Goal: Task Accomplishment & Management: Use online tool/utility

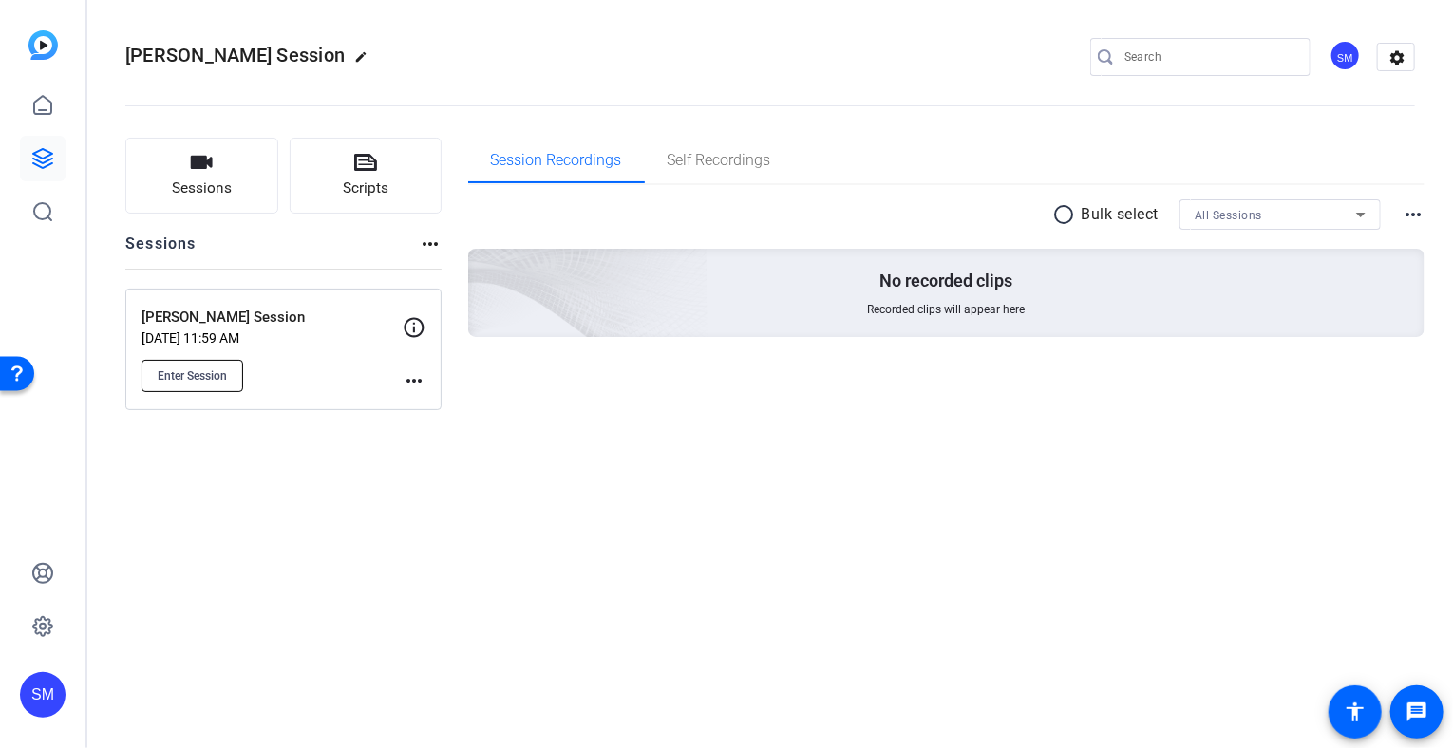
click at [176, 369] on span "Enter Session" at bounding box center [192, 375] width 69 height 15
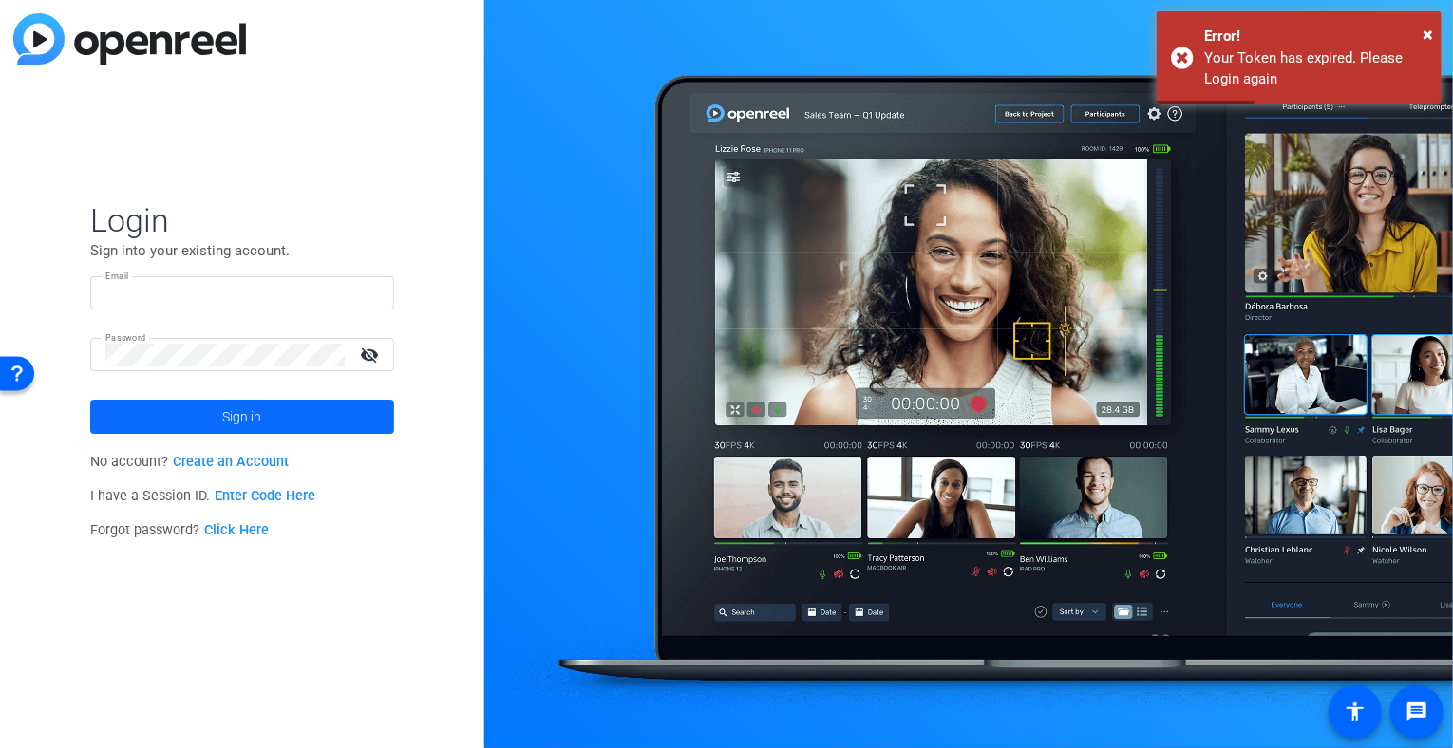
type input "SMousterakis@Sarepta.com"
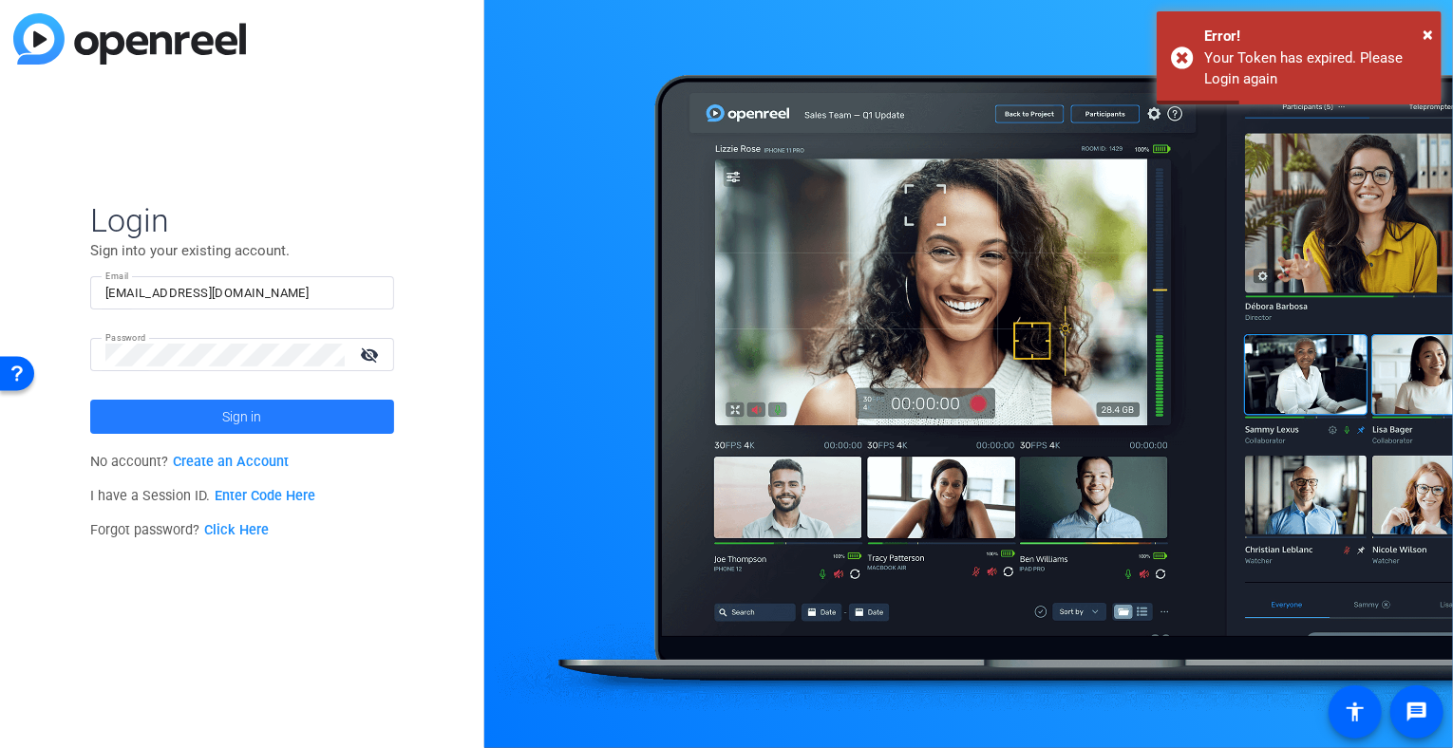
click at [232, 415] on span "Sign in" at bounding box center [242, 416] width 39 height 47
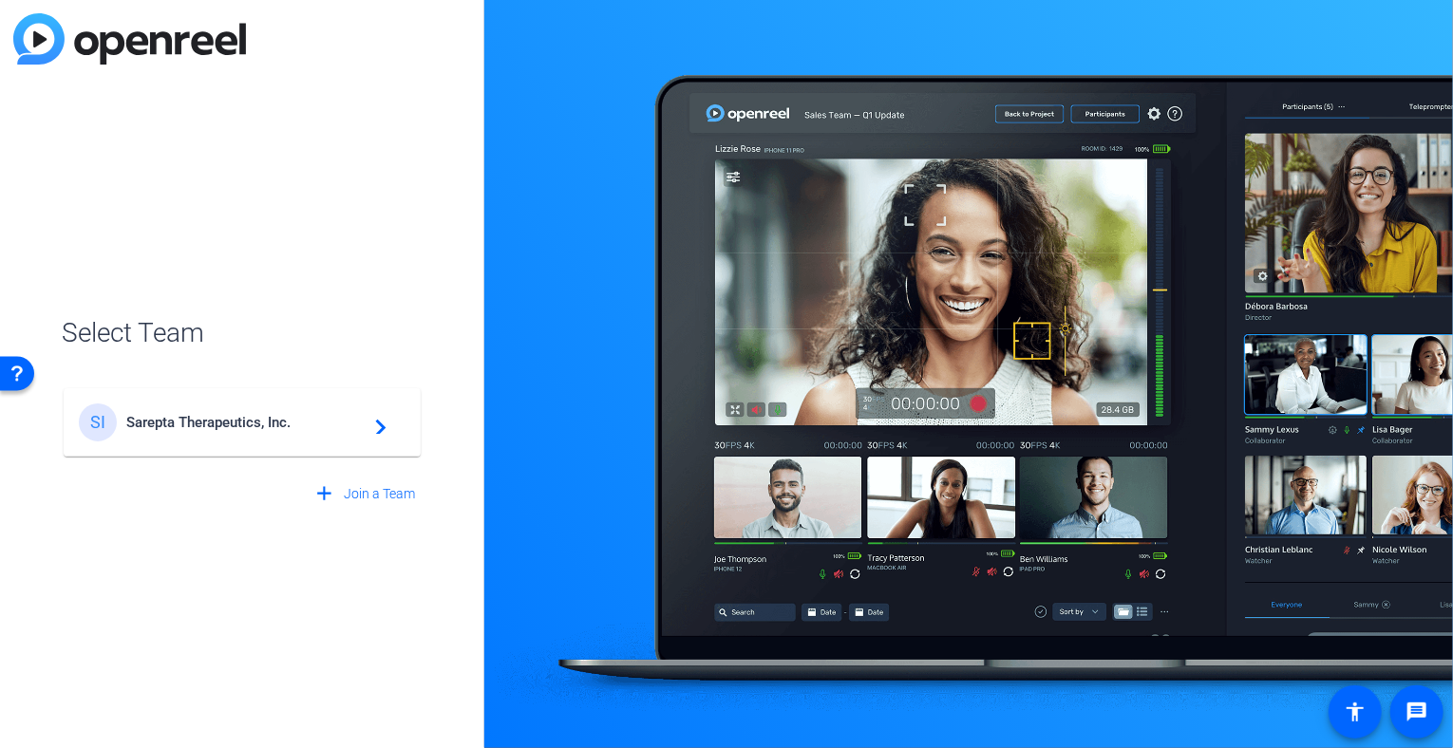
click at [244, 425] on span "Sarepta Therapeutics, Inc." at bounding box center [244, 422] width 237 height 17
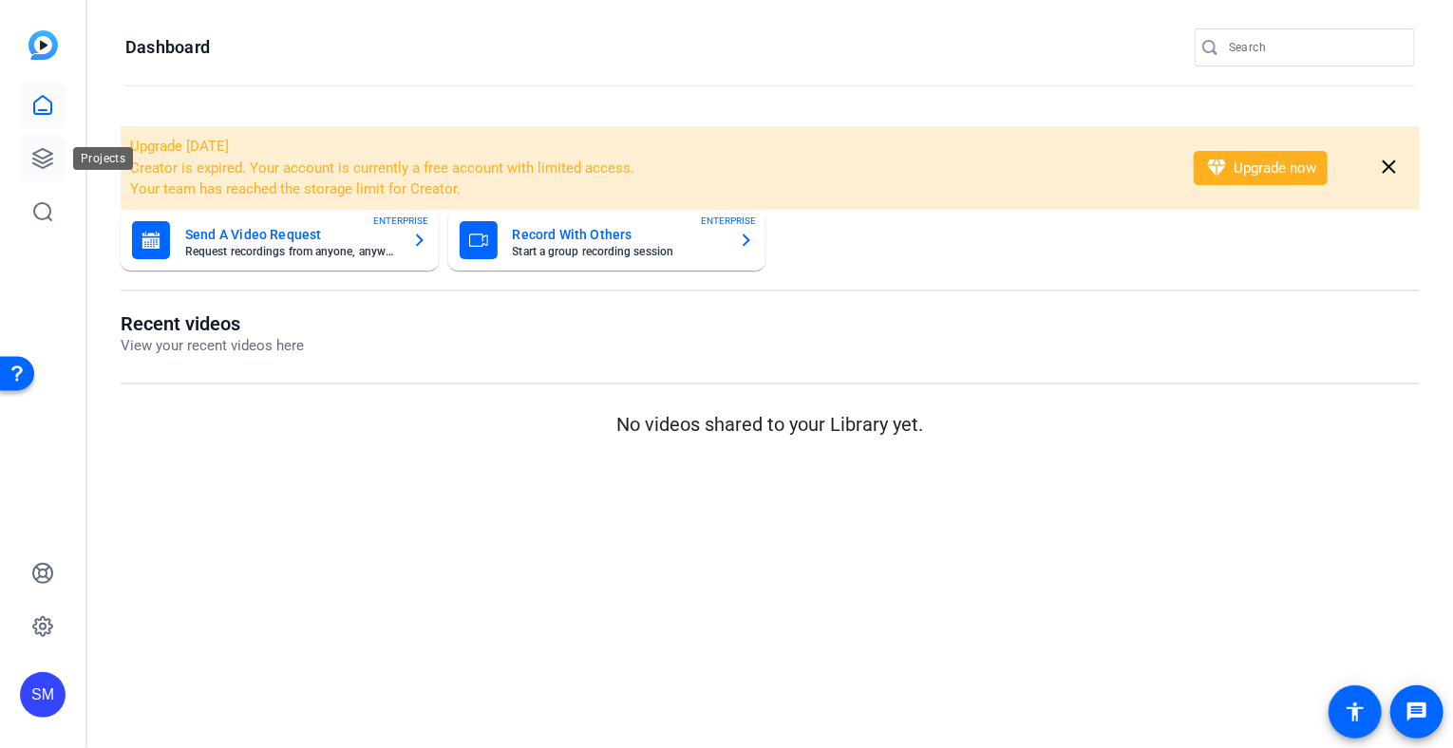
click at [29, 164] on link at bounding box center [43, 159] width 46 height 46
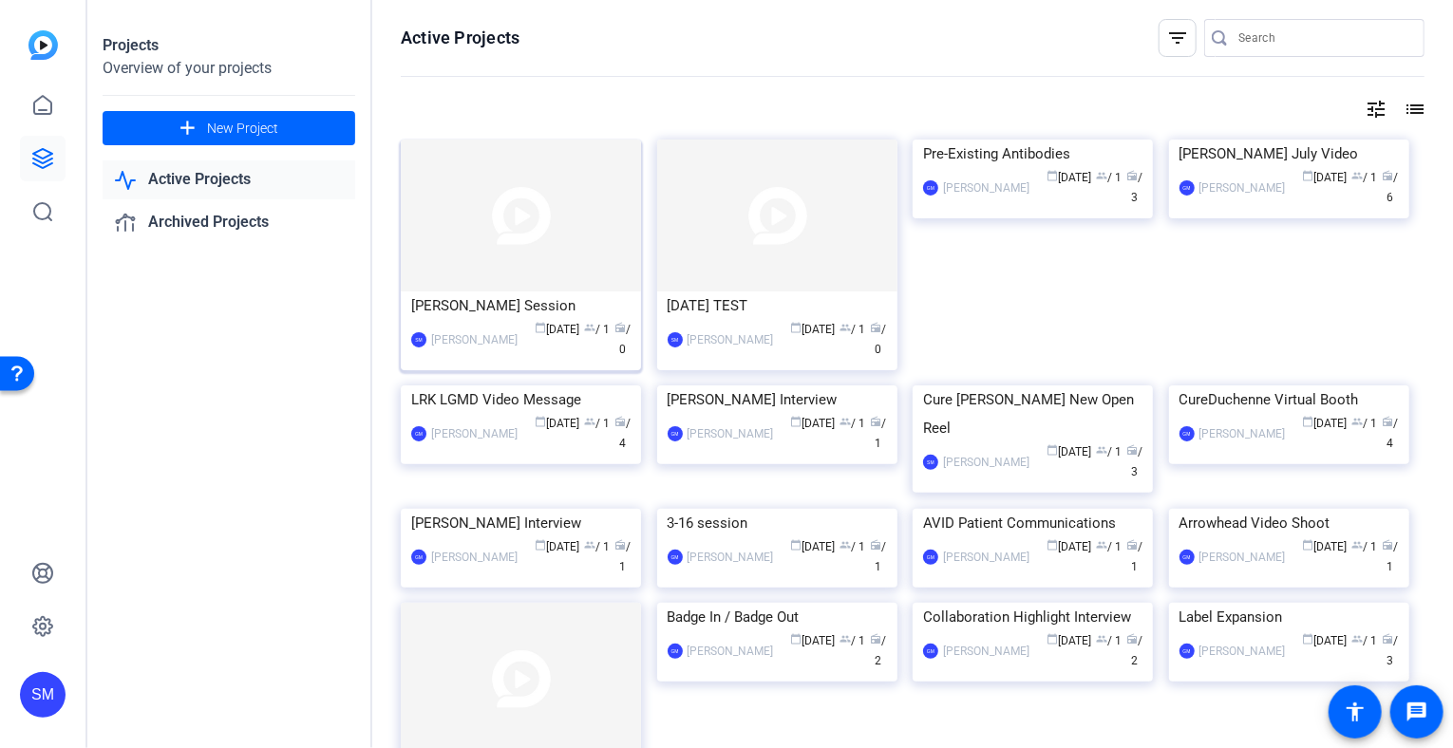
click at [481, 239] on img at bounding box center [521, 216] width 240 height 152
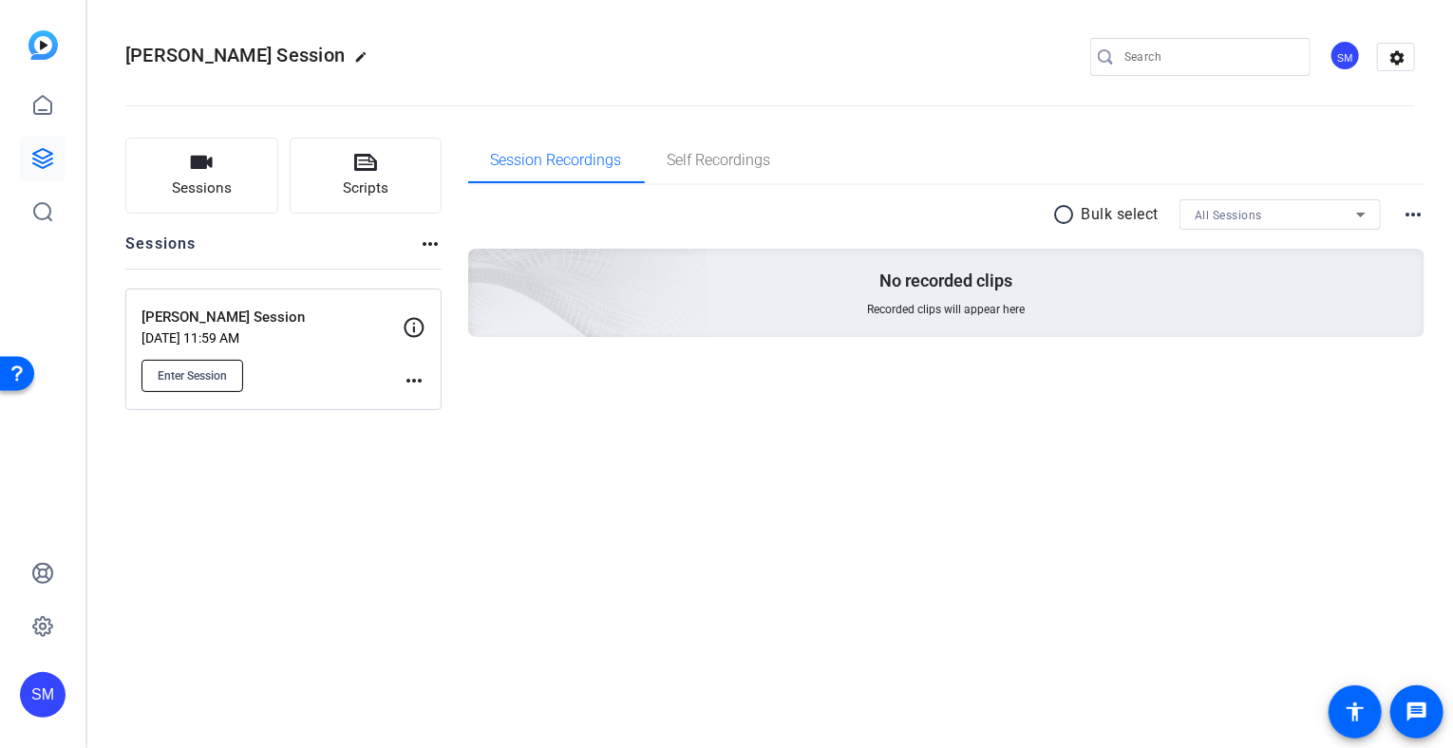
click at [184, 368] on span "Enter Session" at bounding box center [192, 375] width 69 height 15
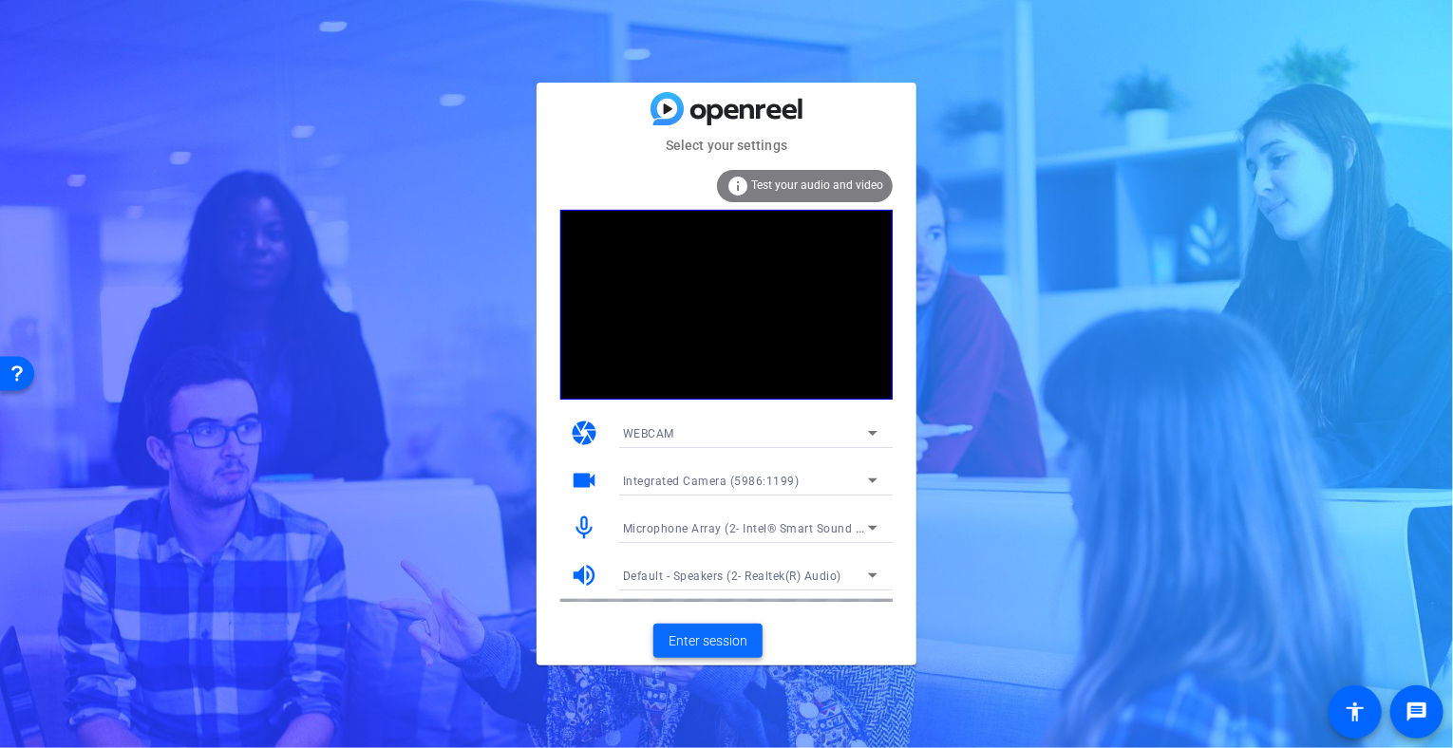
click at [710, 651] on span at bounding box center [707, 641] width 109 height 46
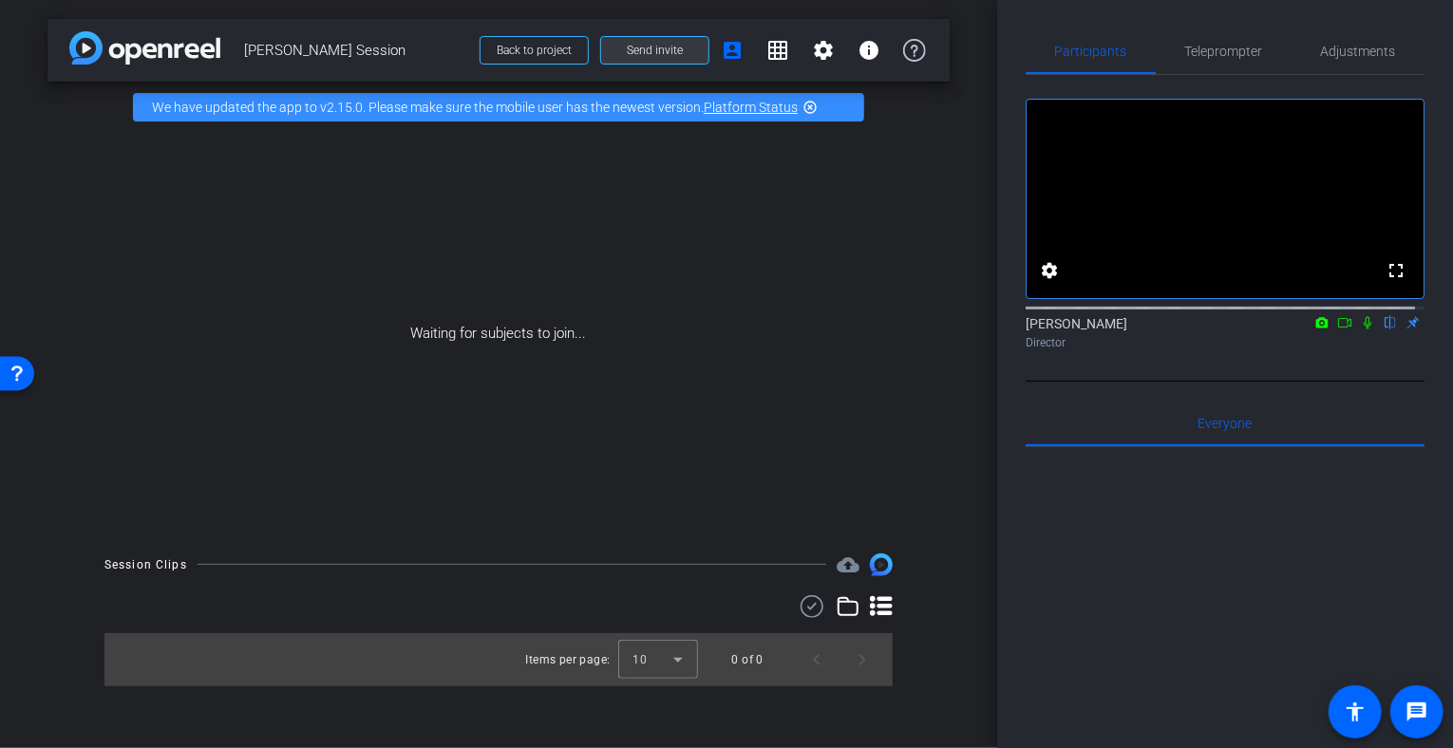
click at [667, 52] on span "Send invite" at bounding box center [655, 50] width 56 height 15
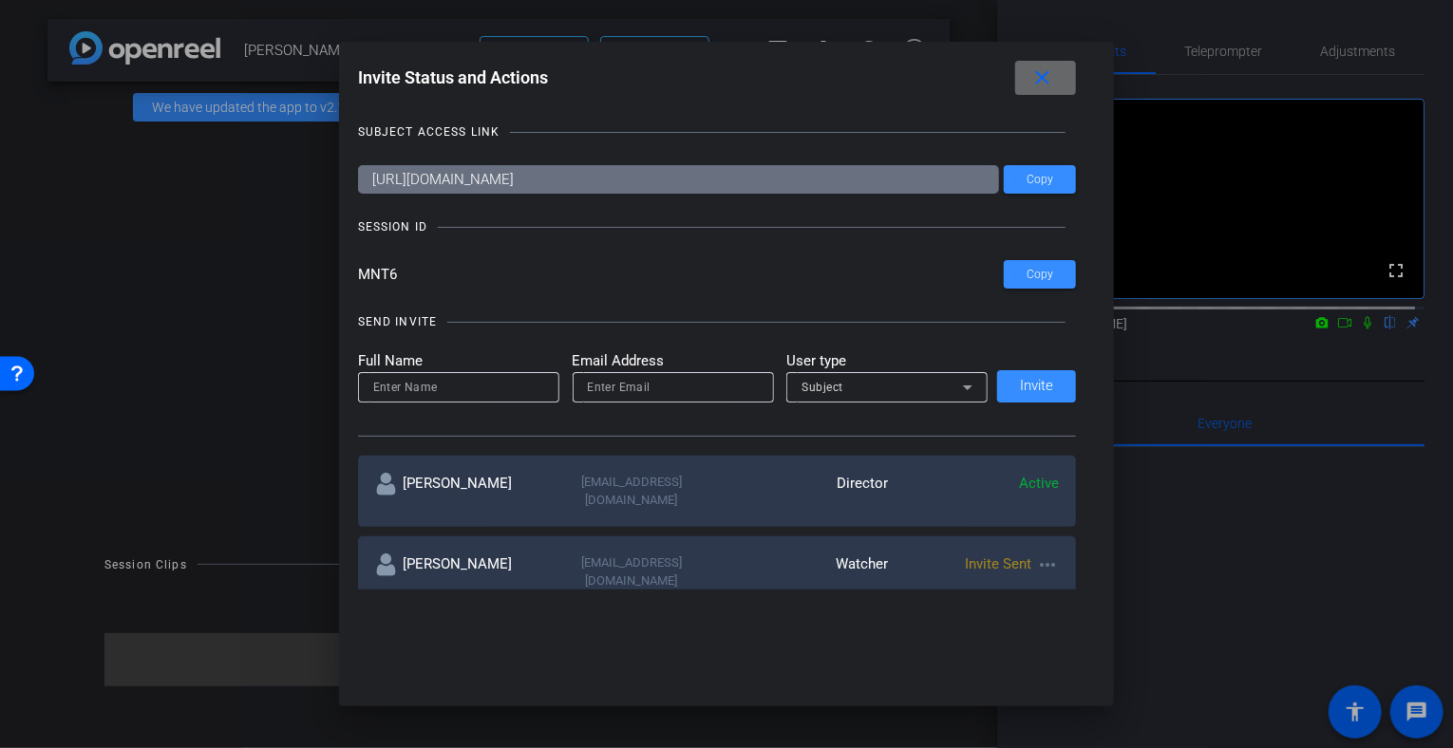
click at [1054, 73] on mat-icon "close" at bounding box center [1042, 78] width 24 height 24
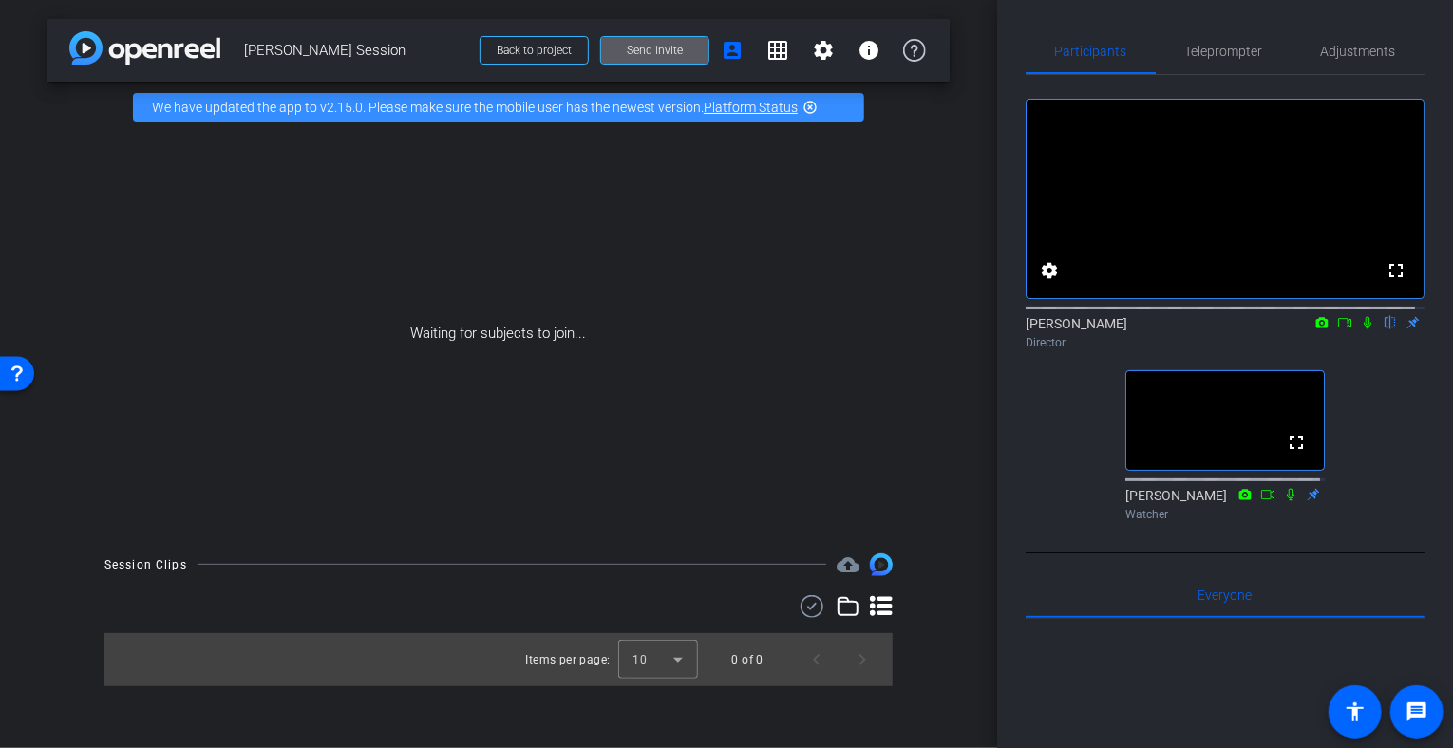
click at [1360, 330] on icon at bounding box center [1367, 322] width 15 height 13
click at [1433, 546] on div "Participants Teleprompter Adjustments fullscreen settings [PERSON_NAME] flip Di…" at bounding box center [1225, 374] width 456 height 748
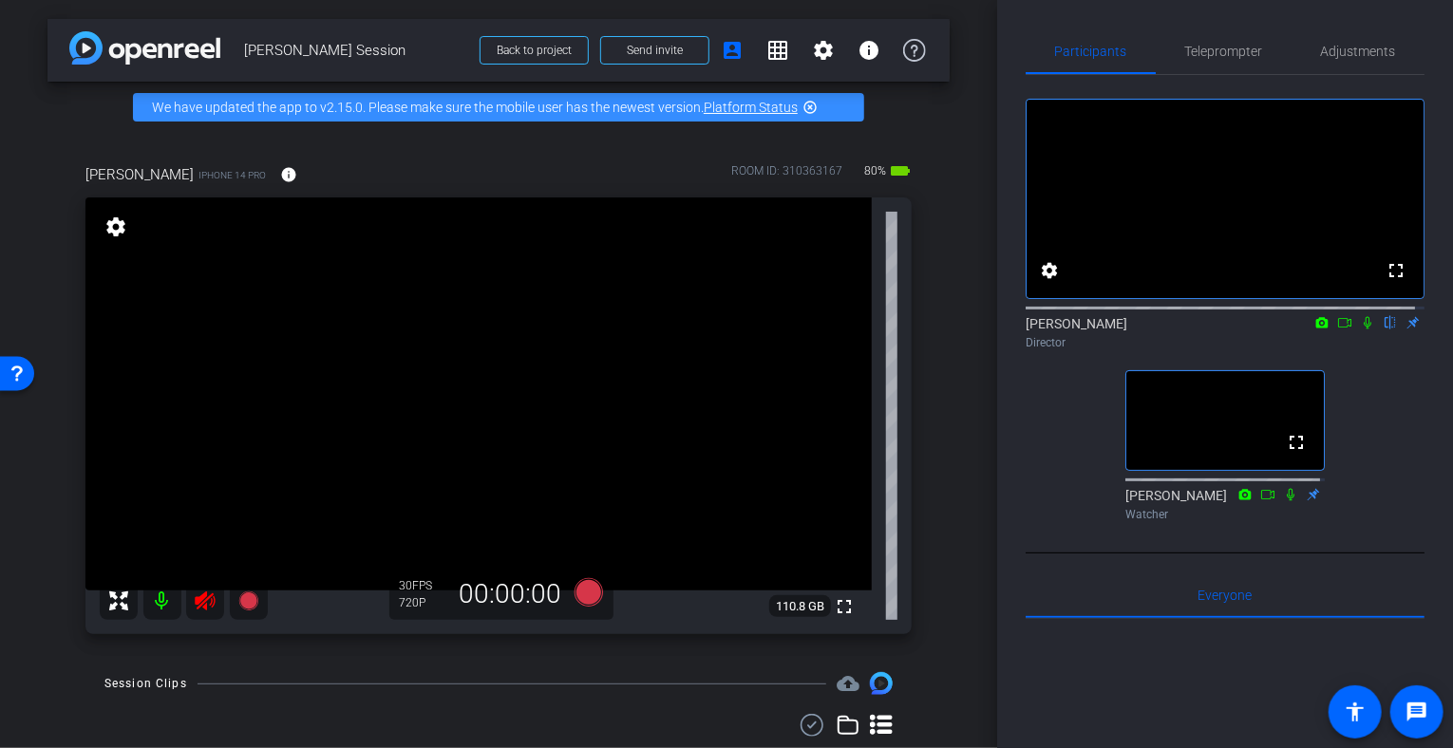
click at [205, 602] on icon at bounding box center [205, 601] width 20 height 19
click at [1368, 47] on span "Adjustments" at bounding box center [1358, 51] width 75 height 13
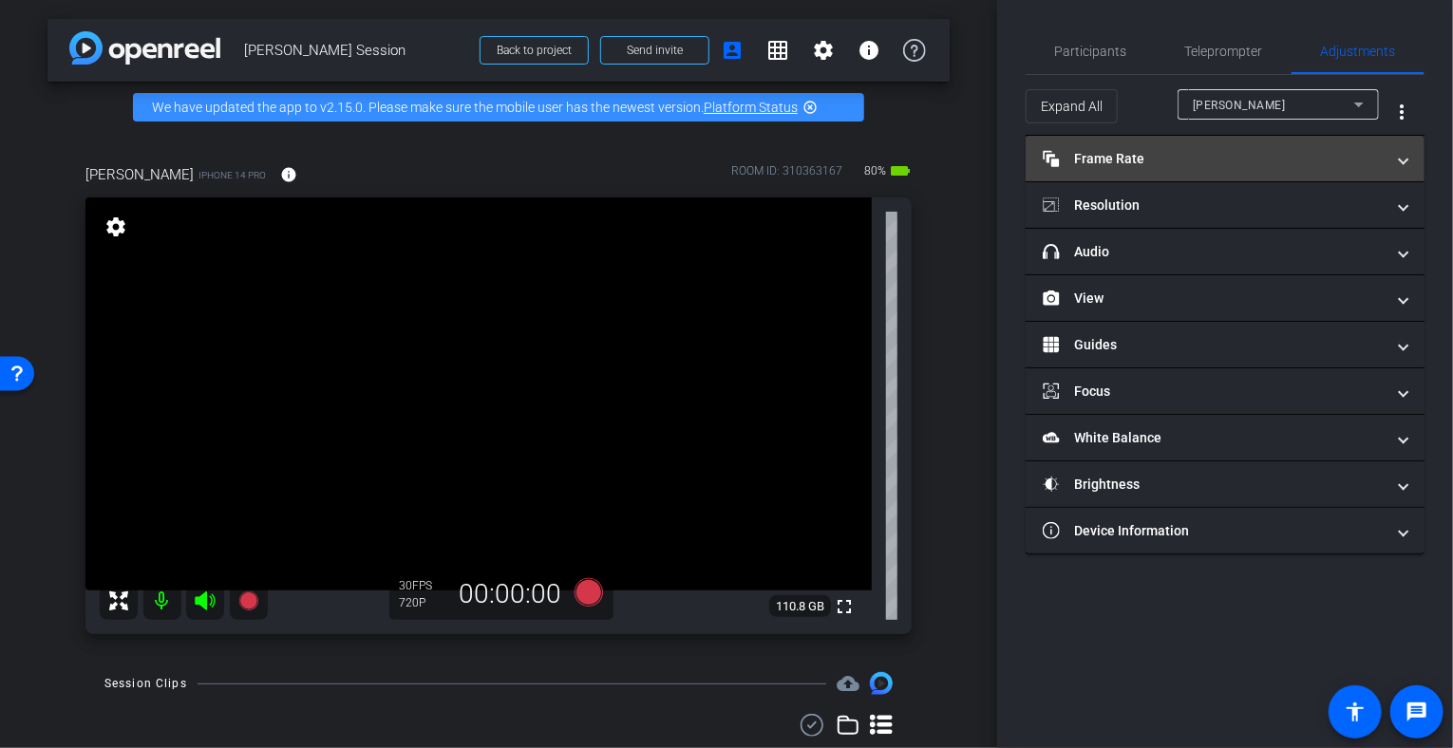
click at [1406, 155] on span at bounding box center [1404, 159] width 8 height 20
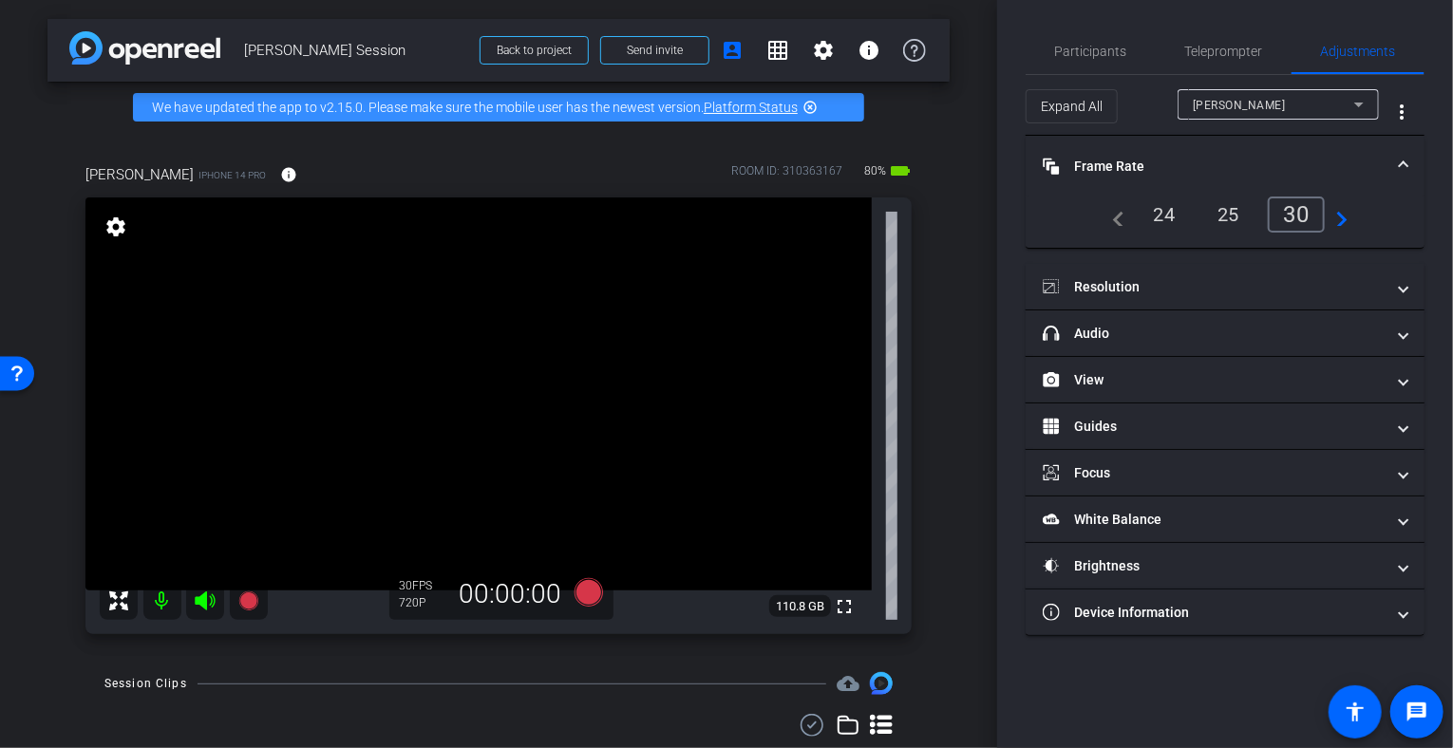
click at [1117, 217] on mat-icon "navigate_before" at bounding box center [1114, 214] width 23 height 23
click at [1168, 211] on div "24" at bounding box center [1165, 214] width 50 height 32
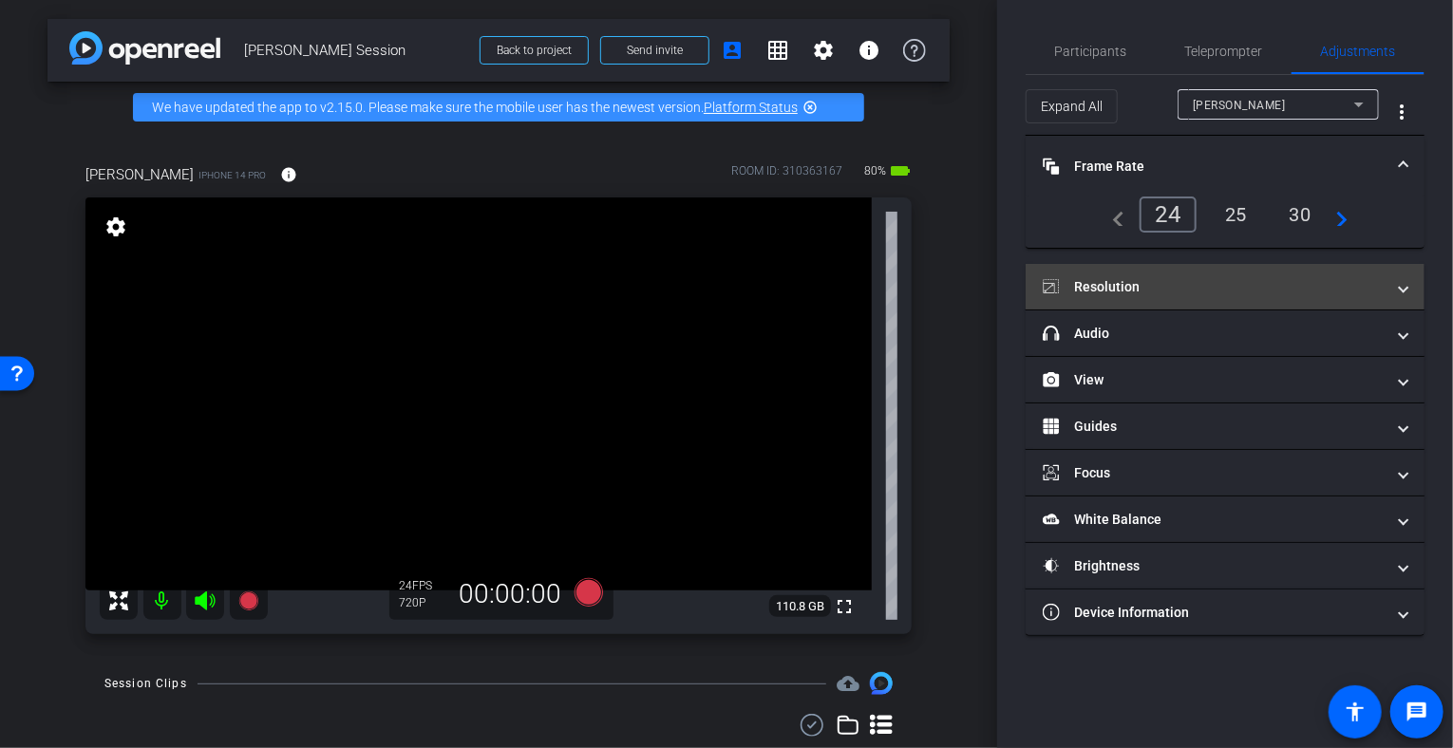
click at [1405, 284] on span at bounding box center [1404, 287] width 8 height 20
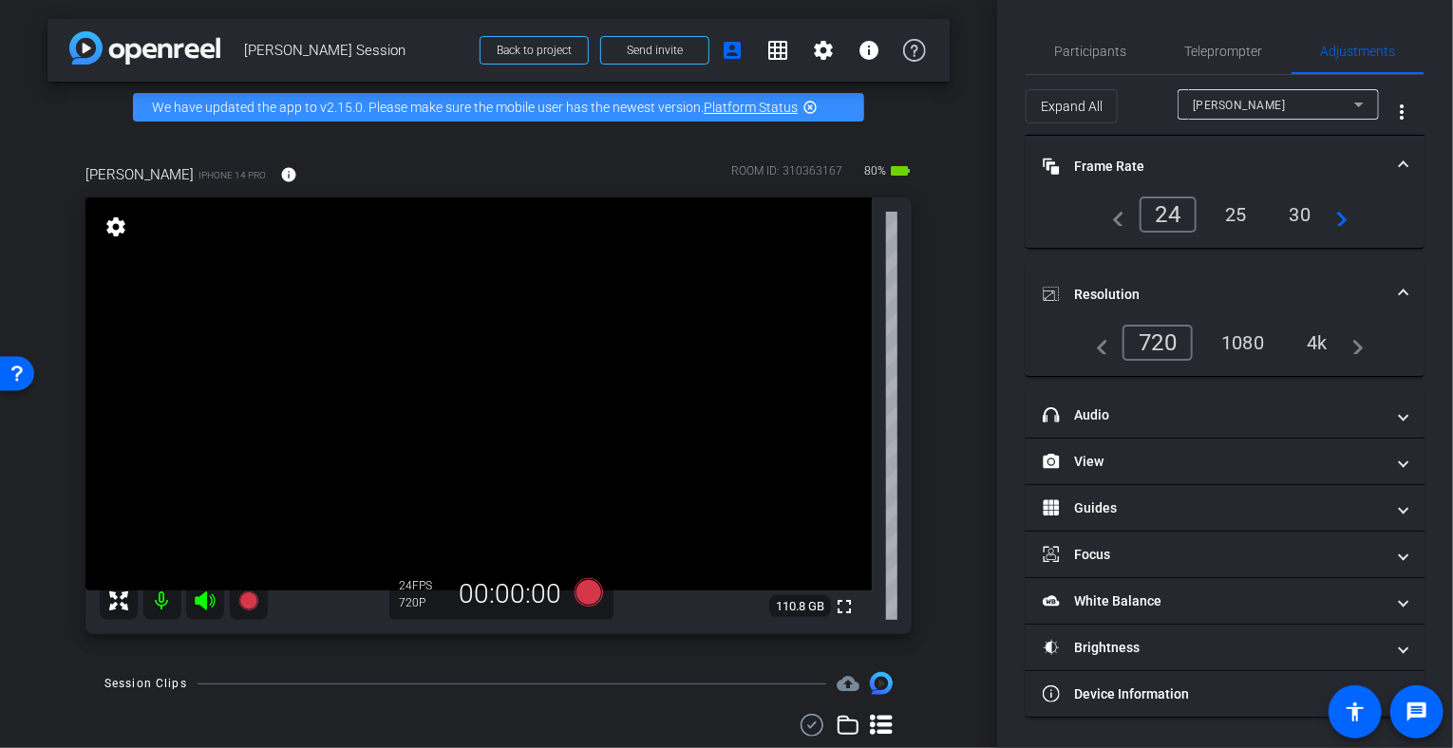
click at [1249, 335] on div "1080" at bounding box center [1242, 343] width 71 height 32
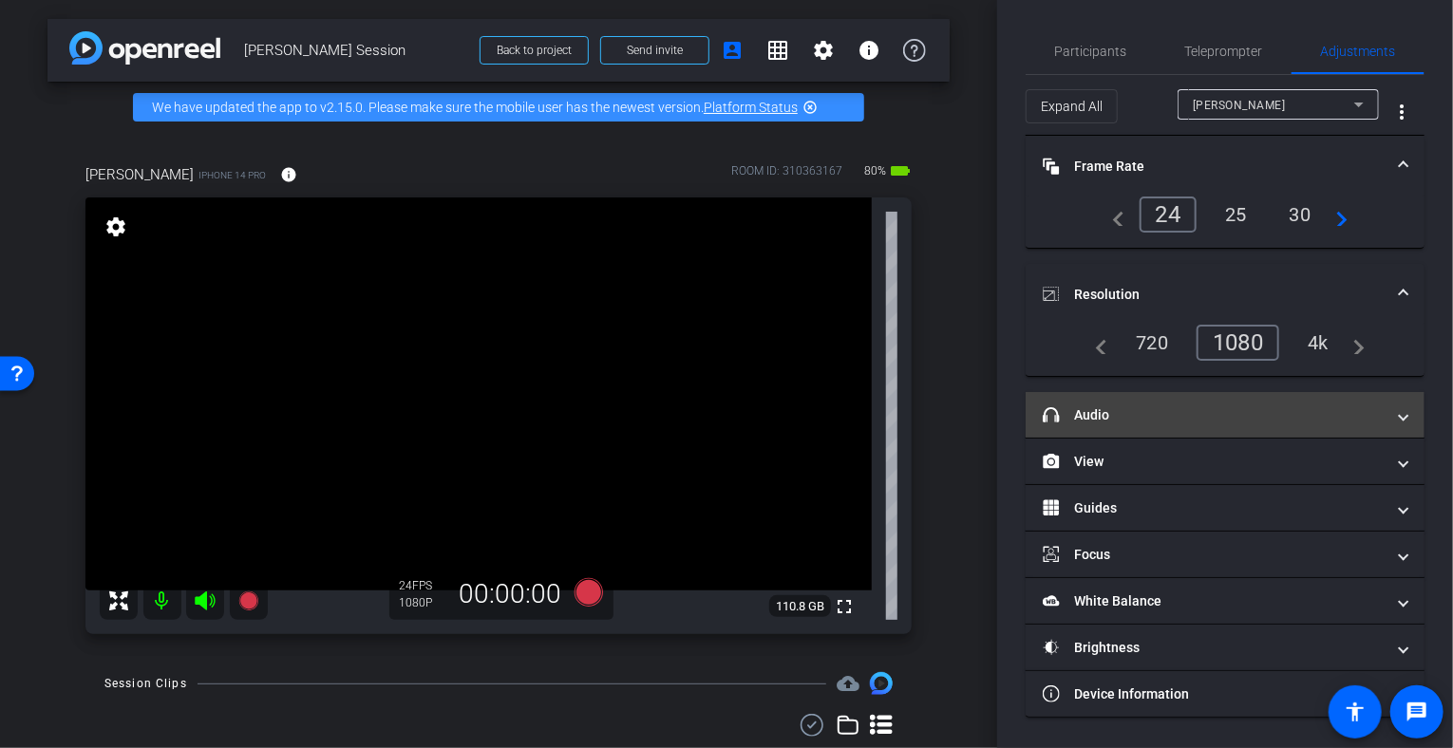
click at [1407, 409] on mat-expansion-panel-header "headphone icon Audio" at bounding box center [1225, 415] width 399 height 46
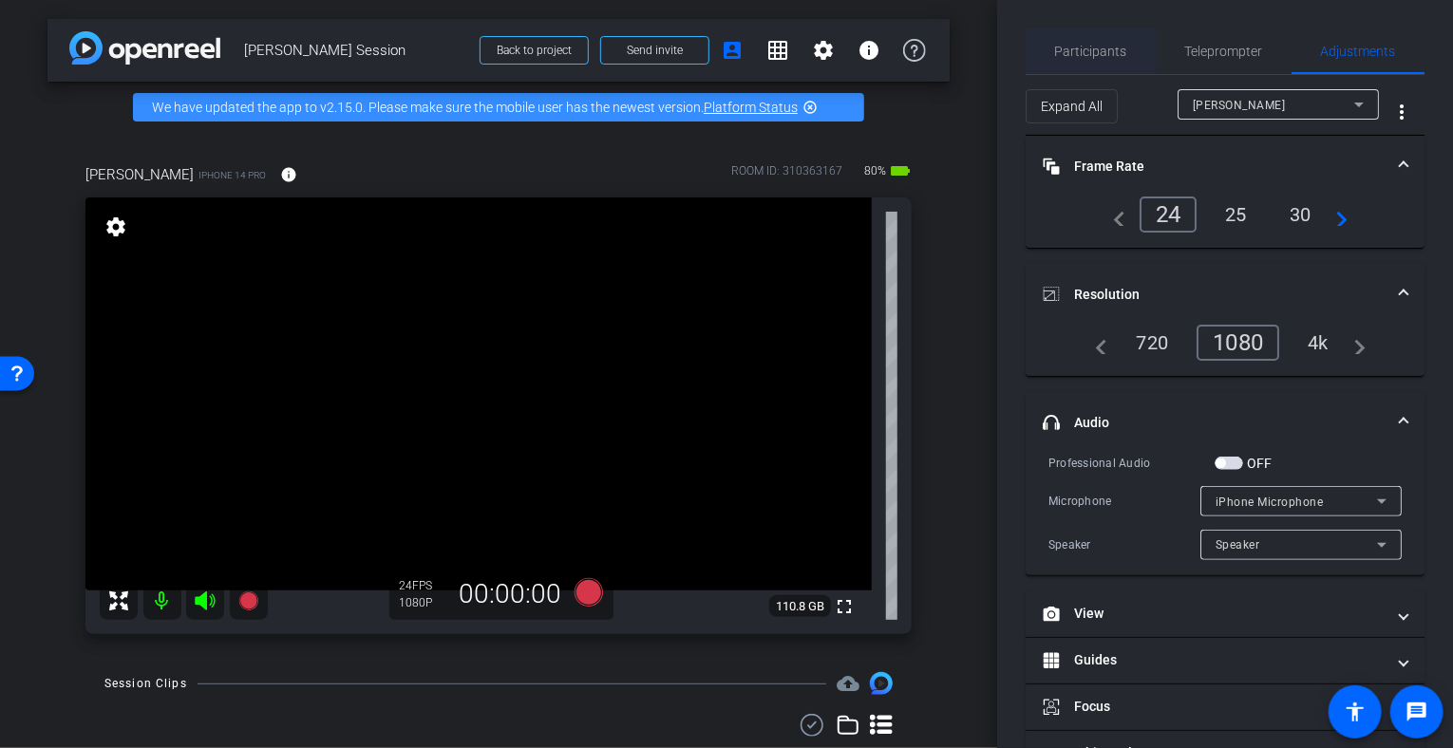
click at [1085, 48] on span "Participants" at bounding box center [1091, 51] width 72 height 13
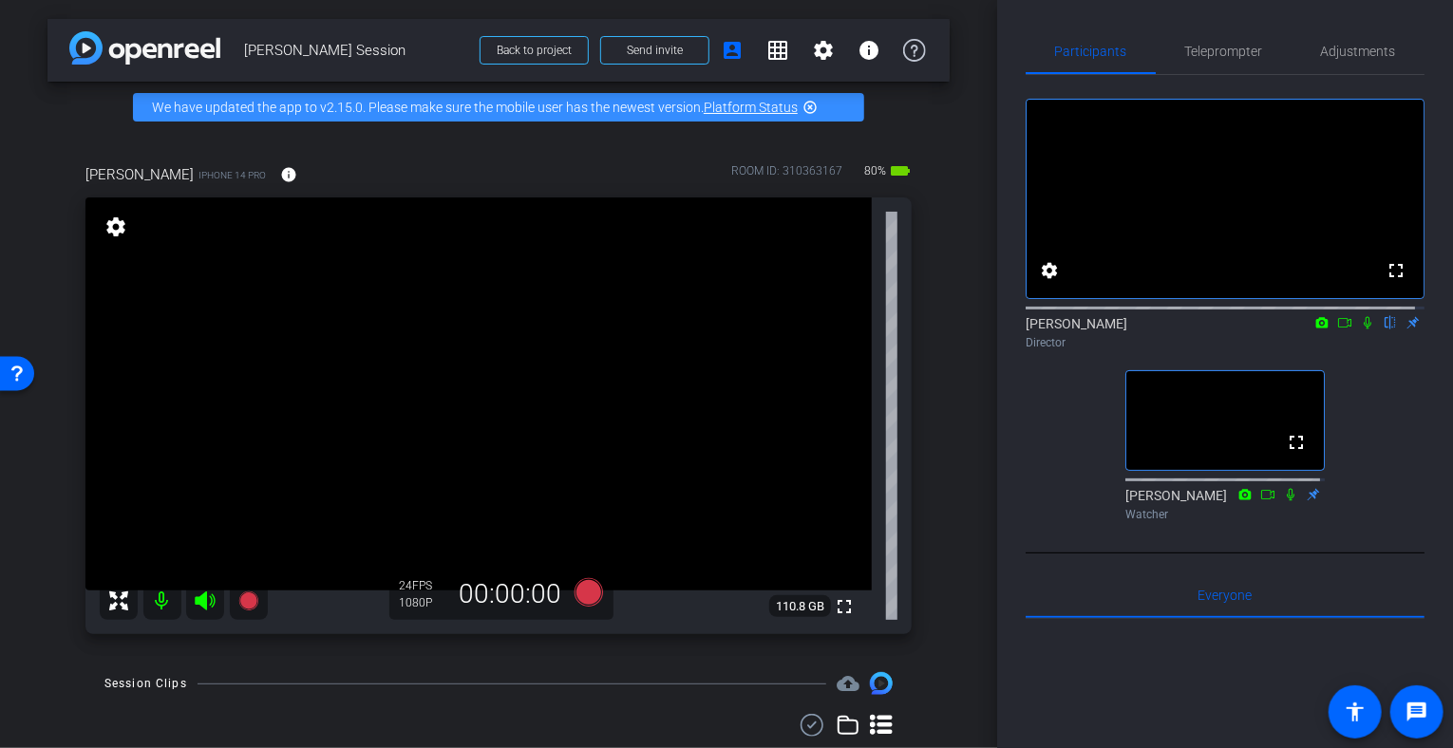
click at [125, 223] on mat-icon "settings" at bounding box center [116, 227] width 27 height 23
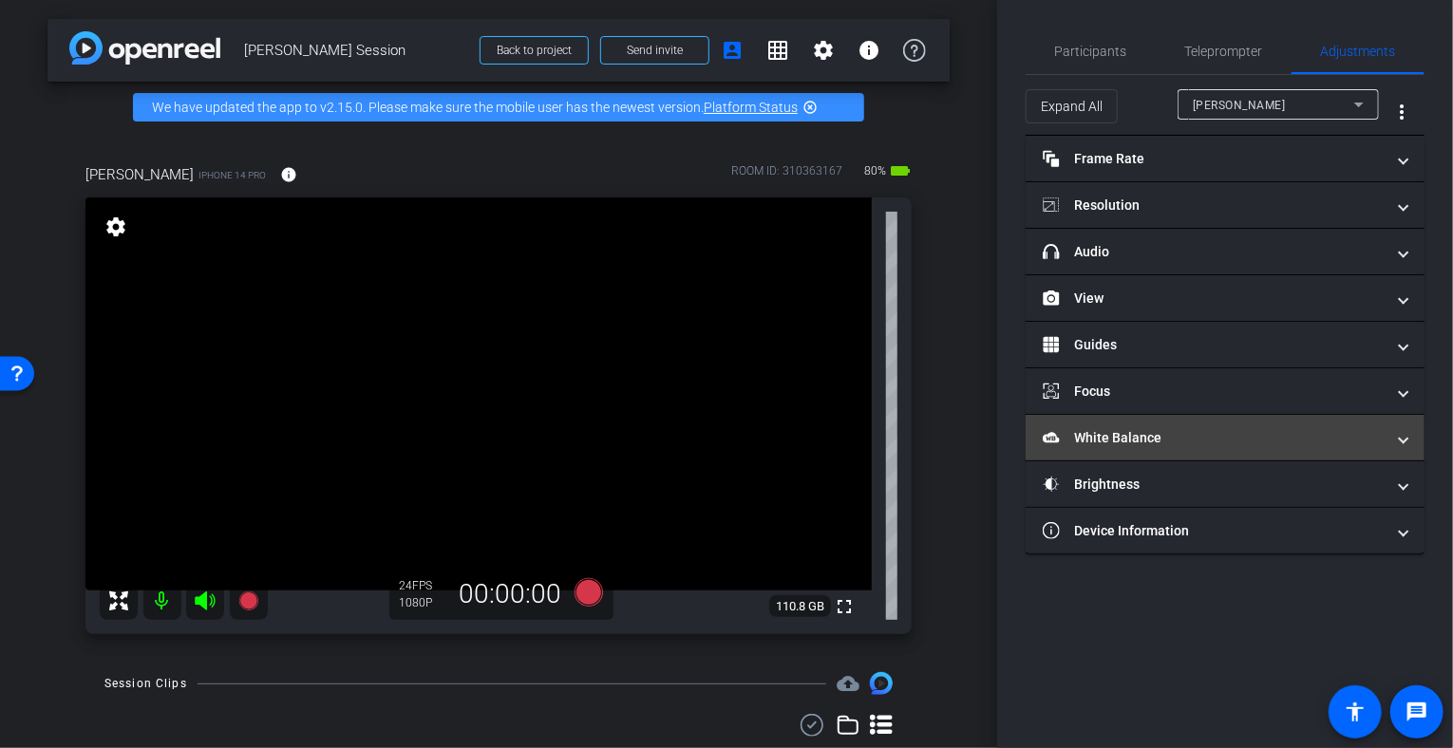
click at [1412, 436] on mat-expansion-panel-header "White Balance White Balance" at bounding box center [1225, 438] width 399 height 46
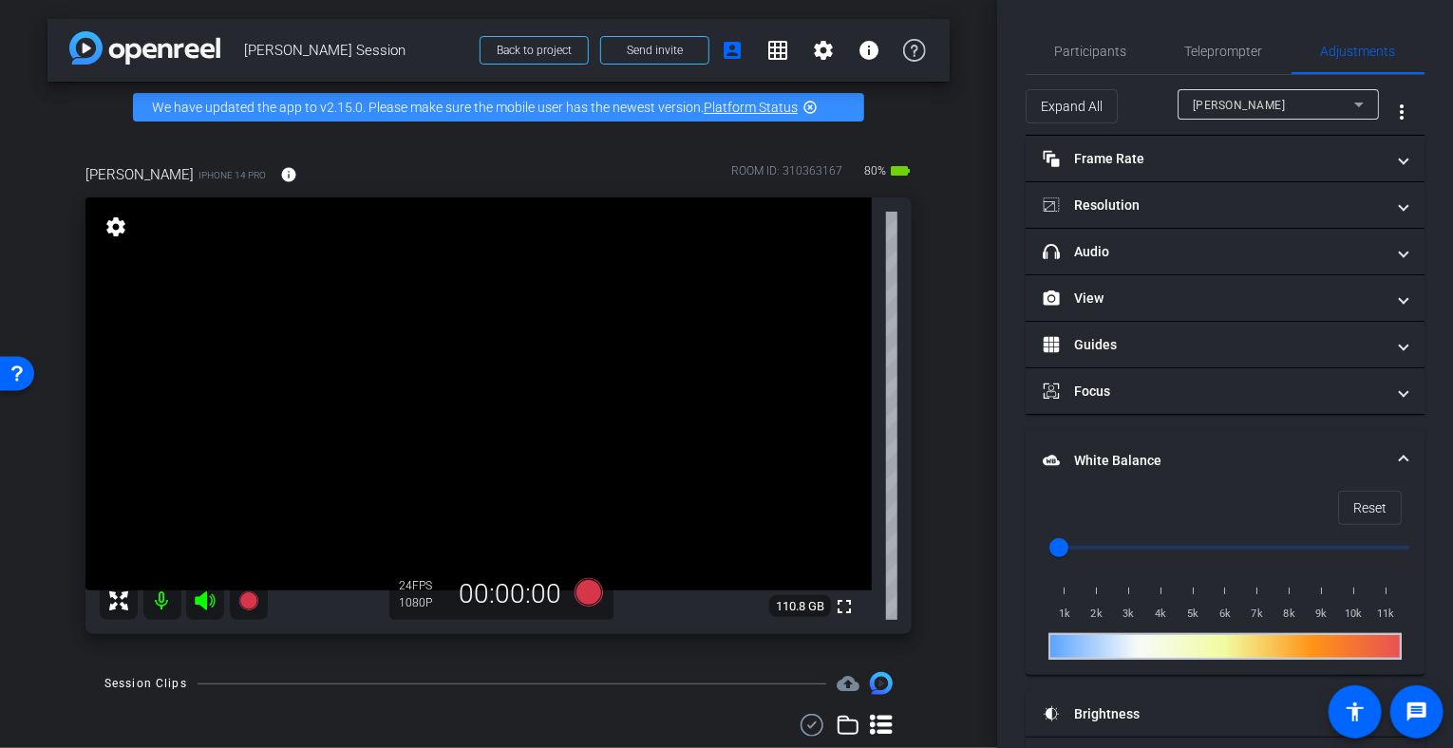
click at [1400, 455] on span at bounding box center [1404, 461] width 8 height 20
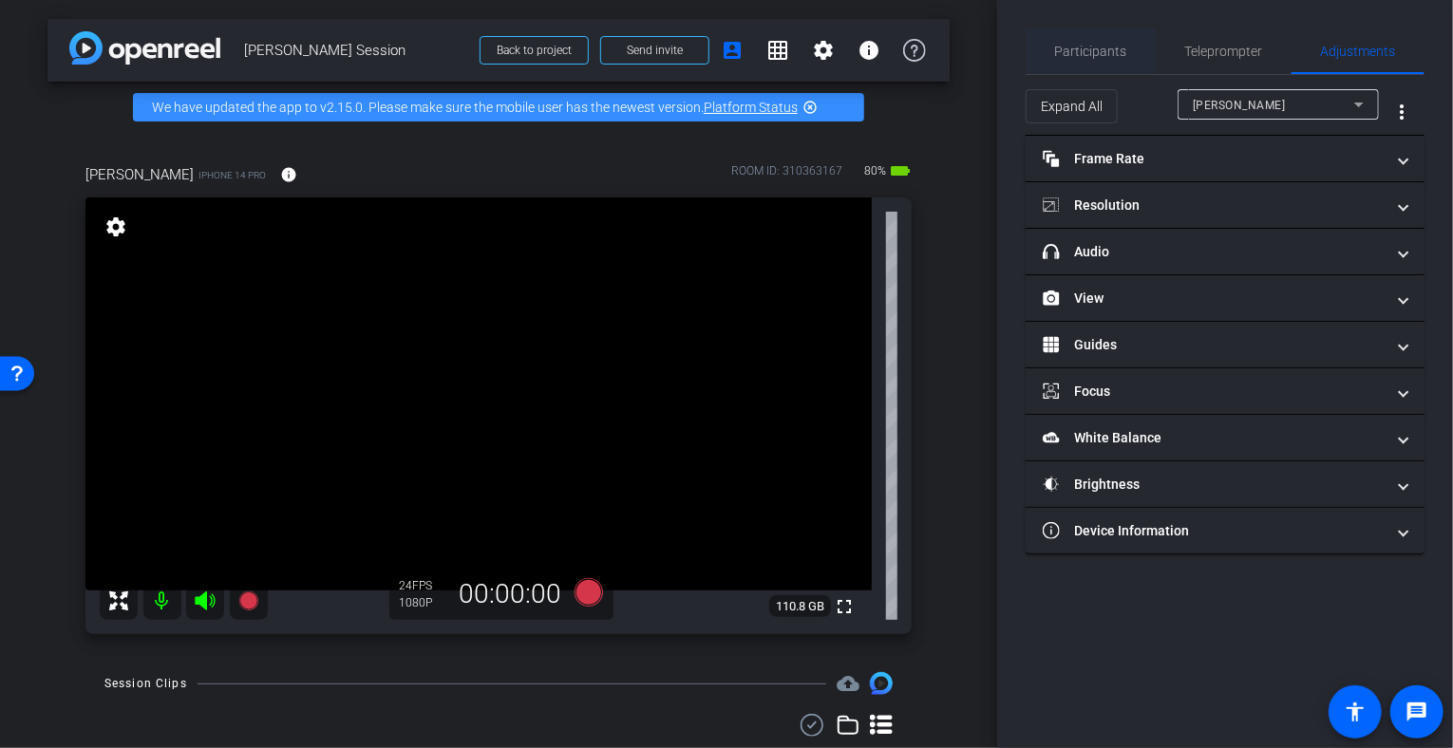
click at [1084, 45] on span "Participants" at bounding box center [1091, 51] width 72 height 13
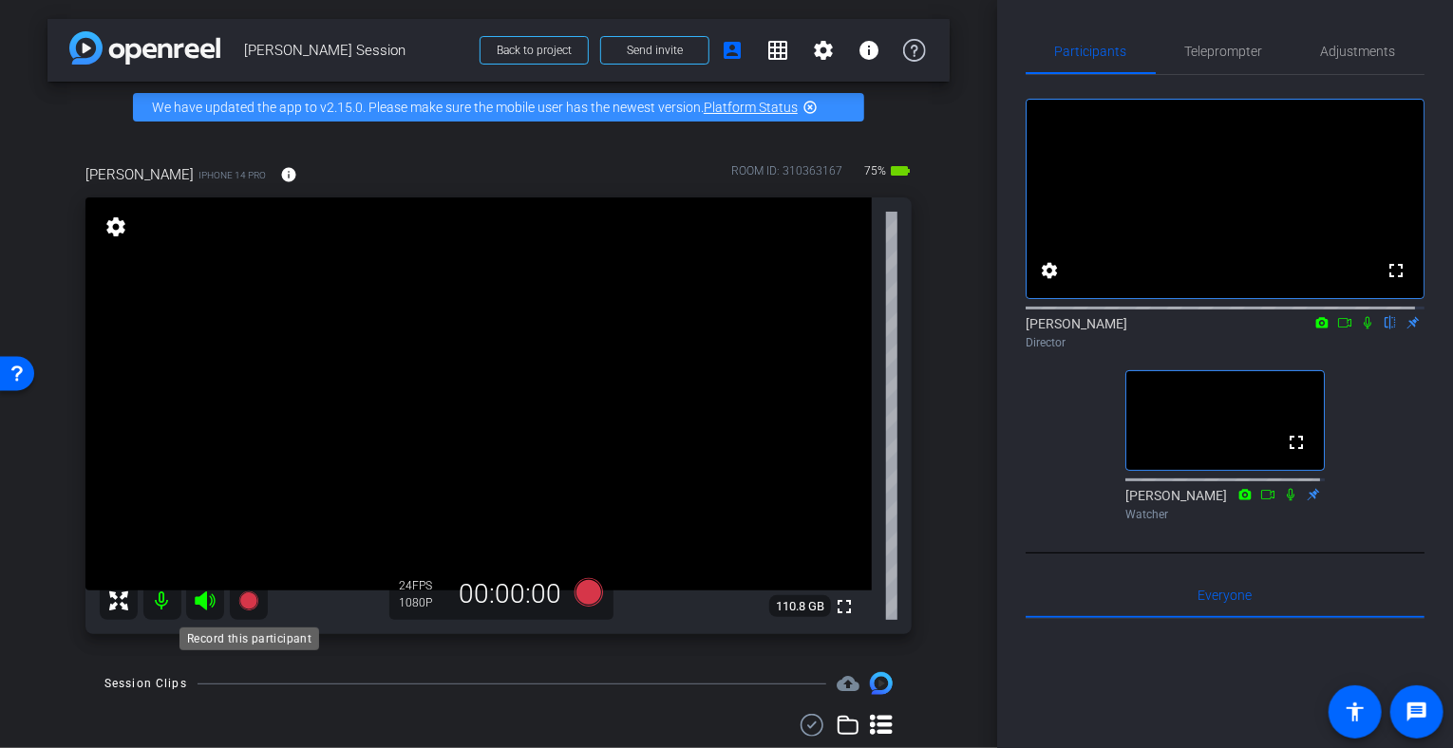
click at [243, 602] on icon at bounding box center [247, 601] width 19 height 19
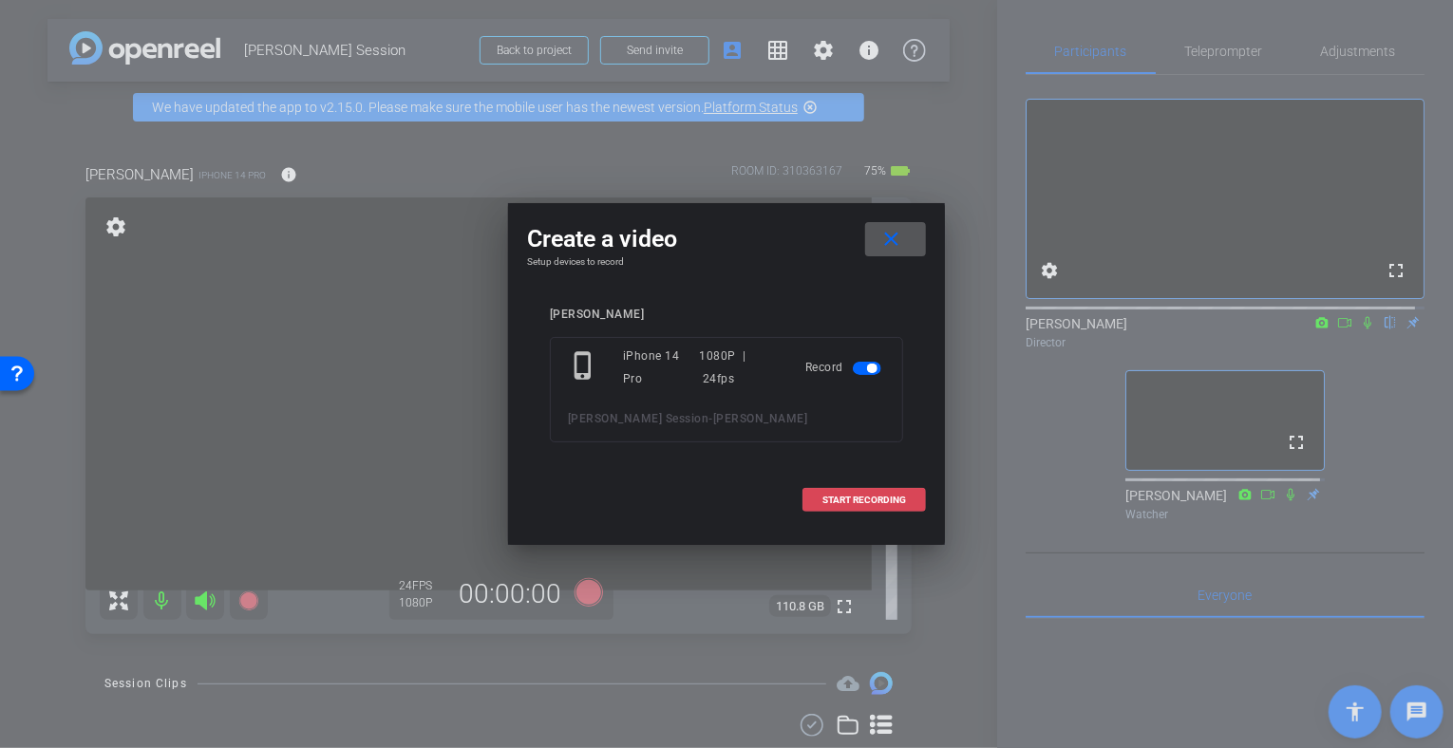
click at [877, 496] on span "START RECORDING" at bounding box center [864, 500] width 84 height 9
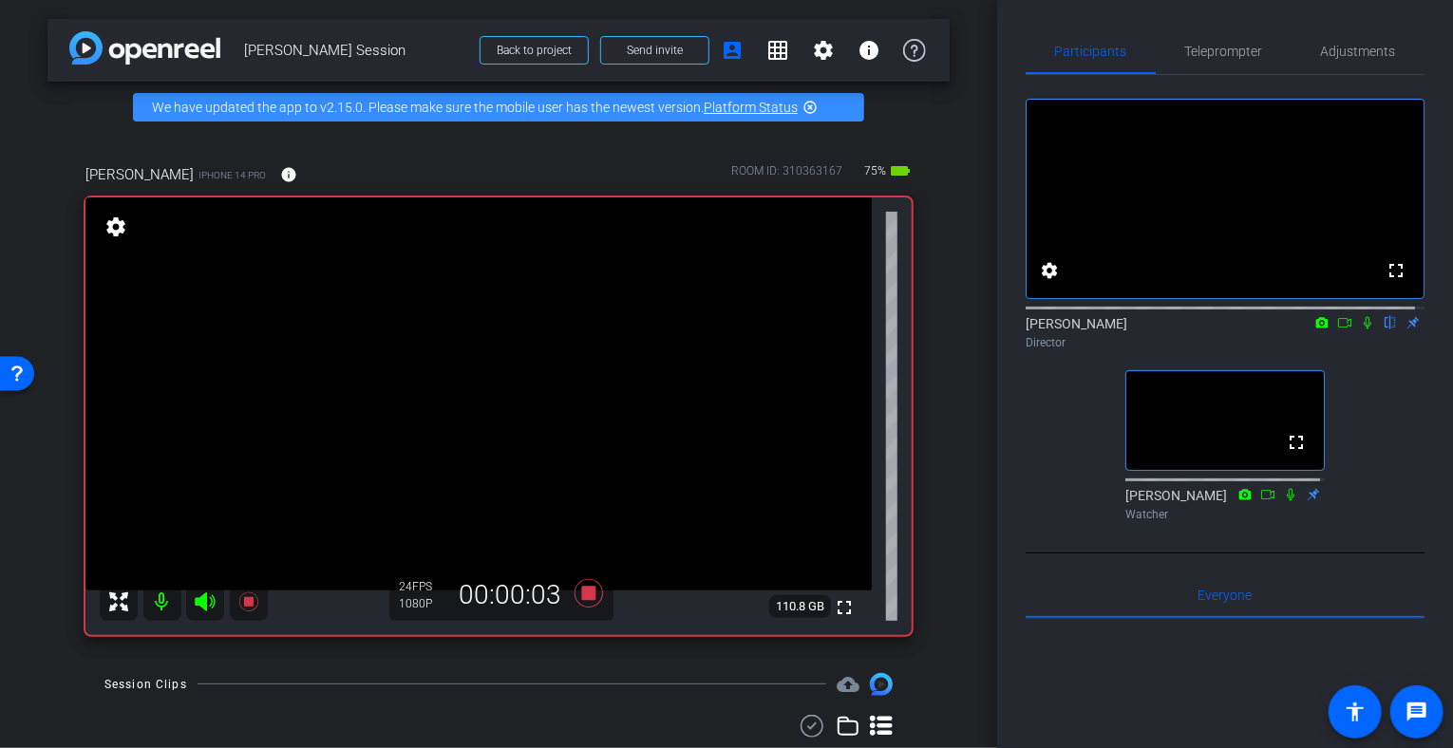
click at [1360, 330] on icon at bounding box center [1367, 322] width 15 height 13
click at [241, 596] on icon at bounding box center [248, 602] width 23 height 23
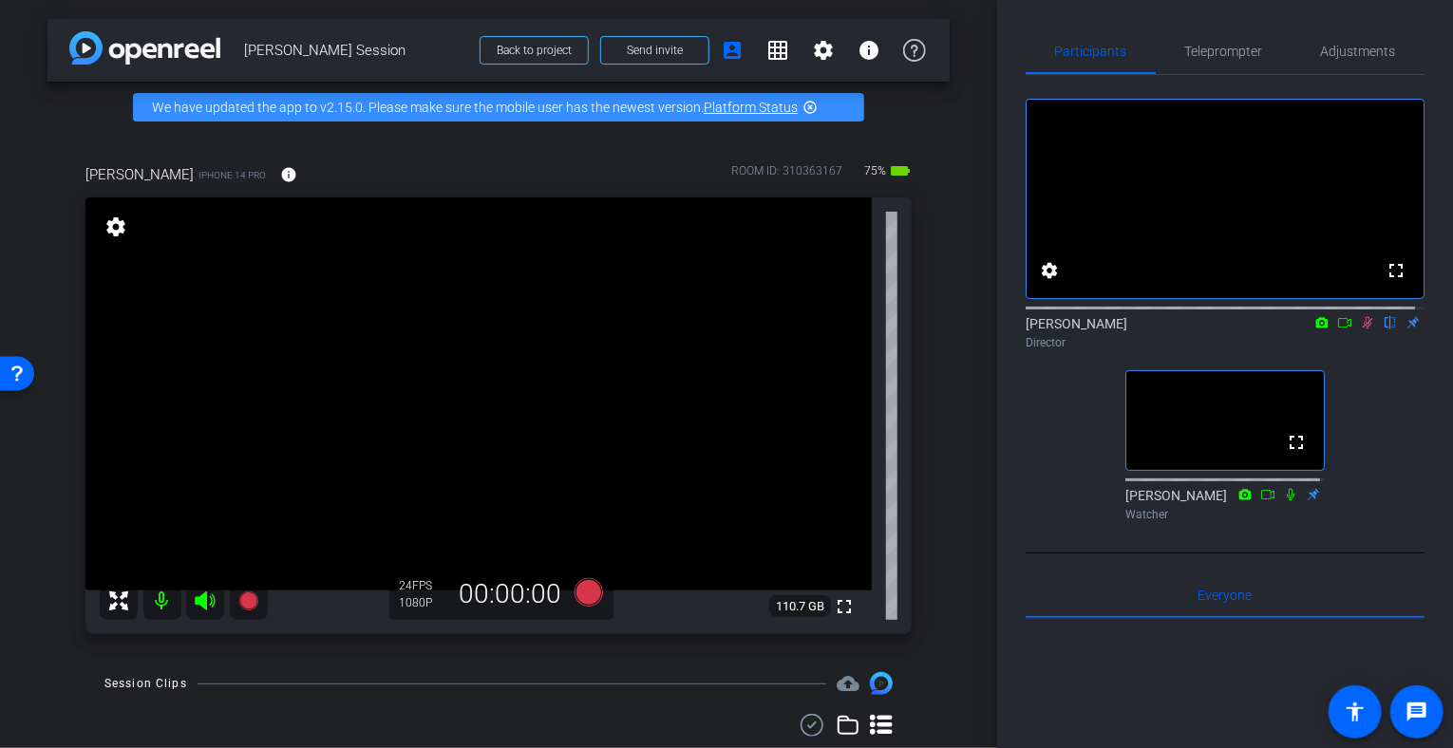
click at [1360, 330] on icon at bounding box center [1367, 322] width 15 height 13
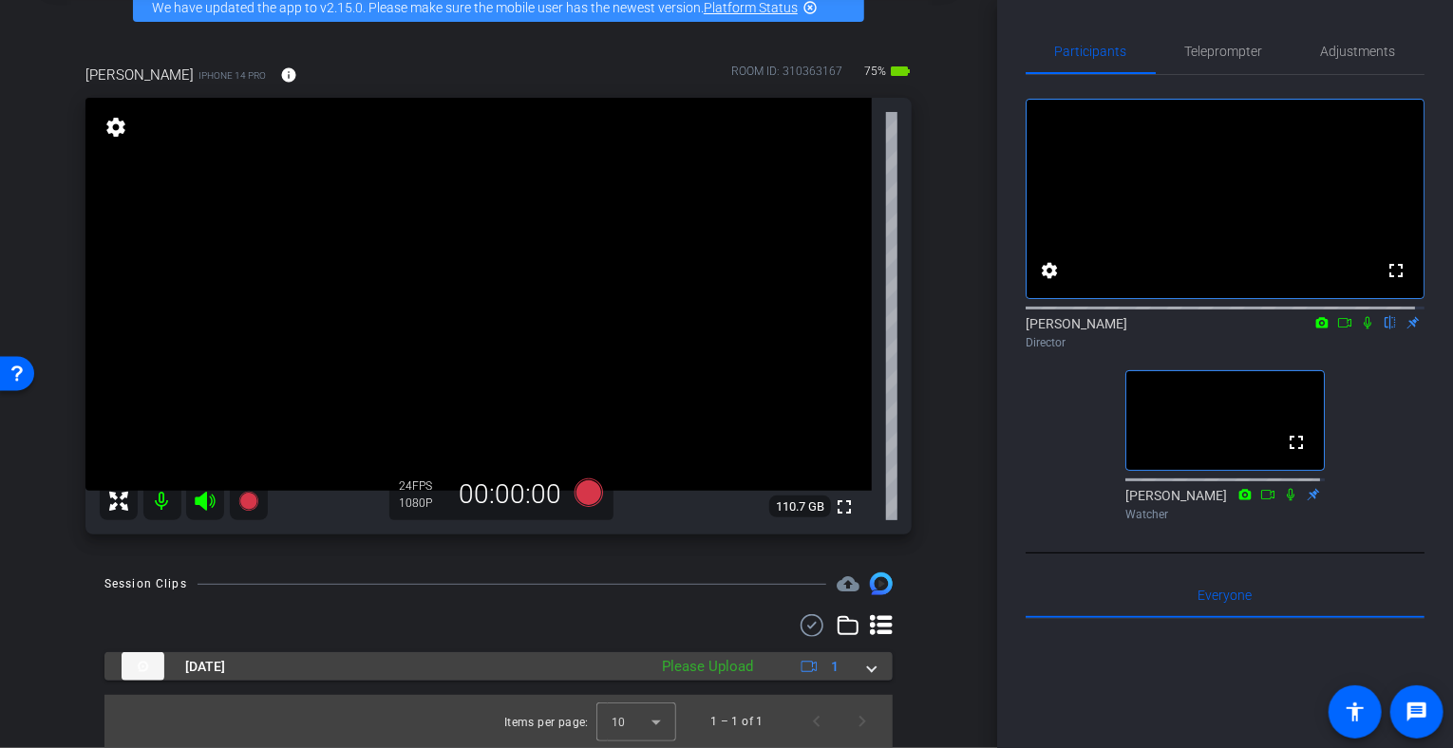
click at [708, 664] on div "Please Upload" at bounding box center [707, 667] width 110 height 22
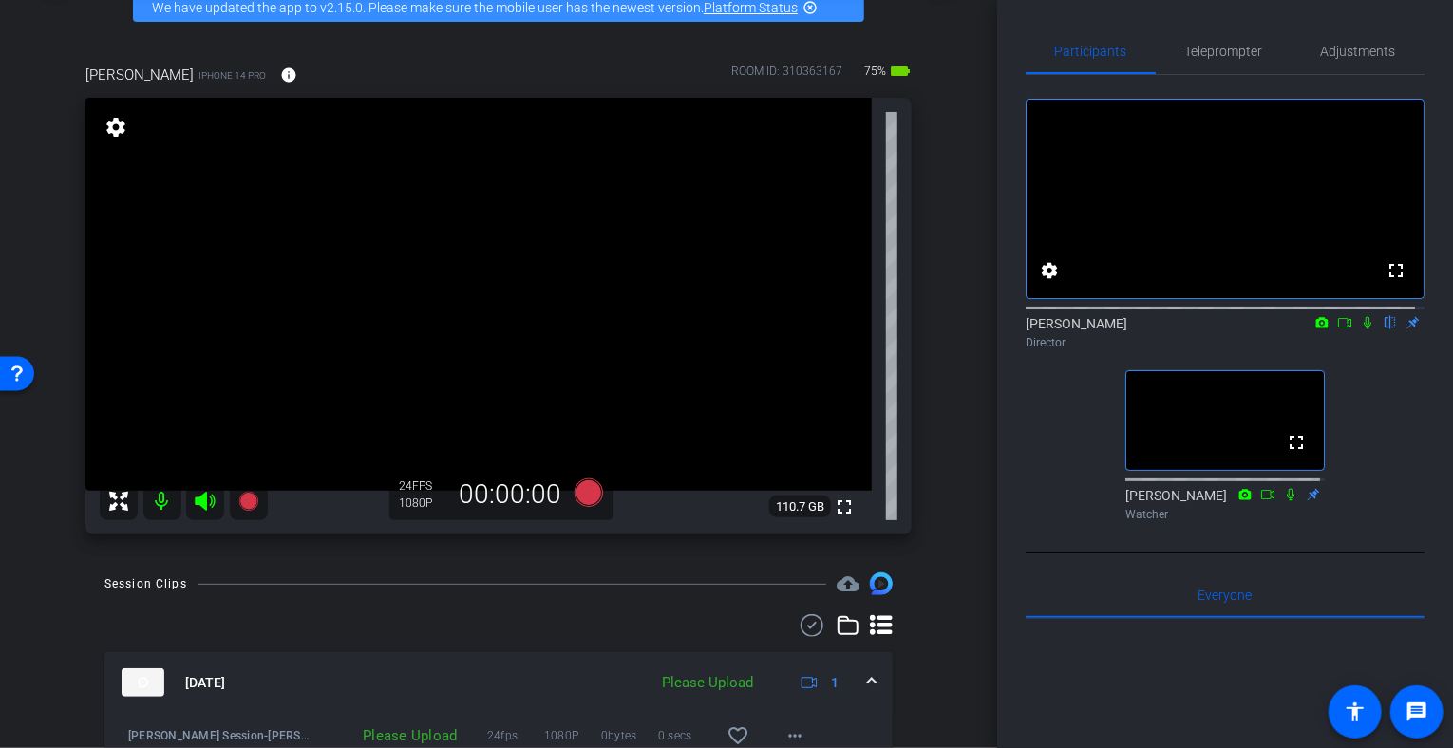
scroll to position [198, 0]
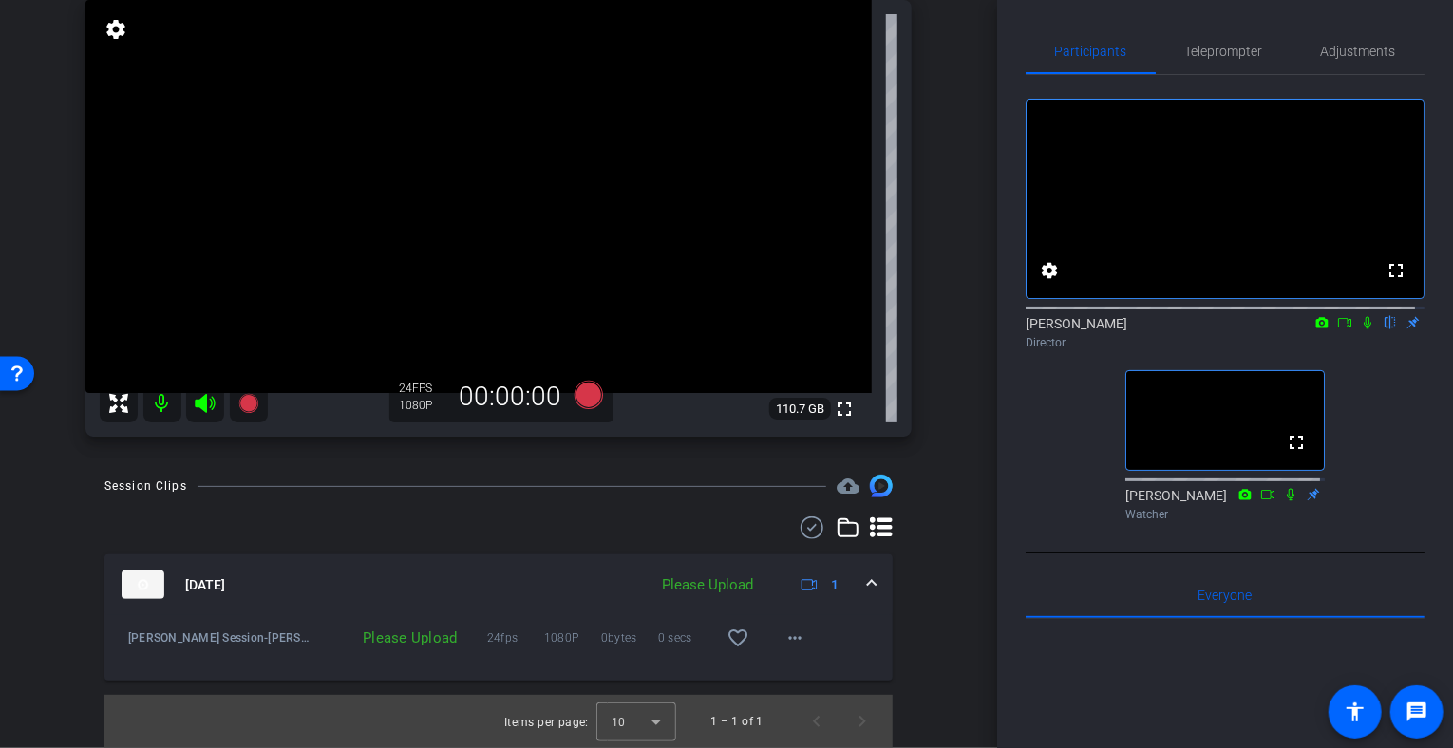
click at [729, 585] on div "Please Upload" at bounding box center [707, 586] width 110 height 22
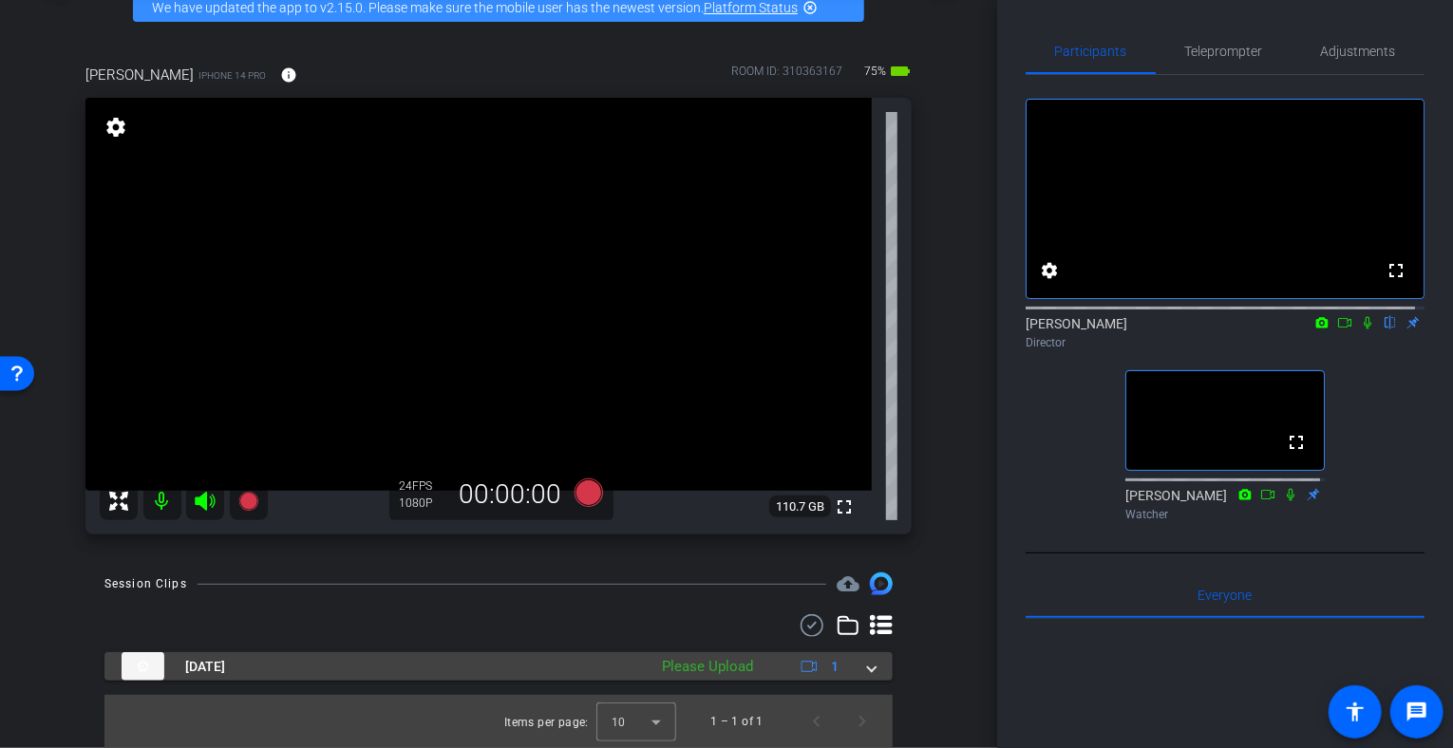
scroll to position [100, 0]
click at [718, 660] on div "Please Upload" at bounding box center [707, 667] width 110 height 22
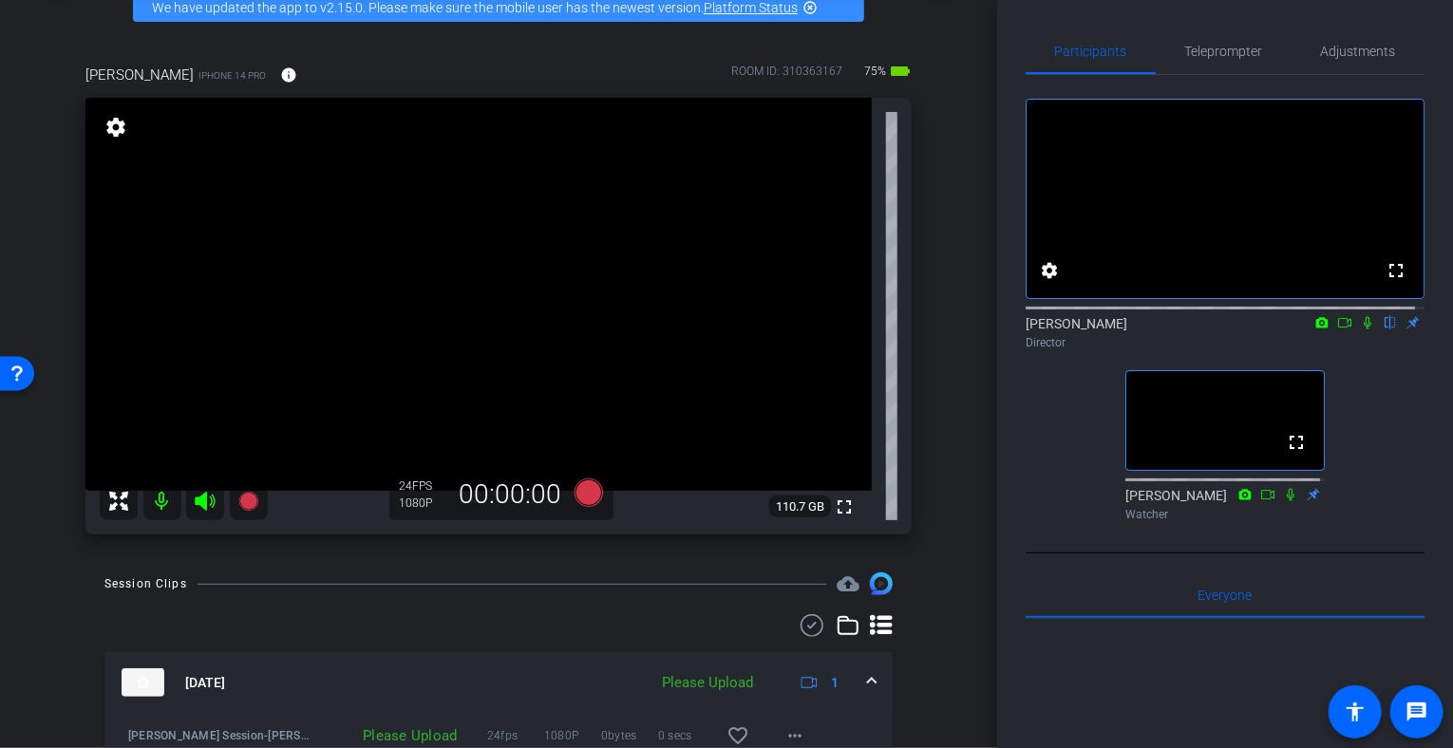
scroll to position [198, 0]
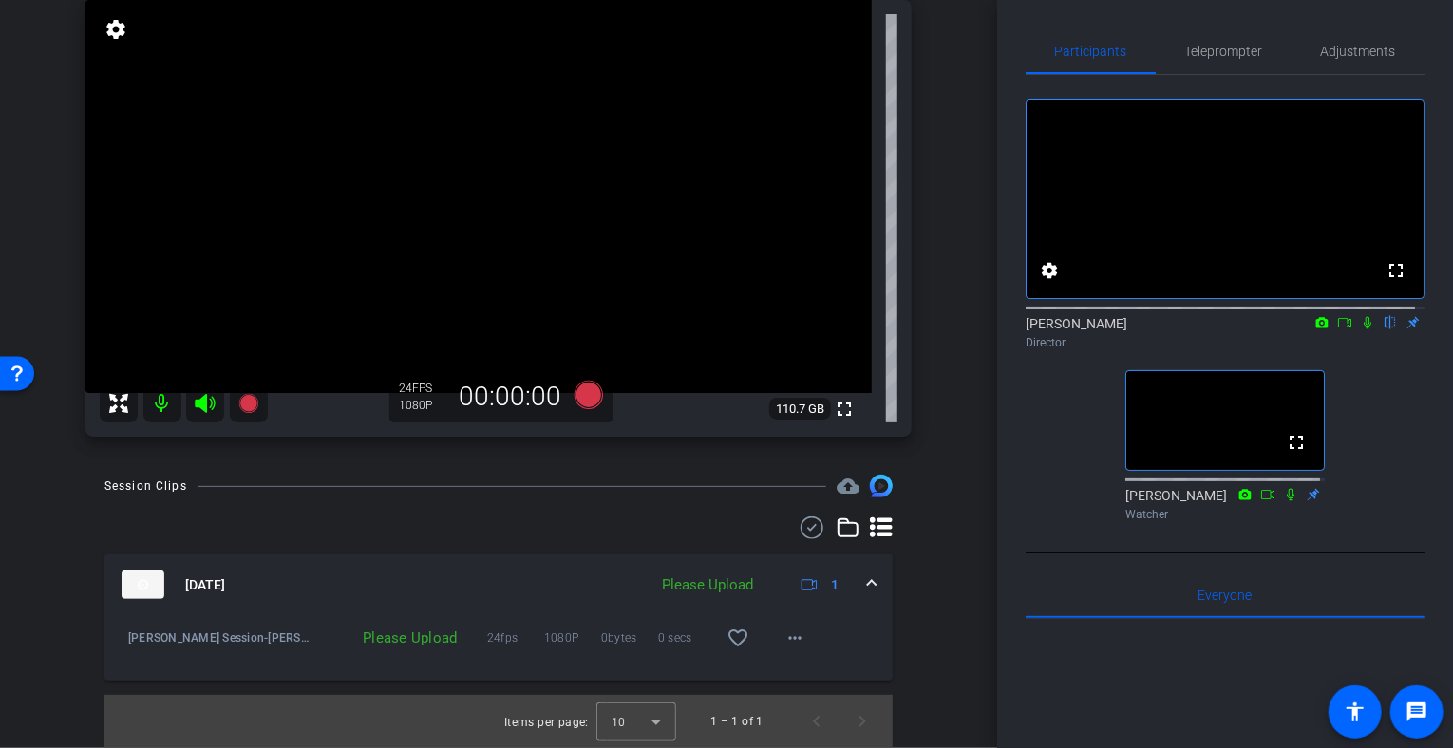
click at [413, 641] on div "Please Upload" at bounding box center [391, 638] width 150 height 19
click at [783, 641] on mat-icon "more_horiz" at bounding box center [794, 638] width 23 height 23
click at [794, 679] on span "Upload" at bounding box center [817, 678] width 76 height 23
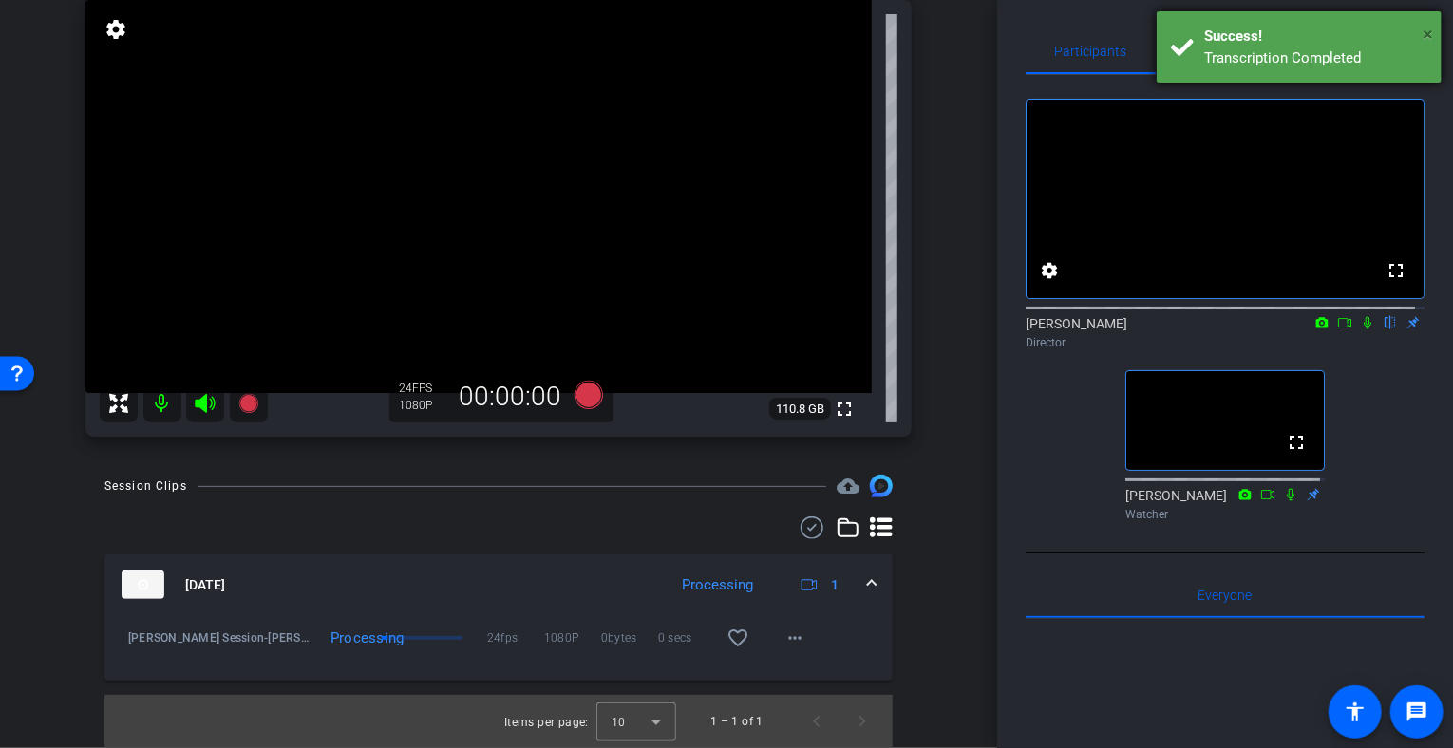
click at [1432, 30] on span "×" at bounding box center [1428, 34] width 10 height 23
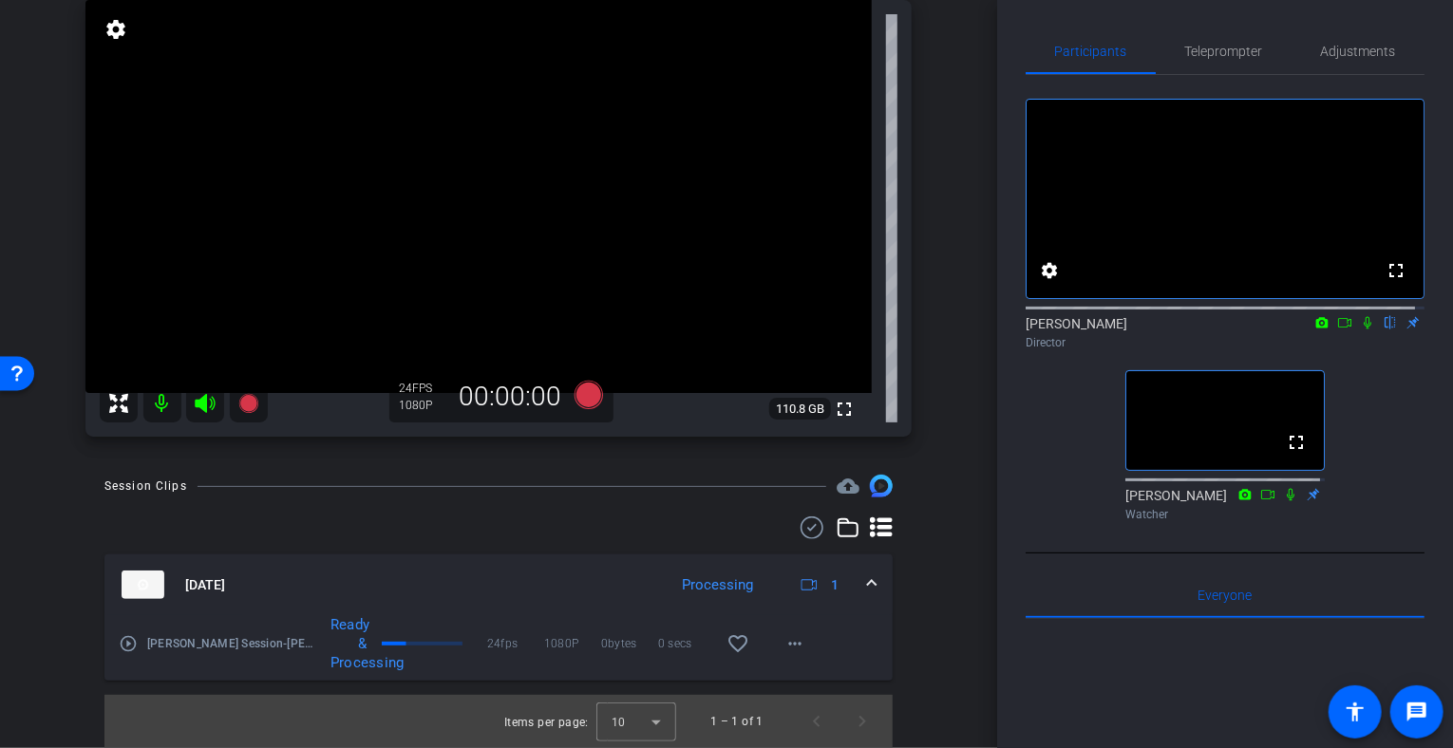
click at [1364, 330] on icon at bounding box center [1368, 323] width 8 height 12
drag, startPoint x: 782, startPoint y: 644, endPoint x: 1086, endPoint y: 538, distance: 322.6
click at [1086, 538] on div "arrow_back [PERSON_NAME] Session Back to project Send invite account_box grid_o…" at bounding box center [726, 374] width 1453 height 748
click at [1363, 330] on icon at bounding box center [1368, 323] width 10 height 12
click at [785, 640] on mat-icon "more_horiz" at bounding box center [794, 638] width 23 height 23
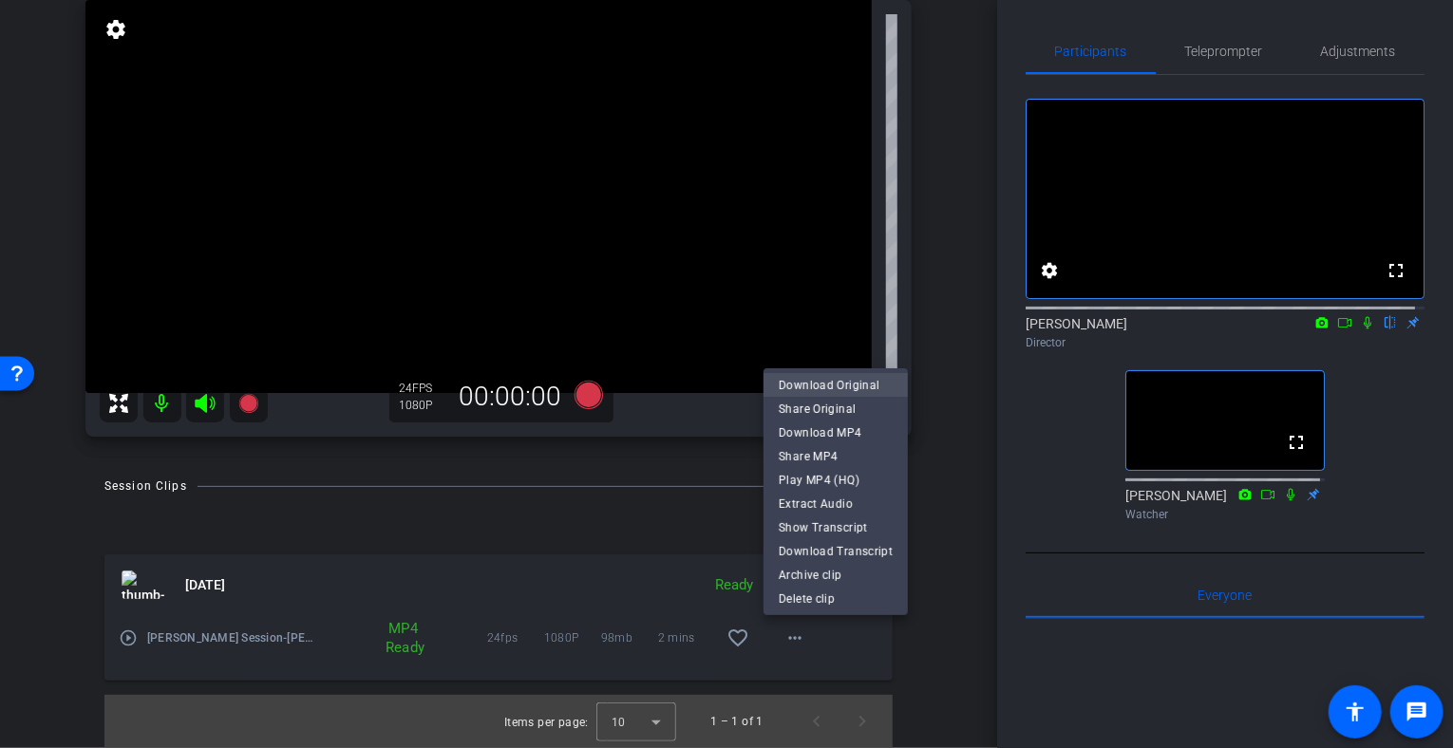
click at [818, 379] on span "Download Original" at bounding box center [836, 385] width 114 height 23
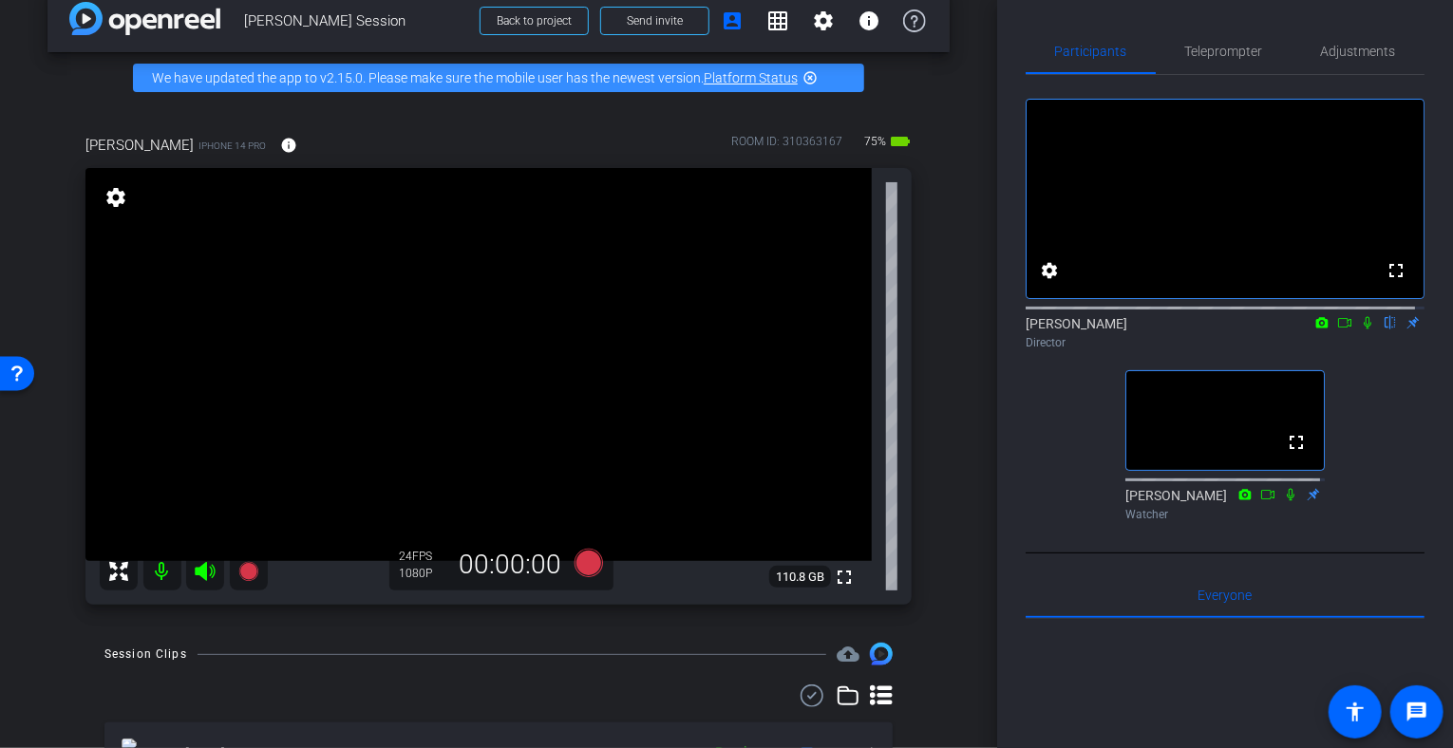
scroll to position [0, 0]
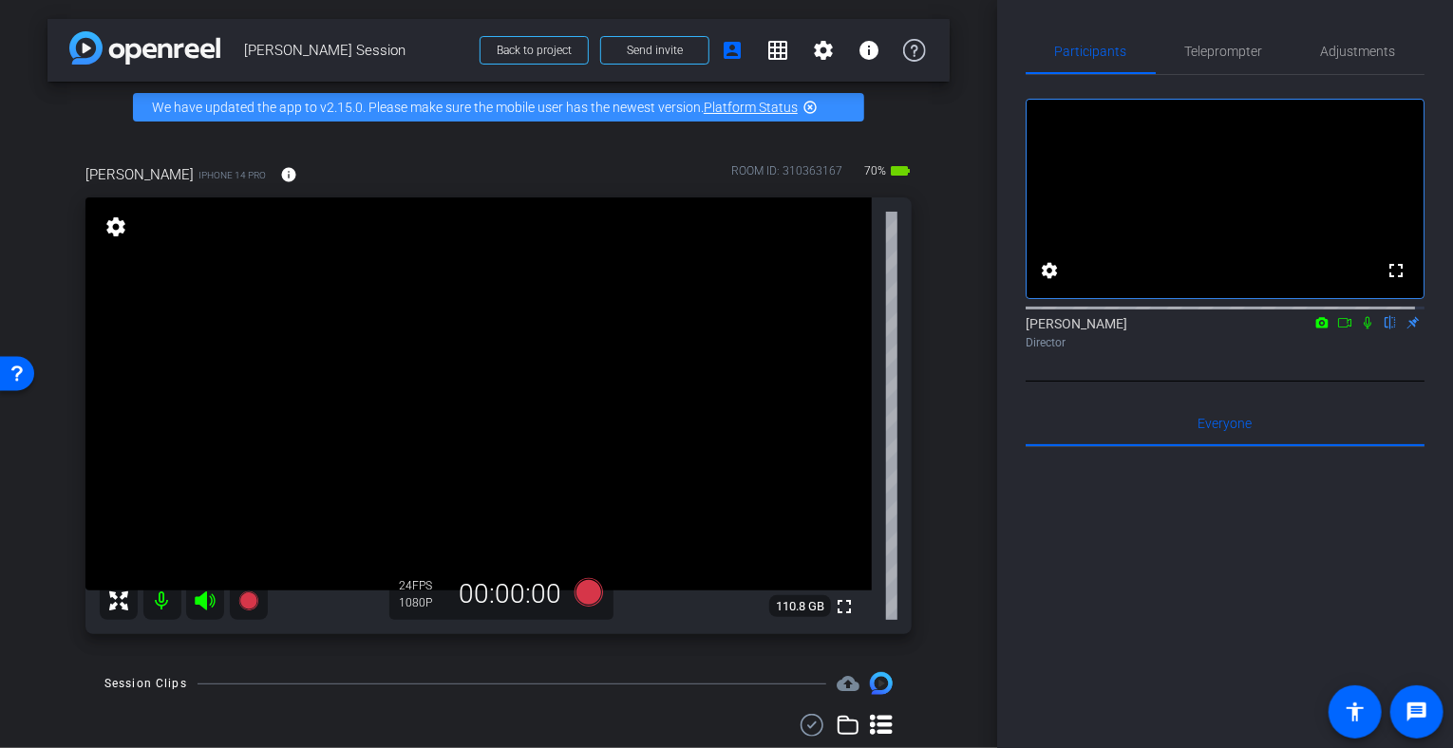
click at [1316, 328] on icon at bounding box center [1322, 322] width 12 height 10
click at [1314, 345] on div at bounding box center [726, 374] width 1453 height 748
click at [1316, 328] on icon at bounding box center [1322, 322] width 12 height 10
click at [1362, 339] on div at bounding box center [726, 374] width 1453 height 748
click at [1360, 330] on icon at bounding box center [1367, 322] width 15 height 13
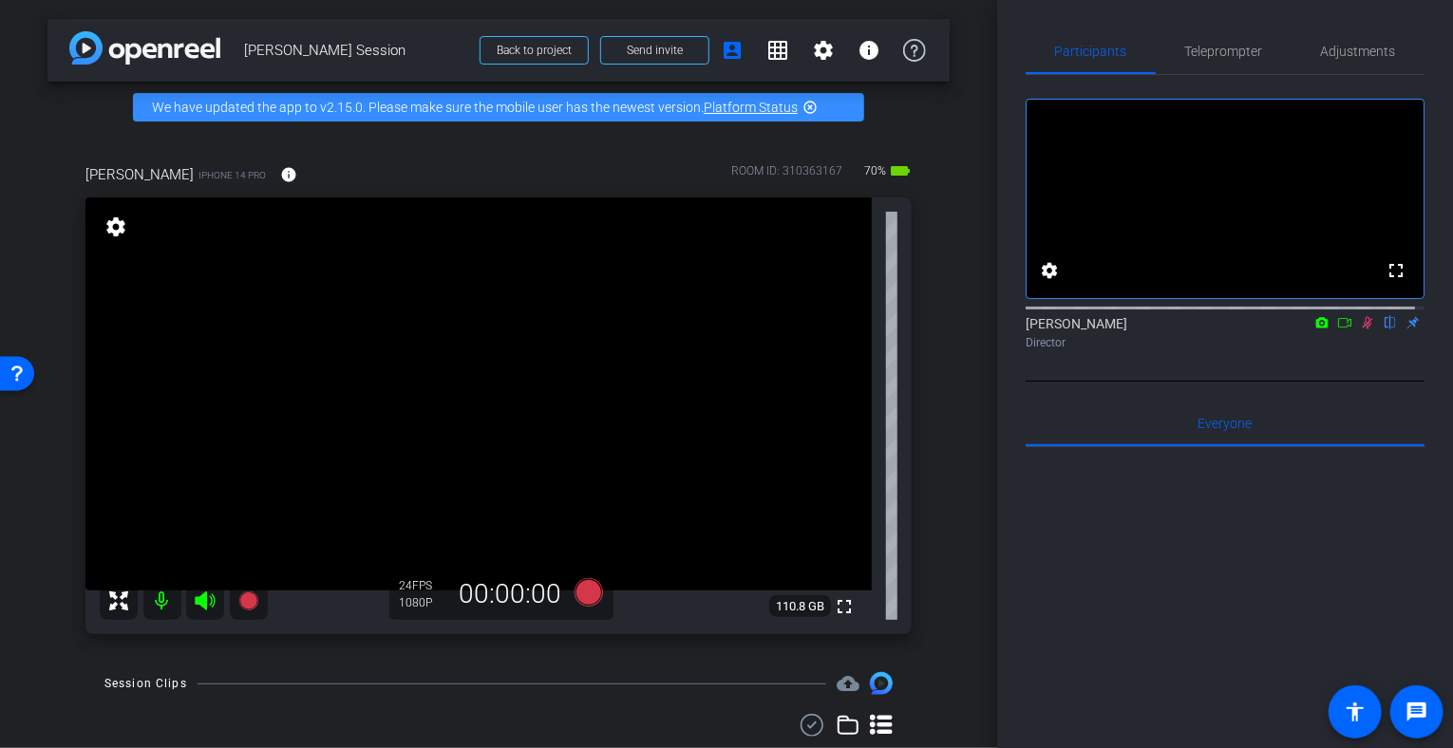
click at [1337, 330] on icon at bounding box center [1344, 322] width 15 height 13
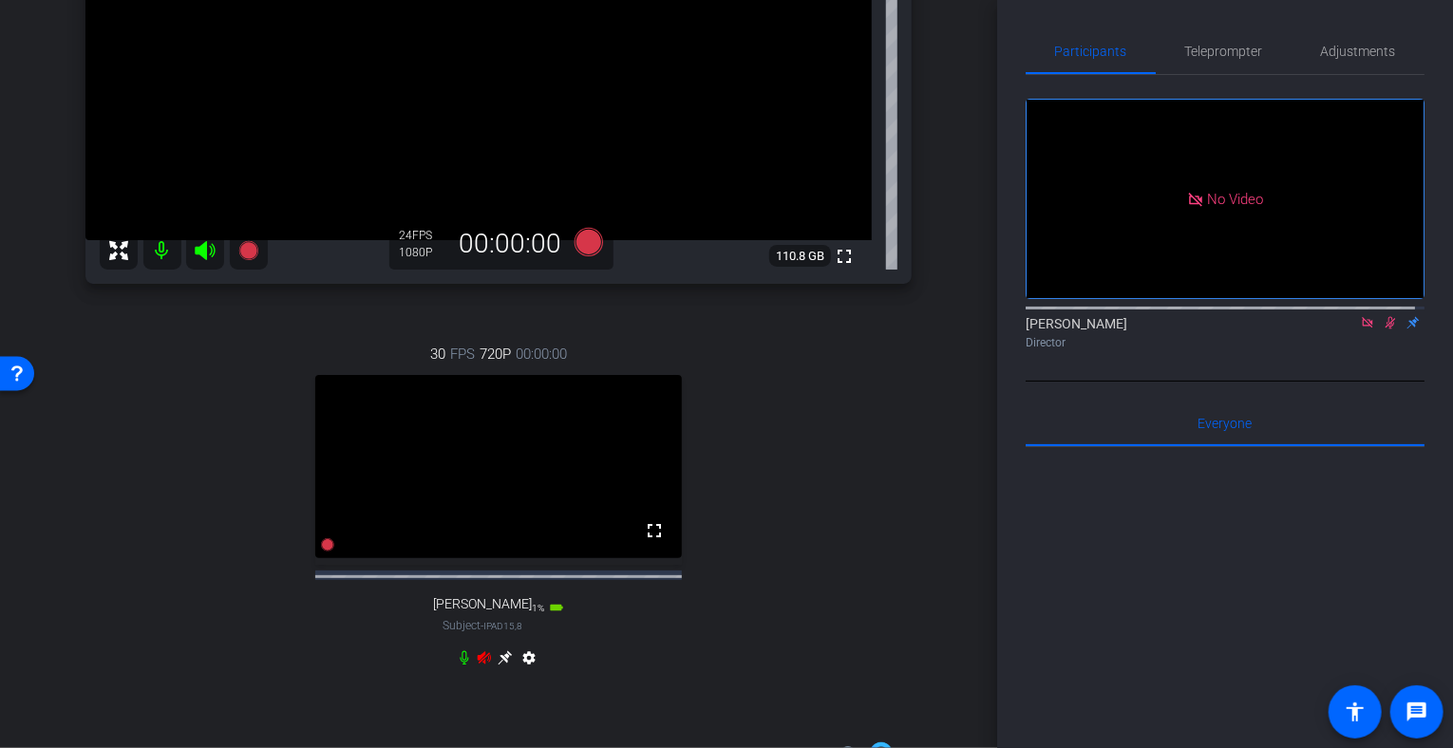
scroll to position [331, 0]
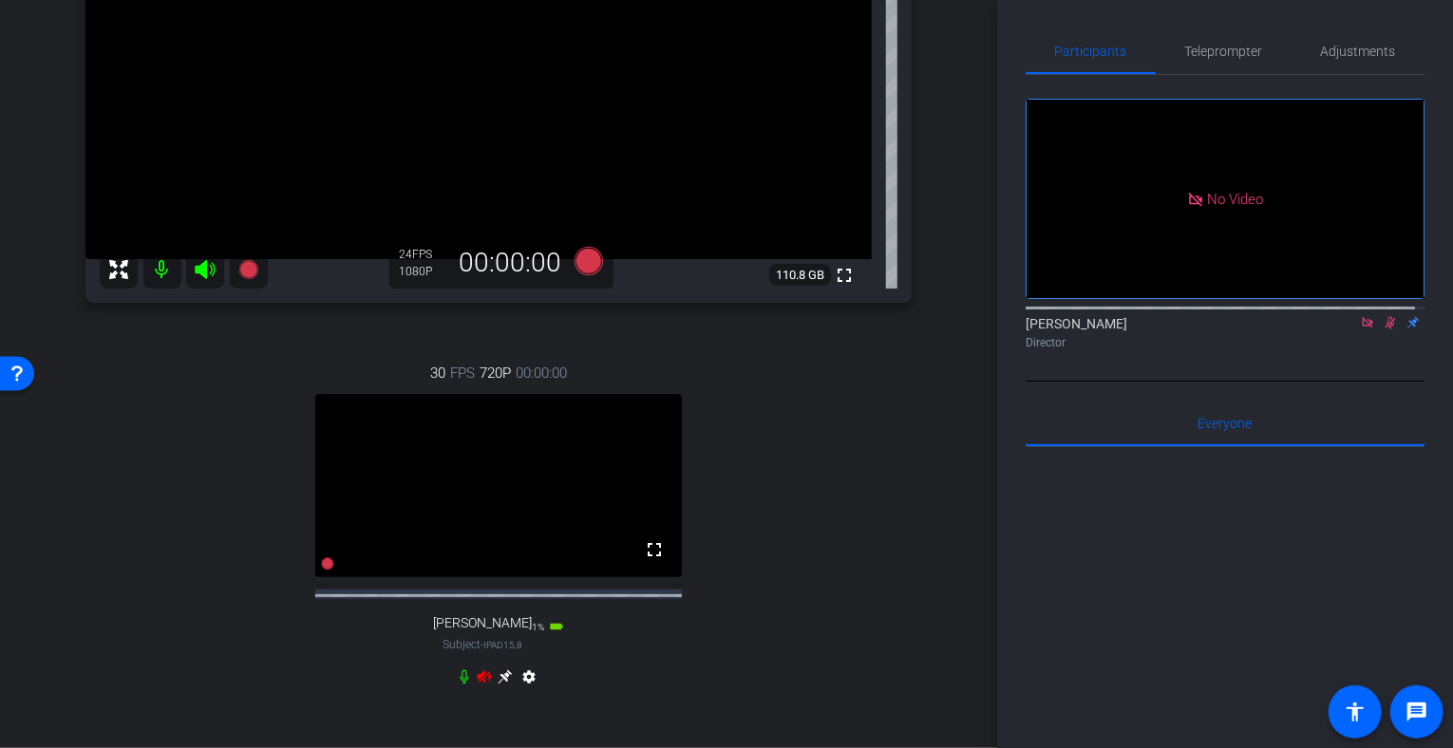
click at [1362, 328] on icon at bounding box center [1367, 322] width 10 height 10
click at [1360, 330] on icon at bounding box center [1367, 322] width 15 height 13
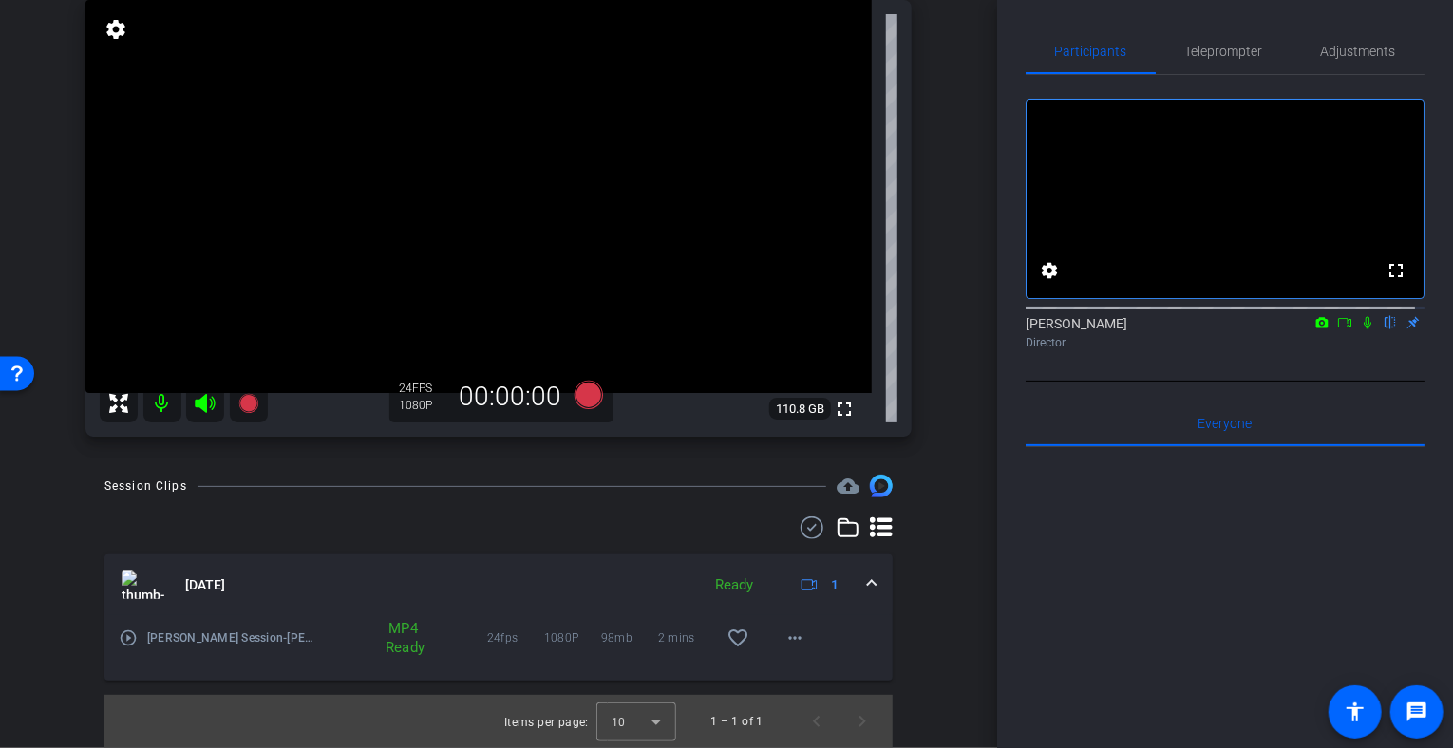
scroll to position [198, 0]
drag, startPoint x: 1250, startPoint y: 579, endPoint x: 1161, endPoint y: 577, distance: 88.3
click at [1161, 577] on div at bounding box center [1225, 682] width 399 height 470
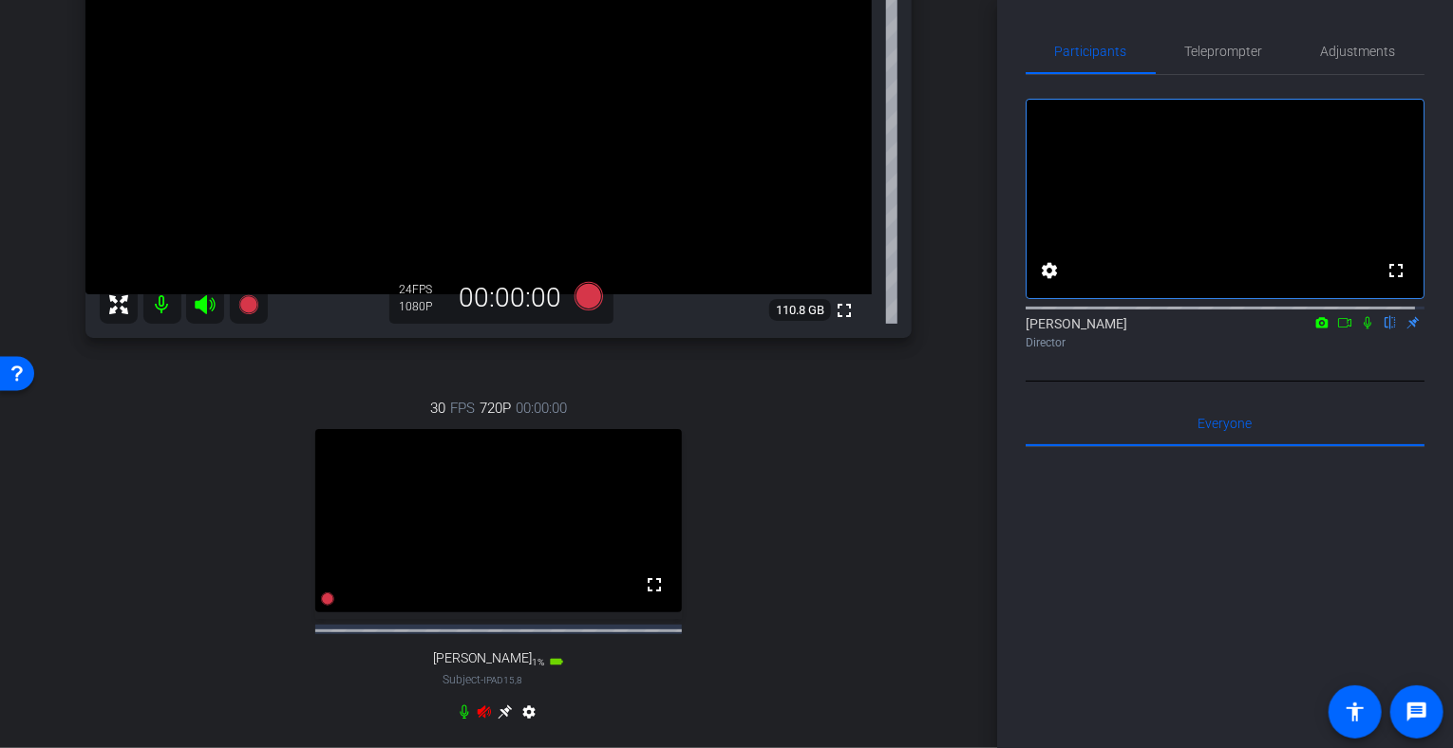
scroll to position [304, 0]
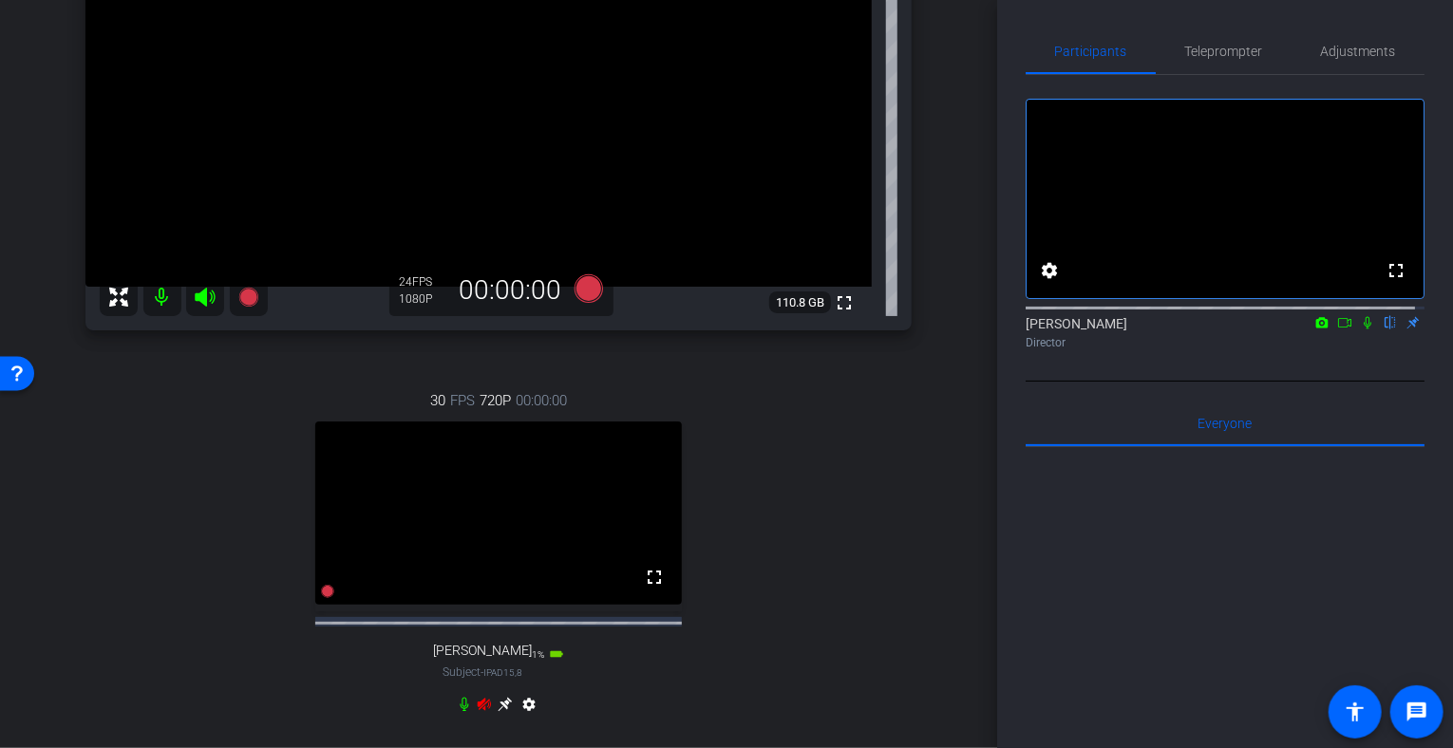
click at [478, 710] on icon at bounding box center [484, 704] width 13 height 12
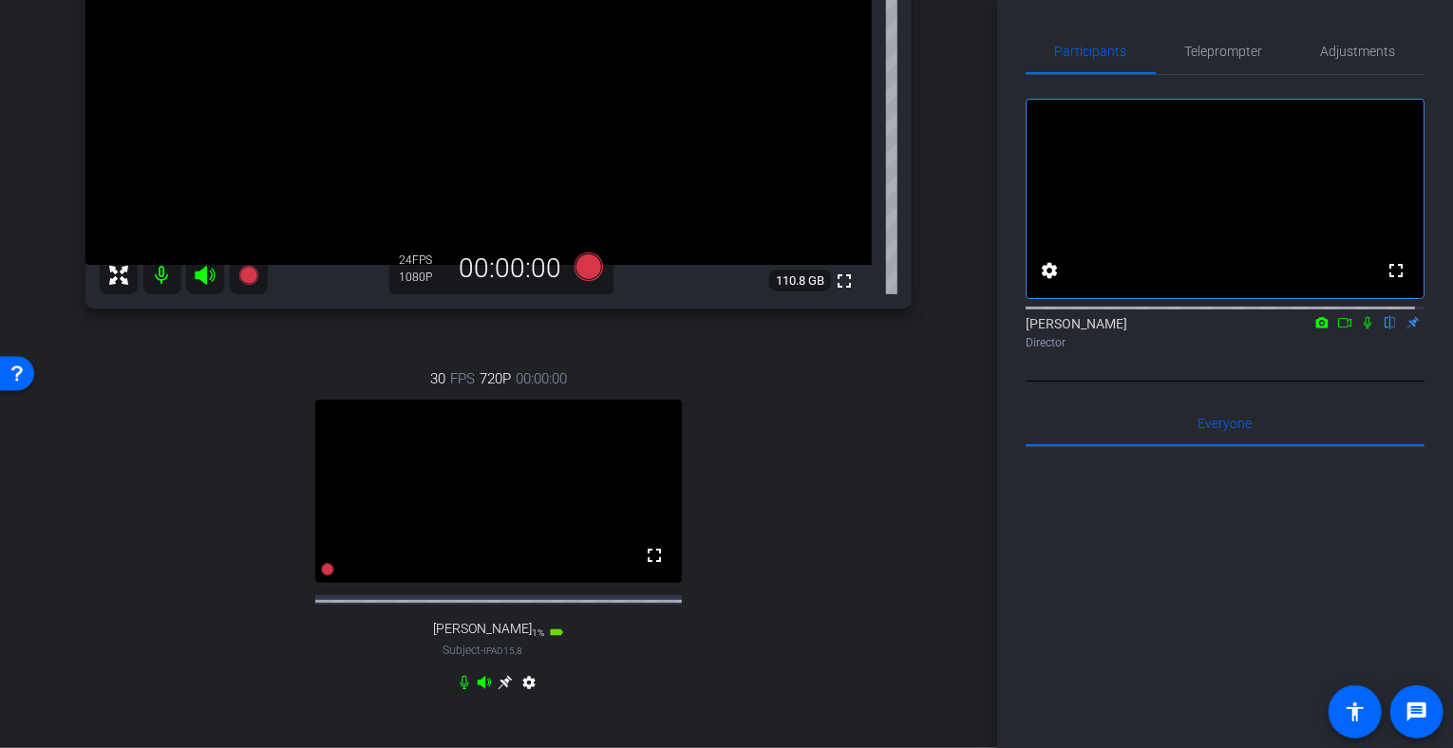
scroll to position [323, 0]
click at [1349, 48] on span "Adjustments" at bounding box center [1358, 51] width 75 height 13
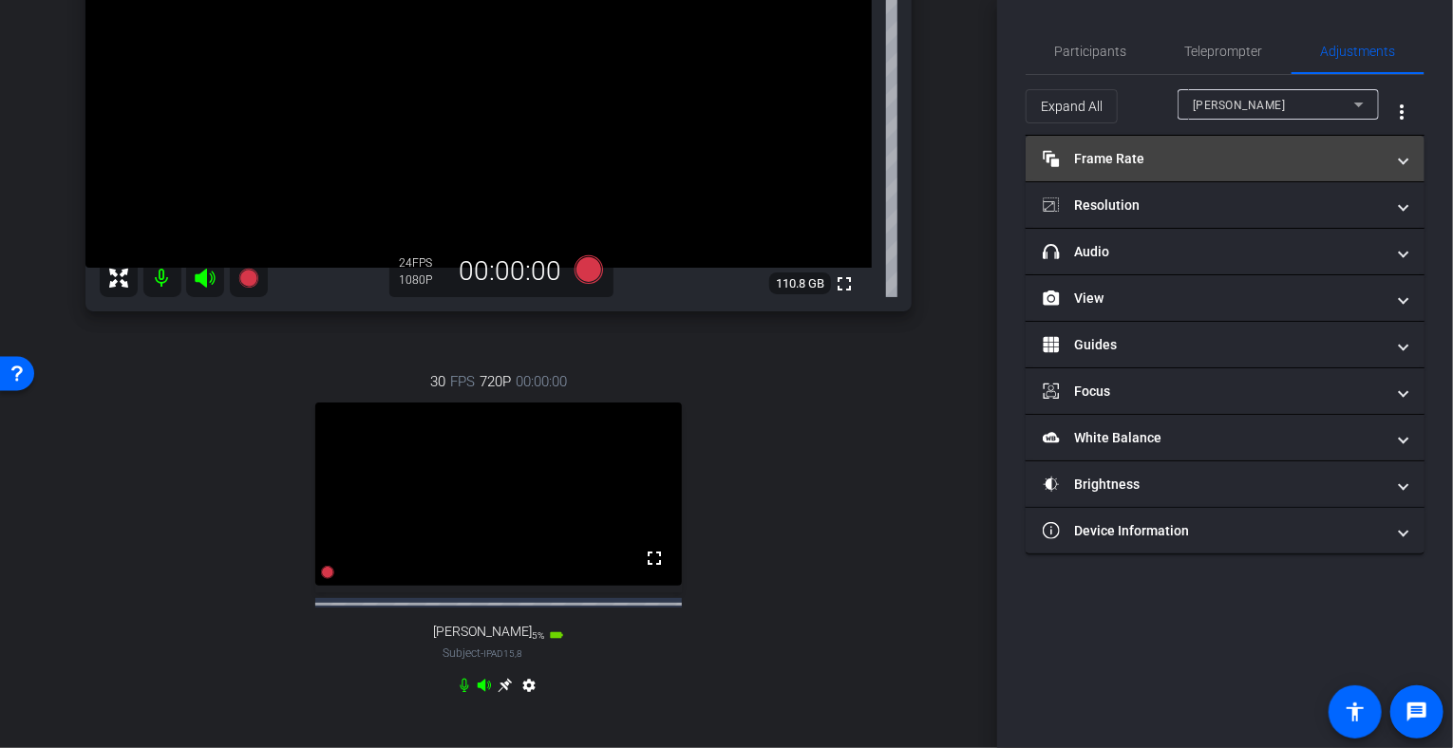
click at [1162, 159] on mat-panel-title "Frame Rate Frame Rate" at bounding box center [1214, 159] width 342 height 20
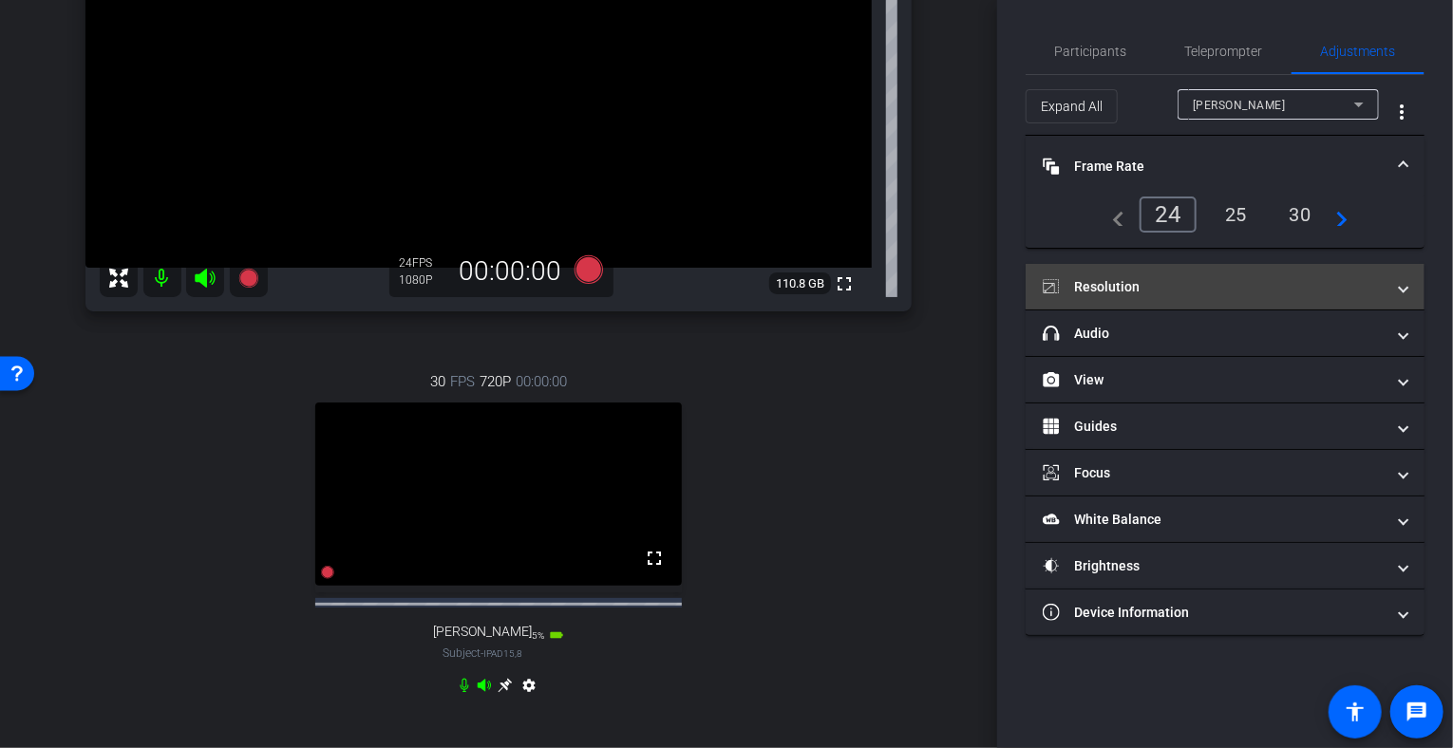
click at [1198, 298] on mat-expansion-panel-header "Resolution" at bounding box center [1225, 287] width 399 height 46
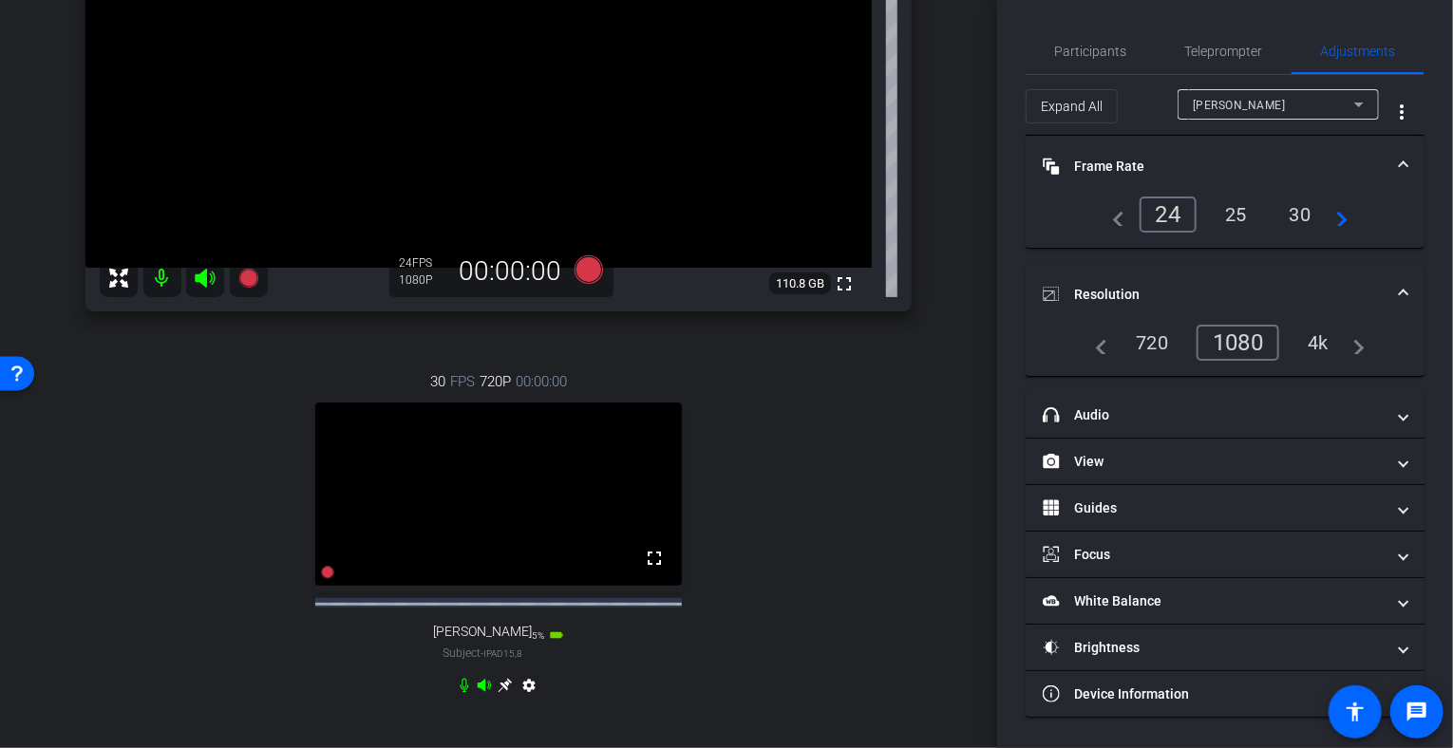
click at [487, 381] on span "720P" at bounding box center [495, 381] width 31 height 21
click at [530, 700] on mat-icon "settings" at bounding box center [529, 689] width 23 height 23
click at [1289, 344] on div "1080" at bounding box center [1273, 343] width 71 height 32
click at [1161, 215] on div "24" at bounding box center [1165, 214] width 50 height 32
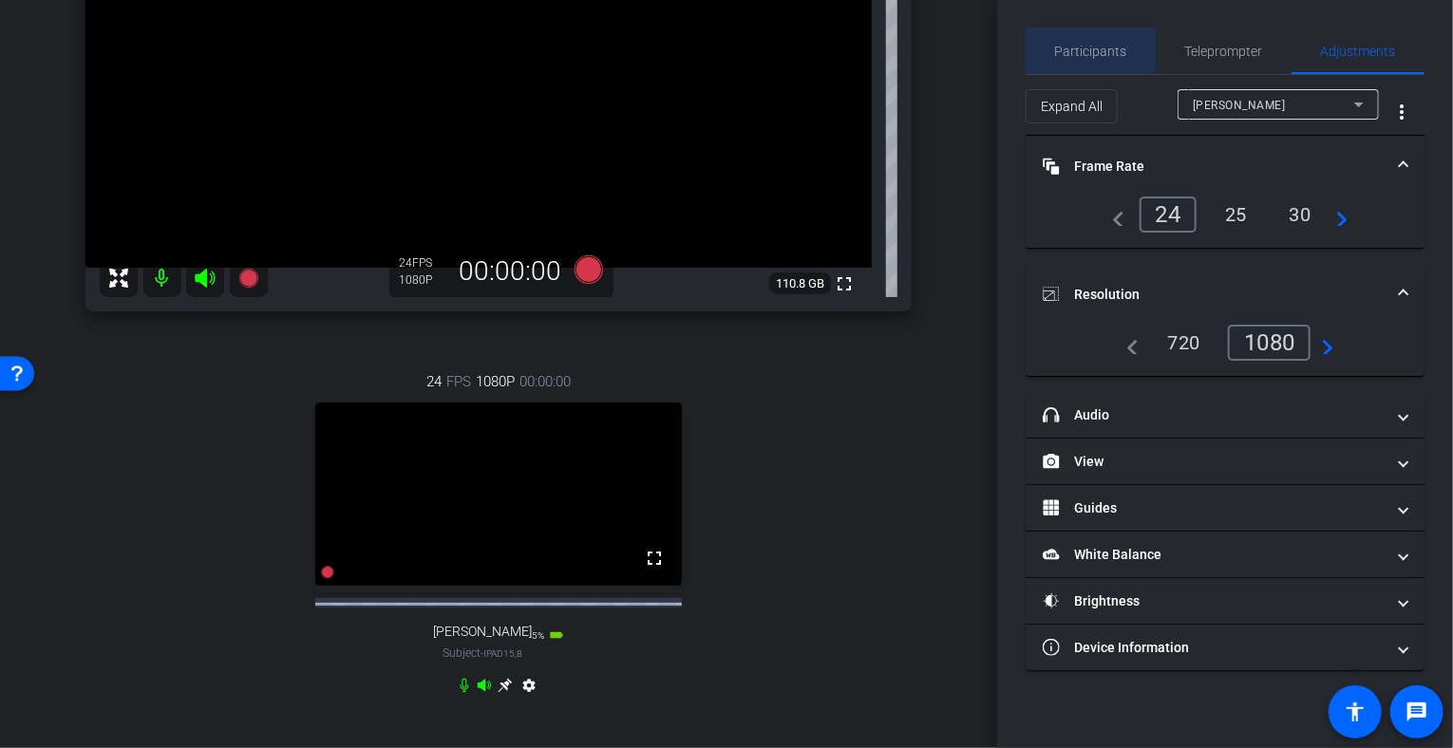
click at [1082, 48] on span "Participants" at bounding box center [1091, 51] width 72 height 13
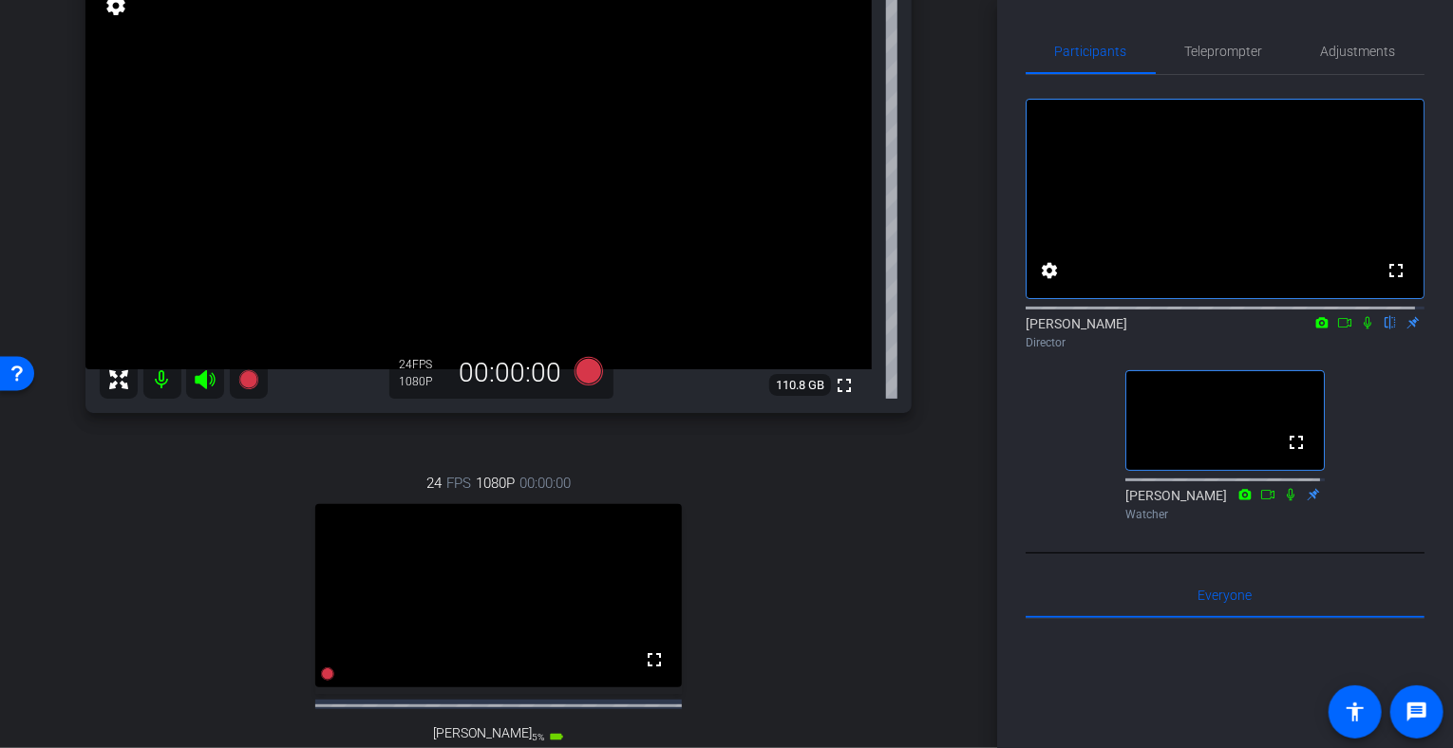
scroll to position [218, 0]
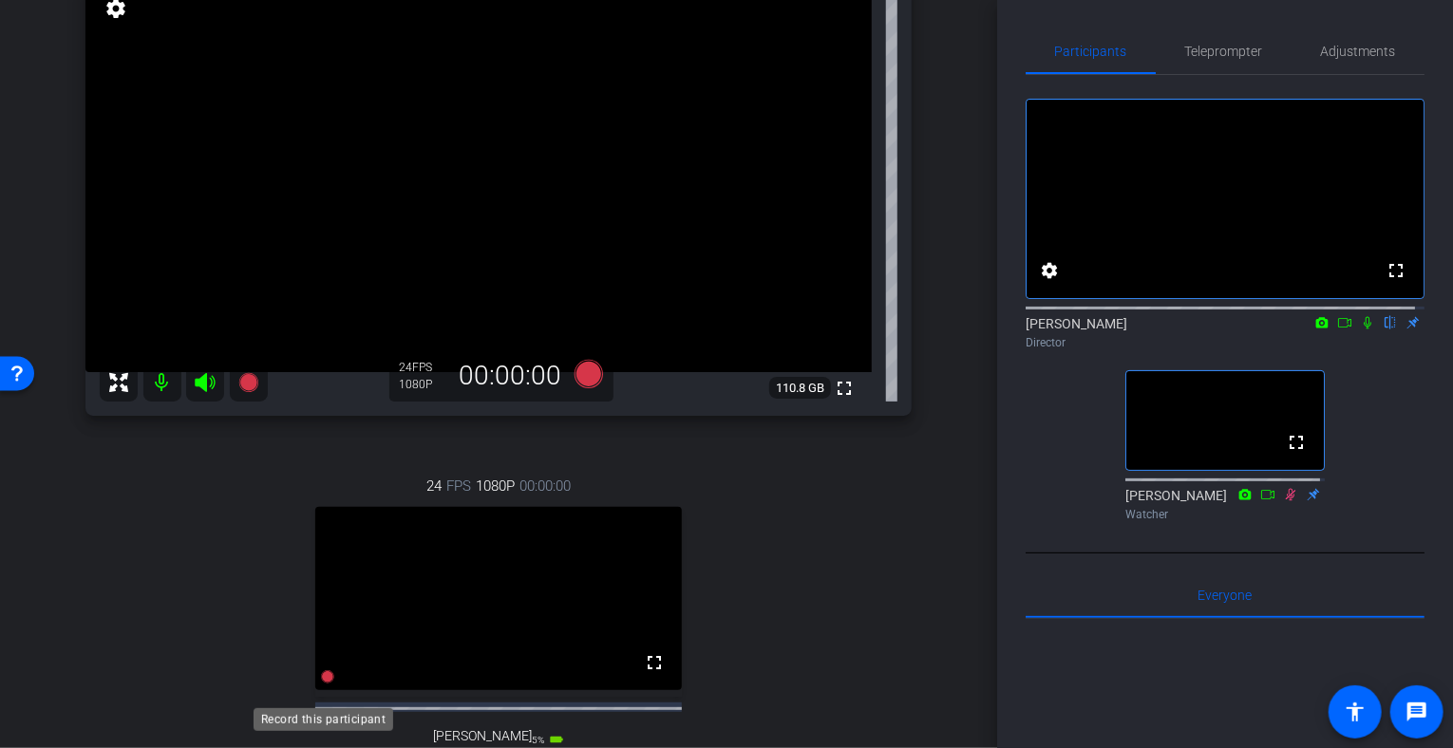
click at [323, 684] on icon at bounding box center [327, 676] width 13 height 13
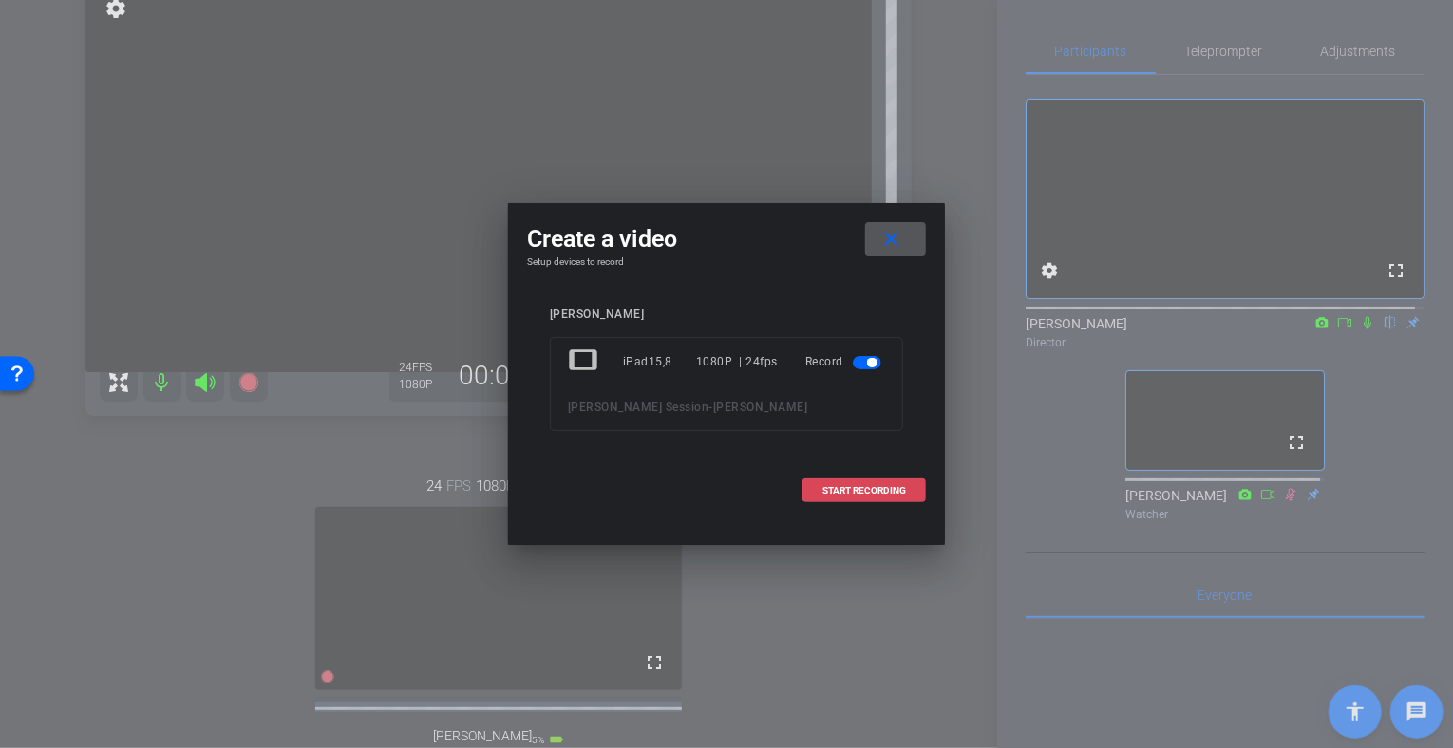
click at [869, 489] on span "START RECORDING" at bounding box center [864, 490] width 84 height 9
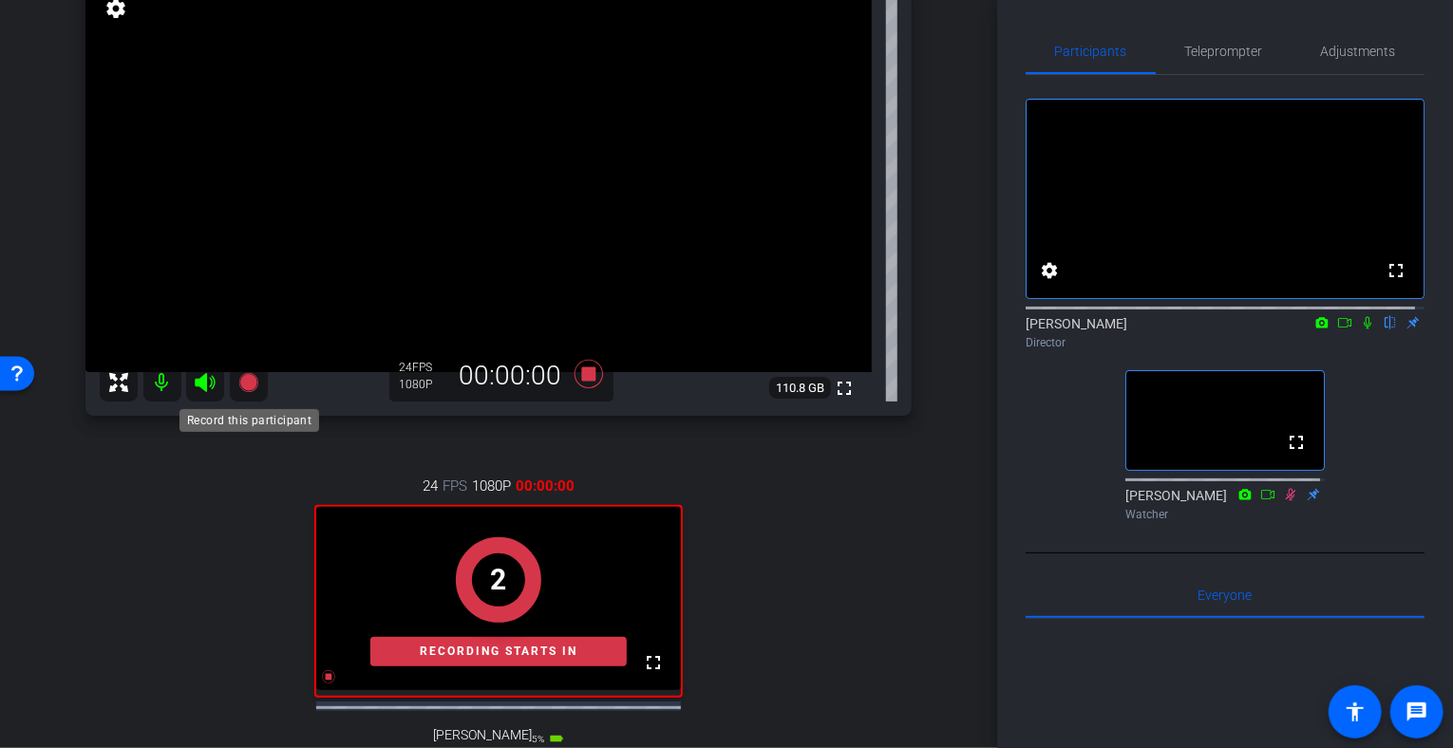
click at [247, 382] on icon at bounding box center [247, 382] width 19 height 19
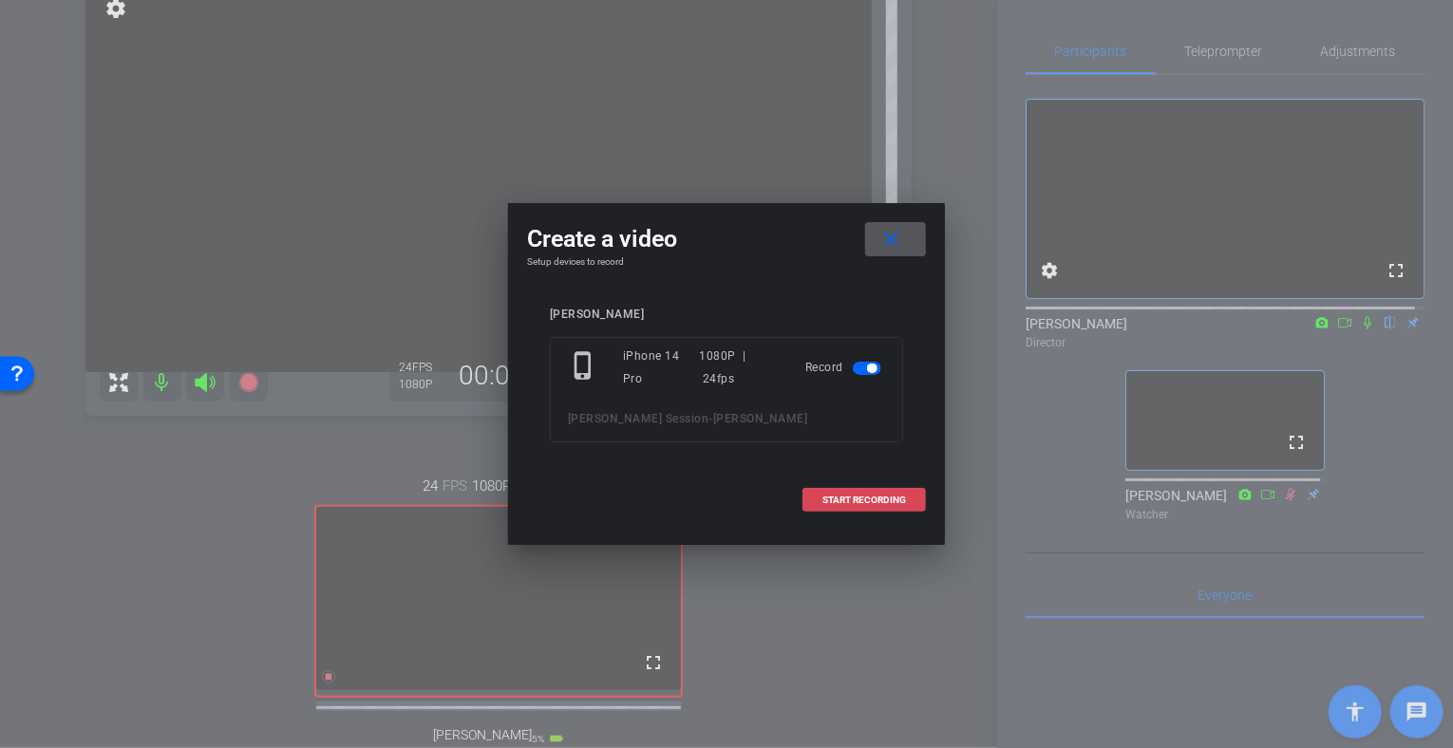
click at [865, 501] on span "START RECORDING" at bounding box center [864, 500] width 84 height 9
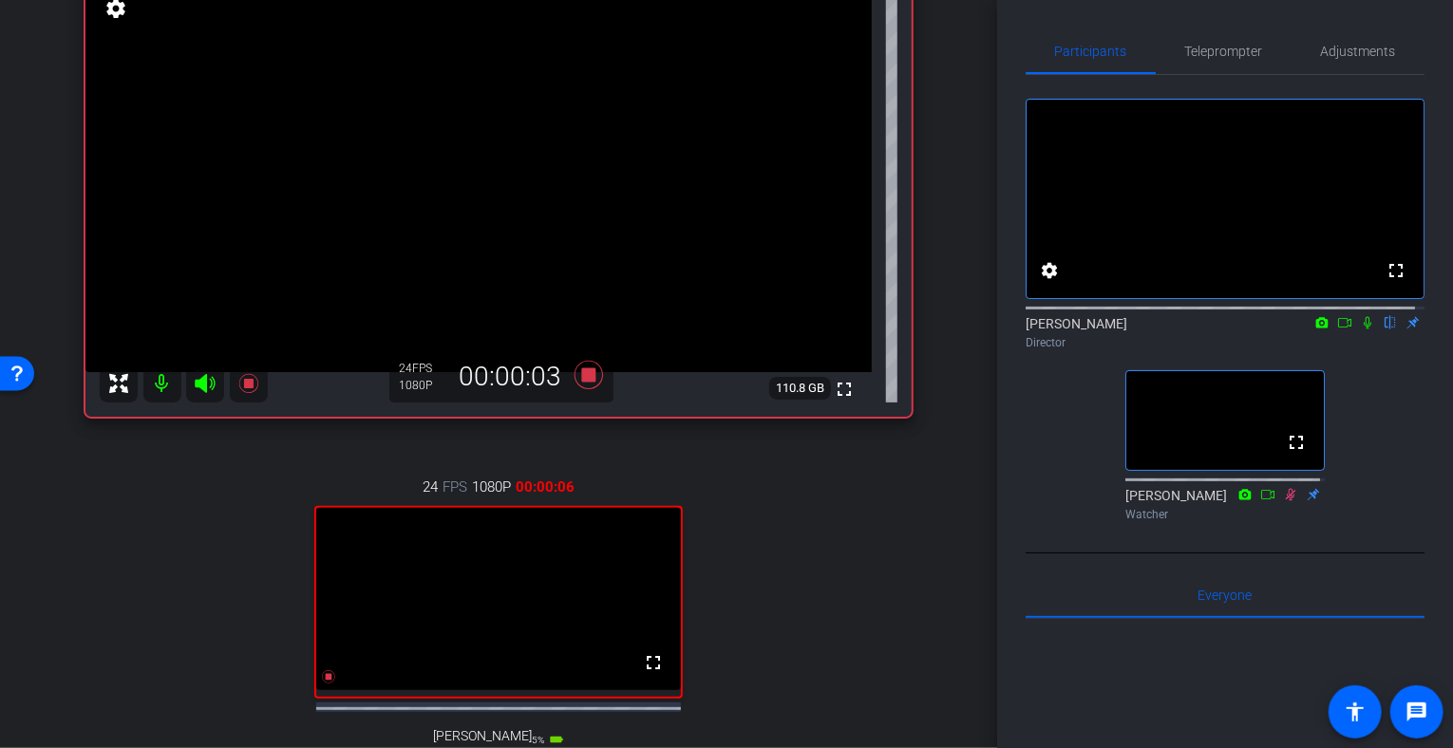
click at [1364, 330] on icon at bounding box center [1368, 323] width 8 height 12
click at [1316, 328] on icon at bounding box center [1322, 322] width 12 height 10
click at [1335, 344] on div at bounding box center [726, 374] width 1453 height 748
click at [1338, 328] on icon at bounding box center [1344, 322] width 13 height 9
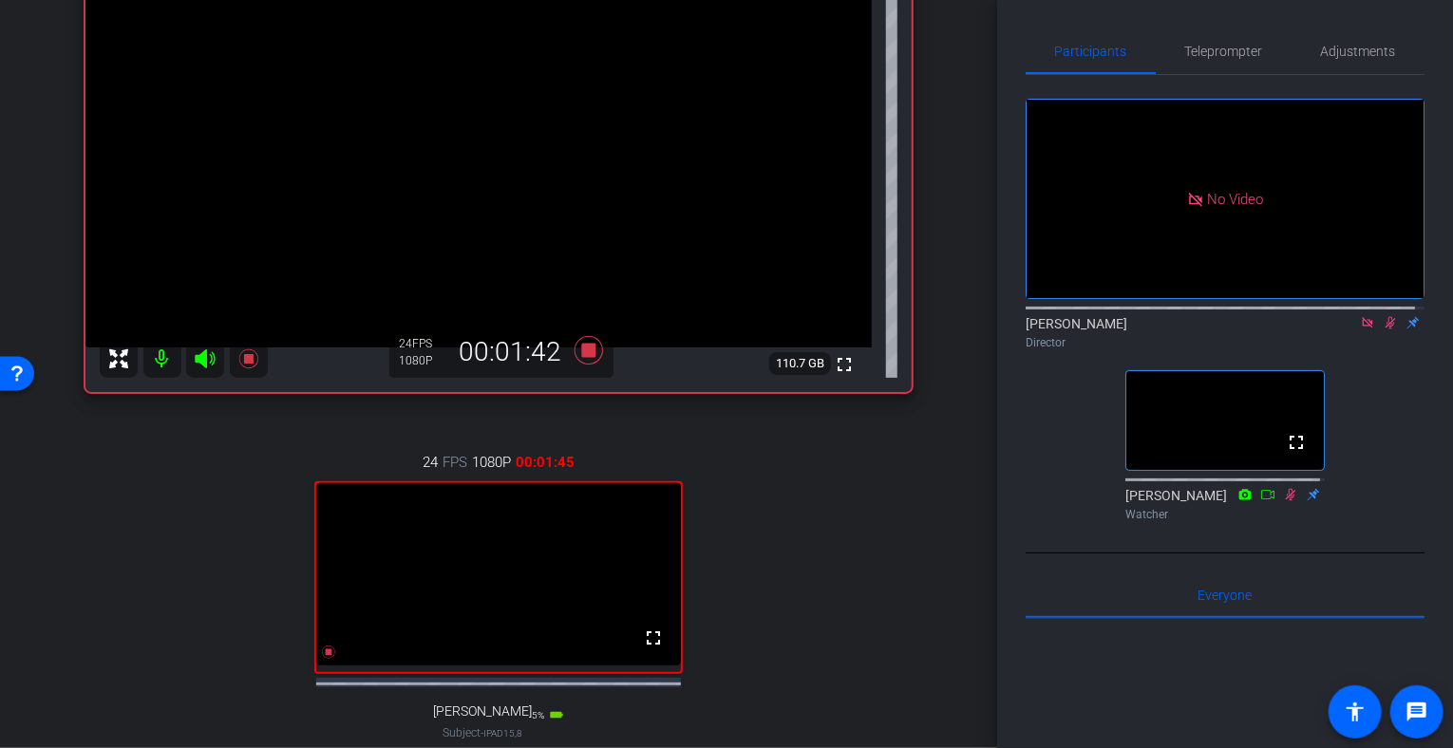
scroll to position [261, 0]
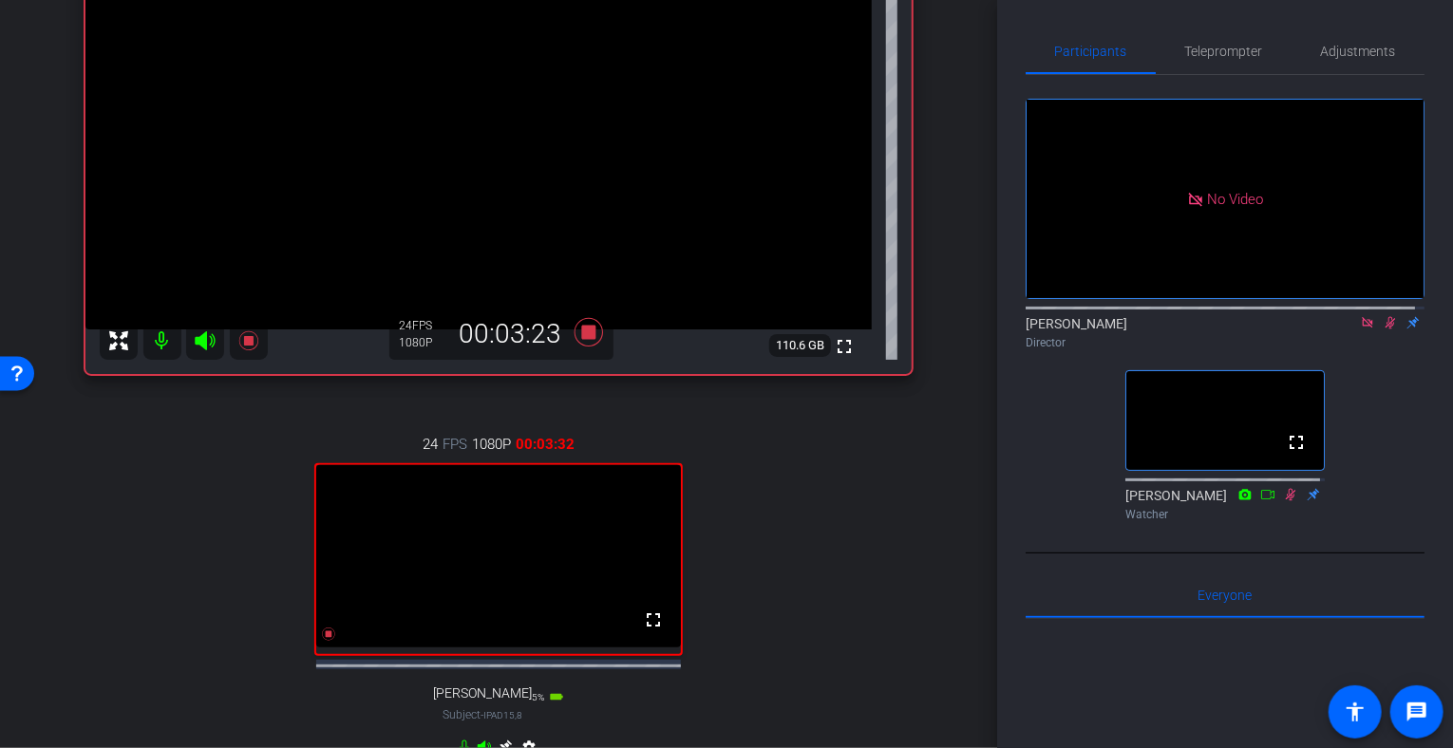
click at [1360, 330] on icon at bounding box center [1367, 322] width 15 height 13
drag, startPoint x: 1386, startPoint y: 473, endPoint x: 1349, endPoint y: 425, distance: 60.2
click at [1349, 425] on div "fullscreen settings [PERSON_NAME] flip Director fullscreen [PERSON_NAME] Watcher" at bounding box center [1225, 302] width 399 height 454
click at [1316, 328] on icon at bounding box center [1322, 322] width 12 height 10
click at [1333, 344] on div at bounding box center [726, 374] width 1453 height 748
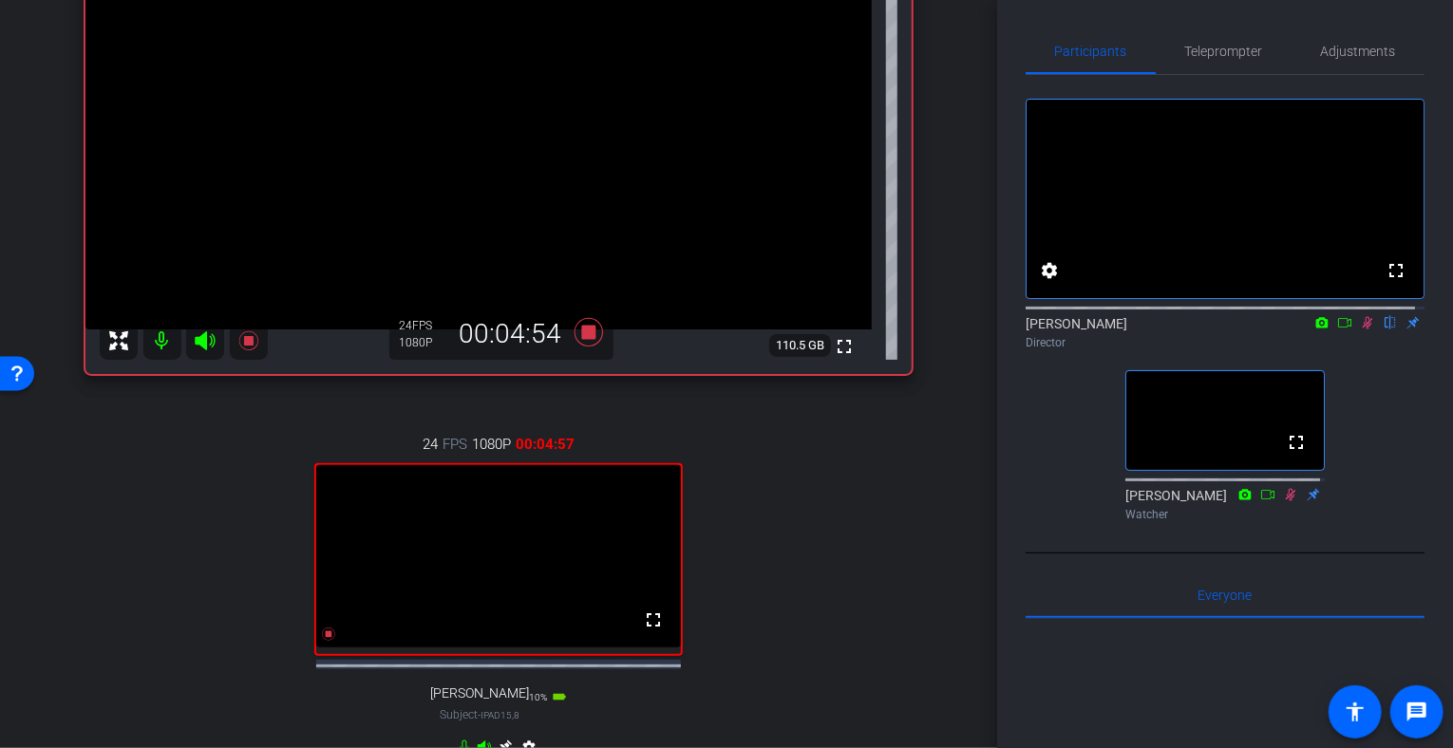
click at [1337, 330] on icon at bounding box center [1344, 322] width 15 height 13
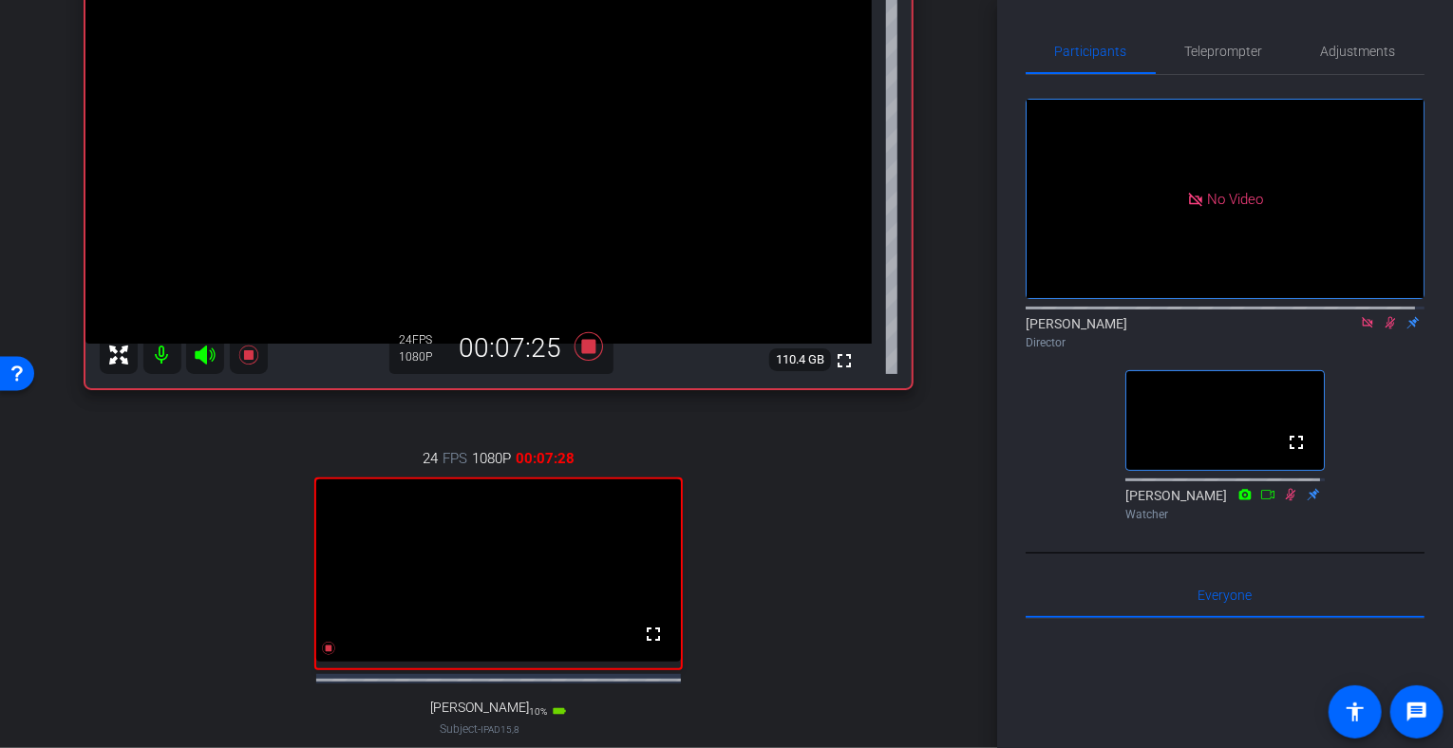
scroll to position [245, 0]
click at [1360, 330] on icon at bounding box center [1367, 322] width 15 height 13
click at [1364, 330] on icon at bounding box center [1368, 323] width 8 height 12
click at [1051, 282] on mat-icon "settings" at bounding box center [1049, 270] width 23 height 23
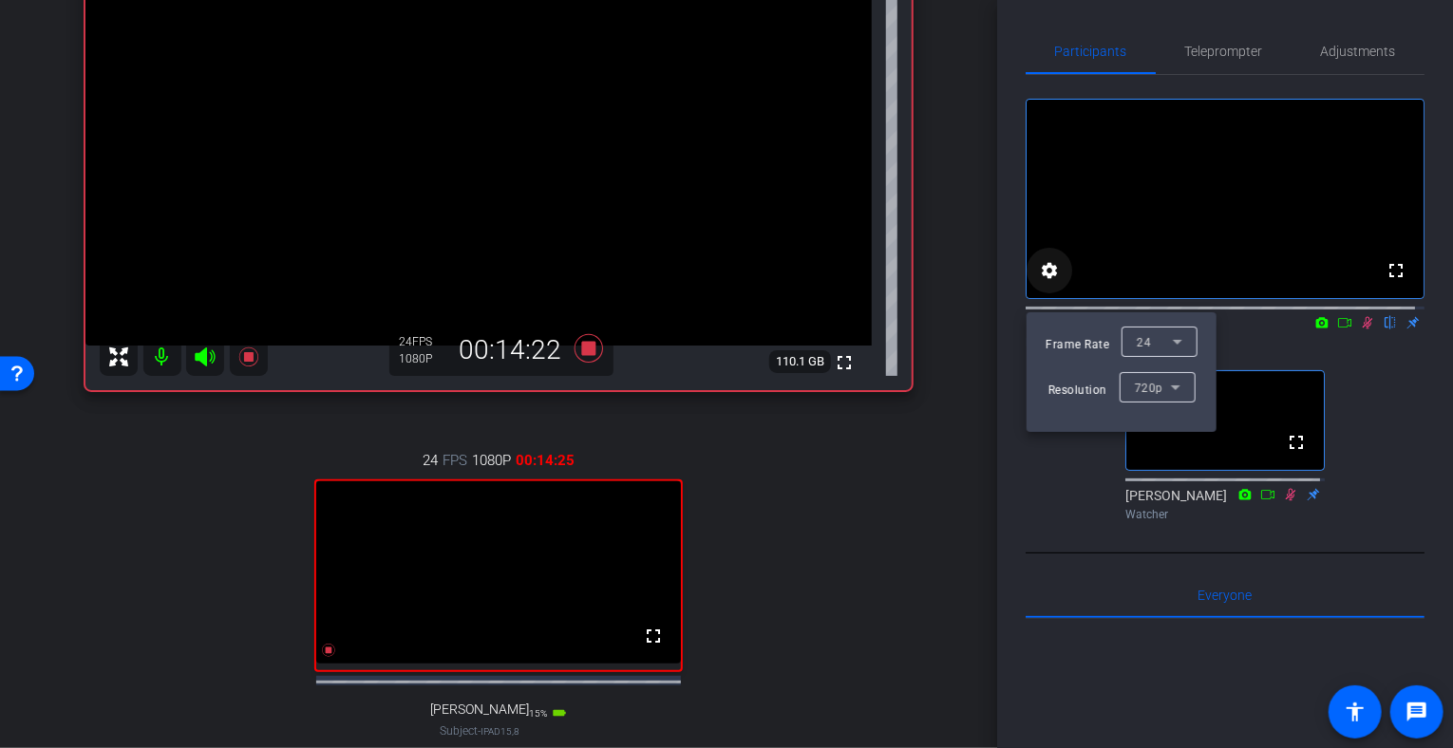
click at [1051, 287] on div at bounding box center [726, 374] width 1453 height 748
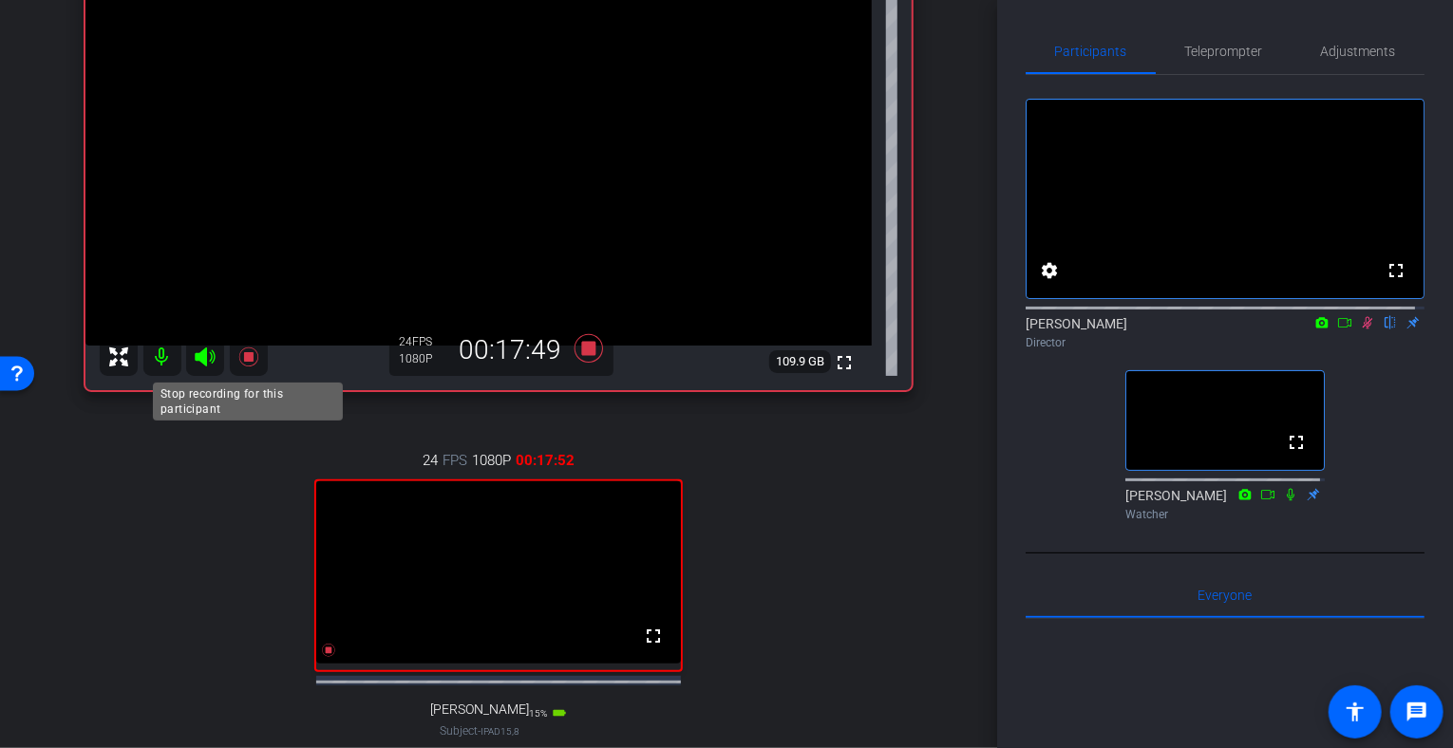
click at [247, 352] on icon at bounding box center [247, 356] width 19 height 19
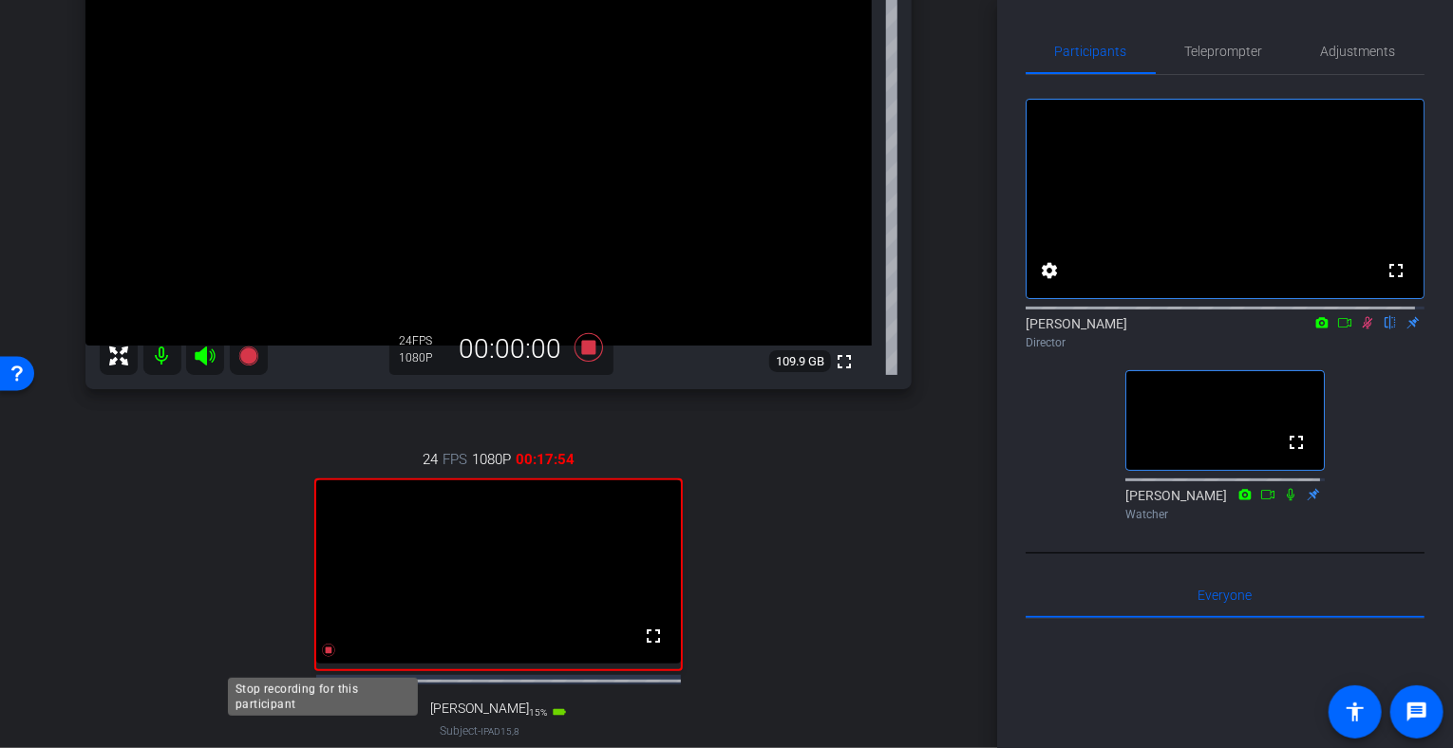
click at [324, 657] on icon at bounding box center [328, 650] width 13 height 13
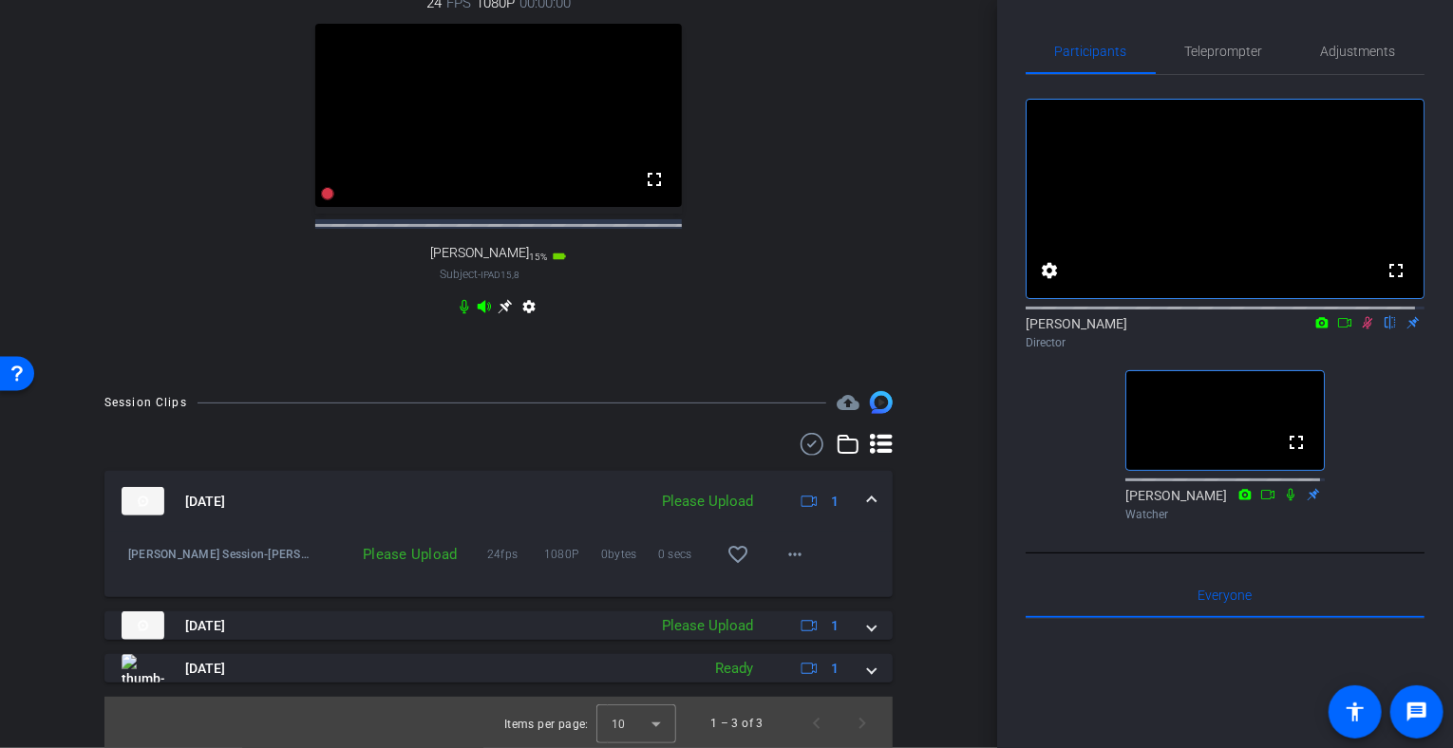
scroll to position [721, 0]
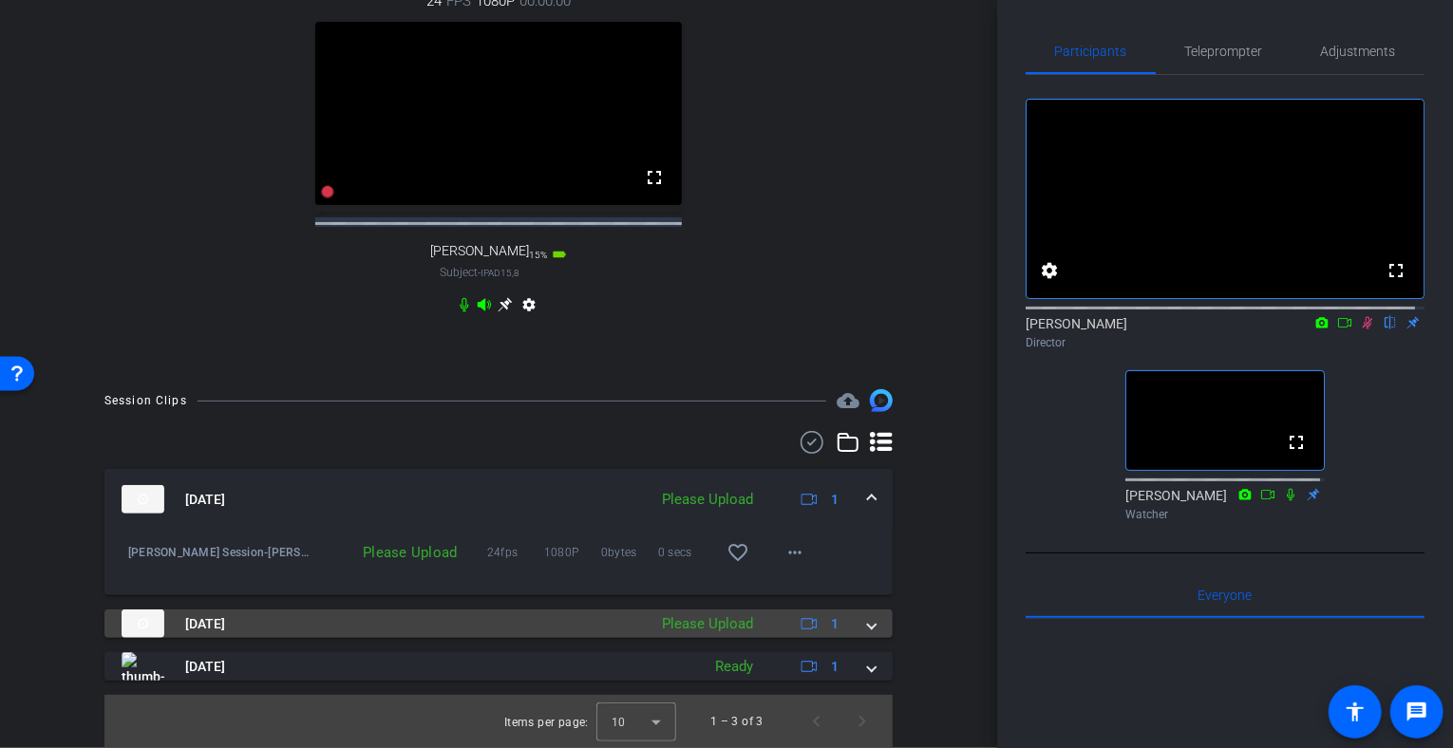
click at [722, 622] on div "Please Upload" at bounding box center [707, 624] width 110 height 22
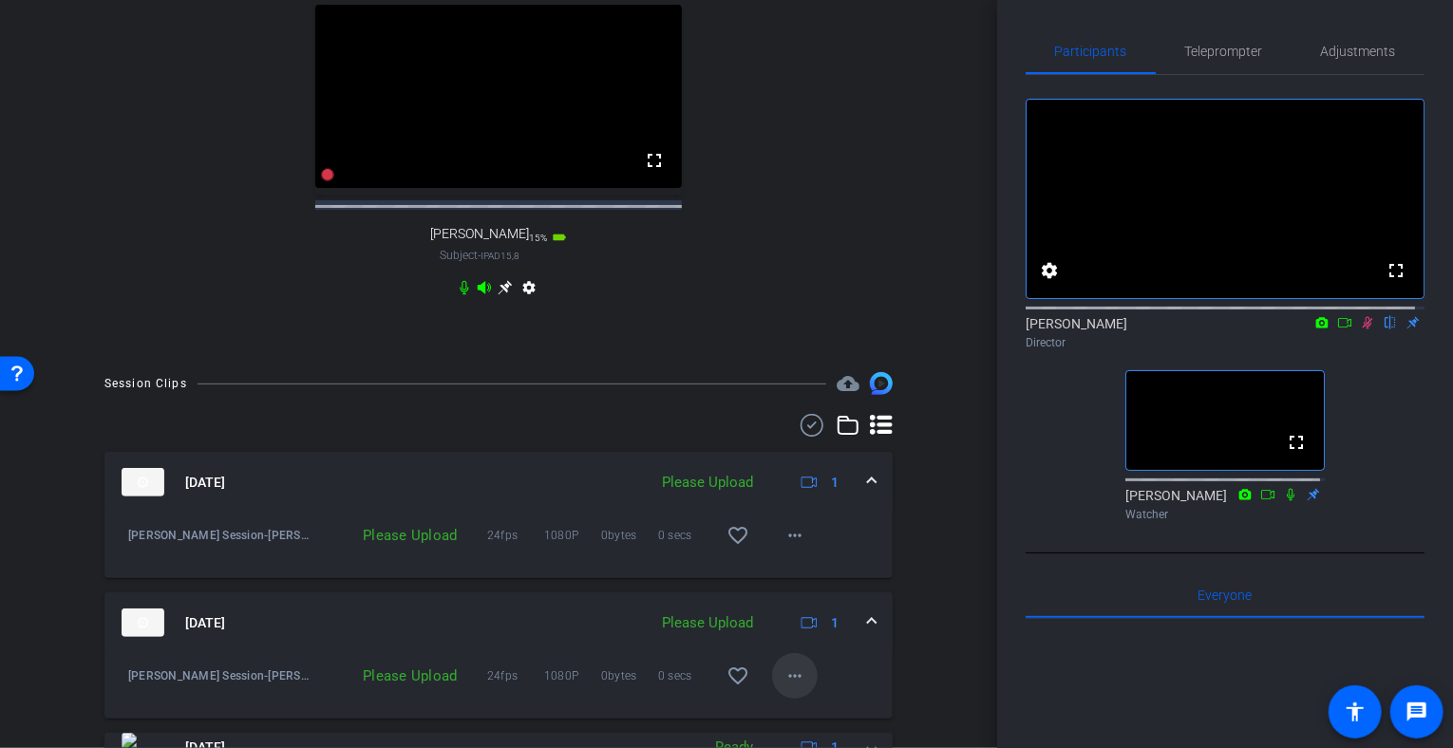
click at [792, 687] on mat-icon "more_horiz" at bounding box center [794, 676] width 23 height 23
click at [802, 595] on span "Upload" at bounding box center [817, 605] width 76 height 23
click at [786, 544] on mat-icon "more_horiz" at bounding box center [794, 535] width 23 height 23
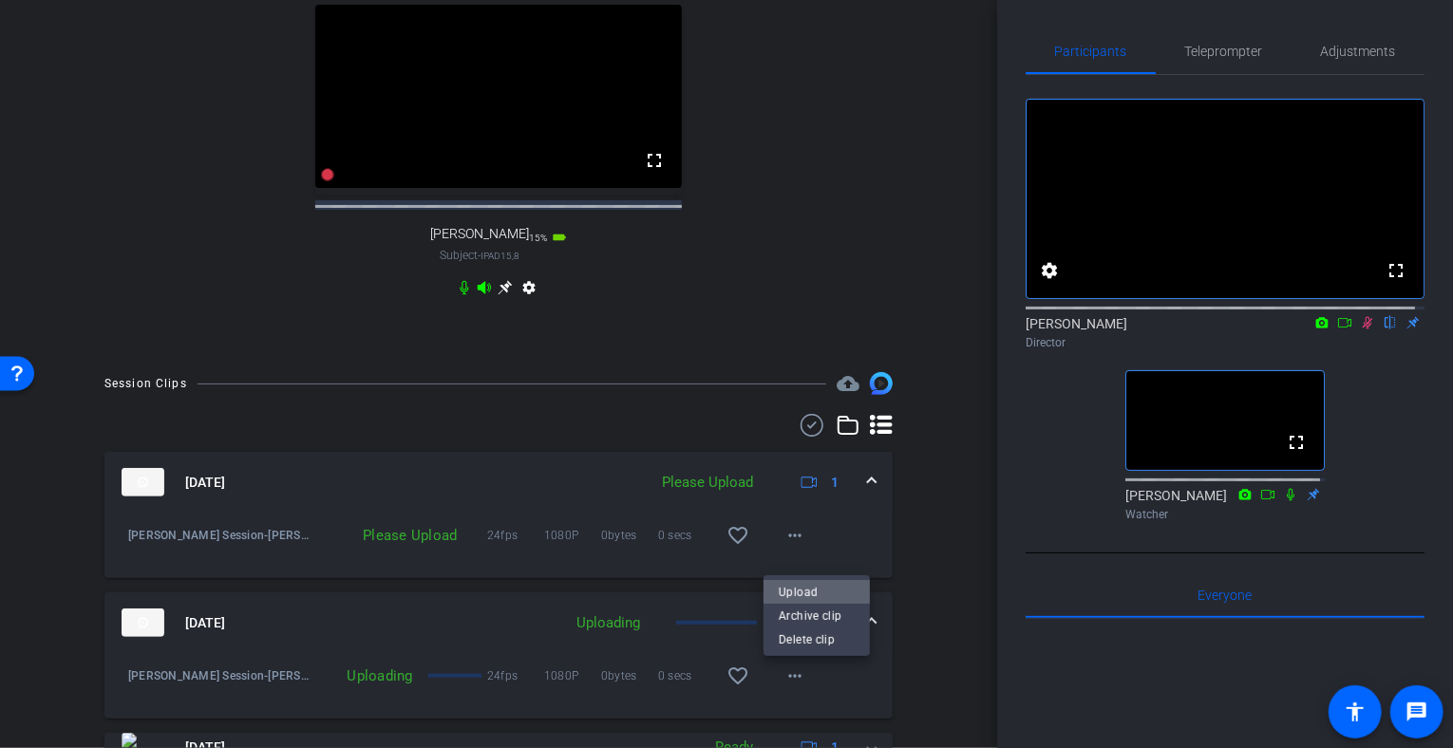
click at [785, 591] on span "Upload" at bounding box center [817, 591] width 76 height 23
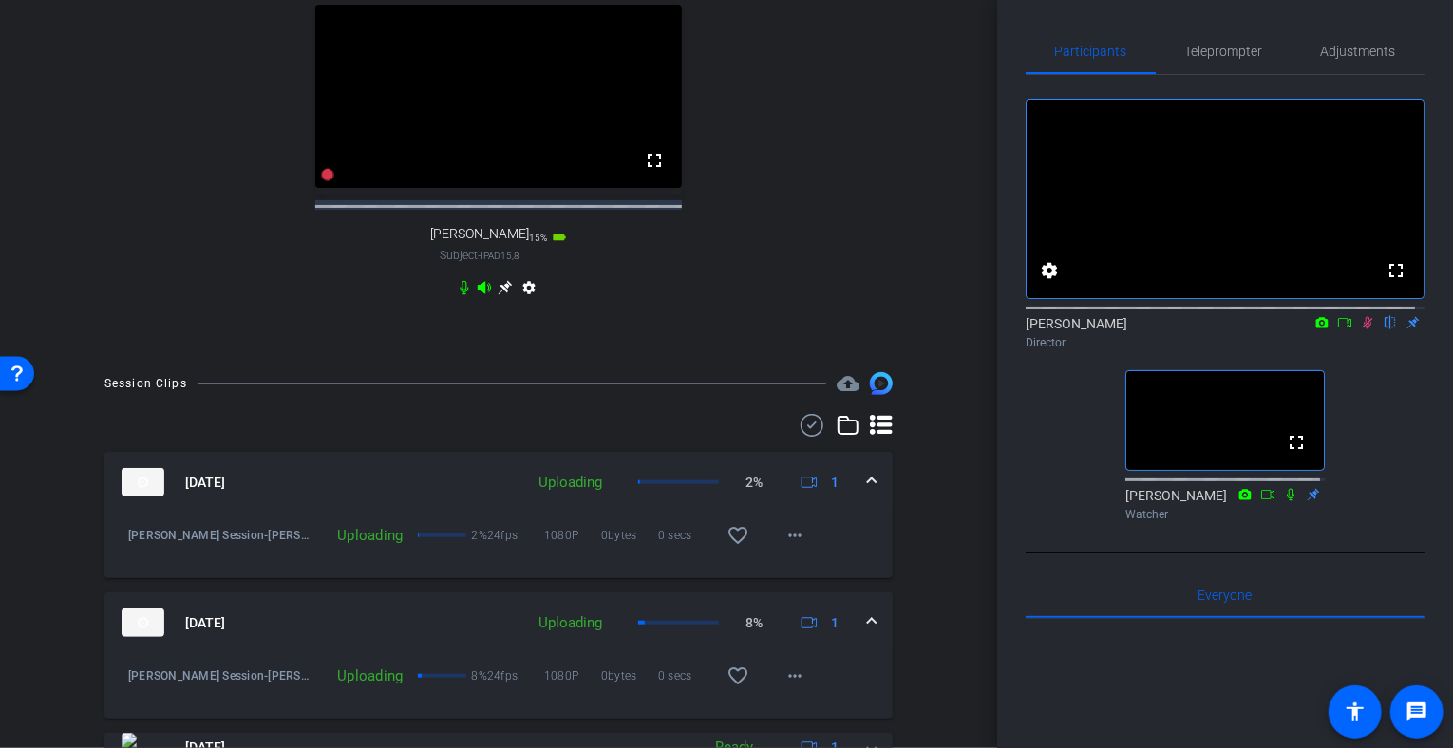
click at [1360, 330] on icon at bounding box center [1367, 322] width 15 height 13
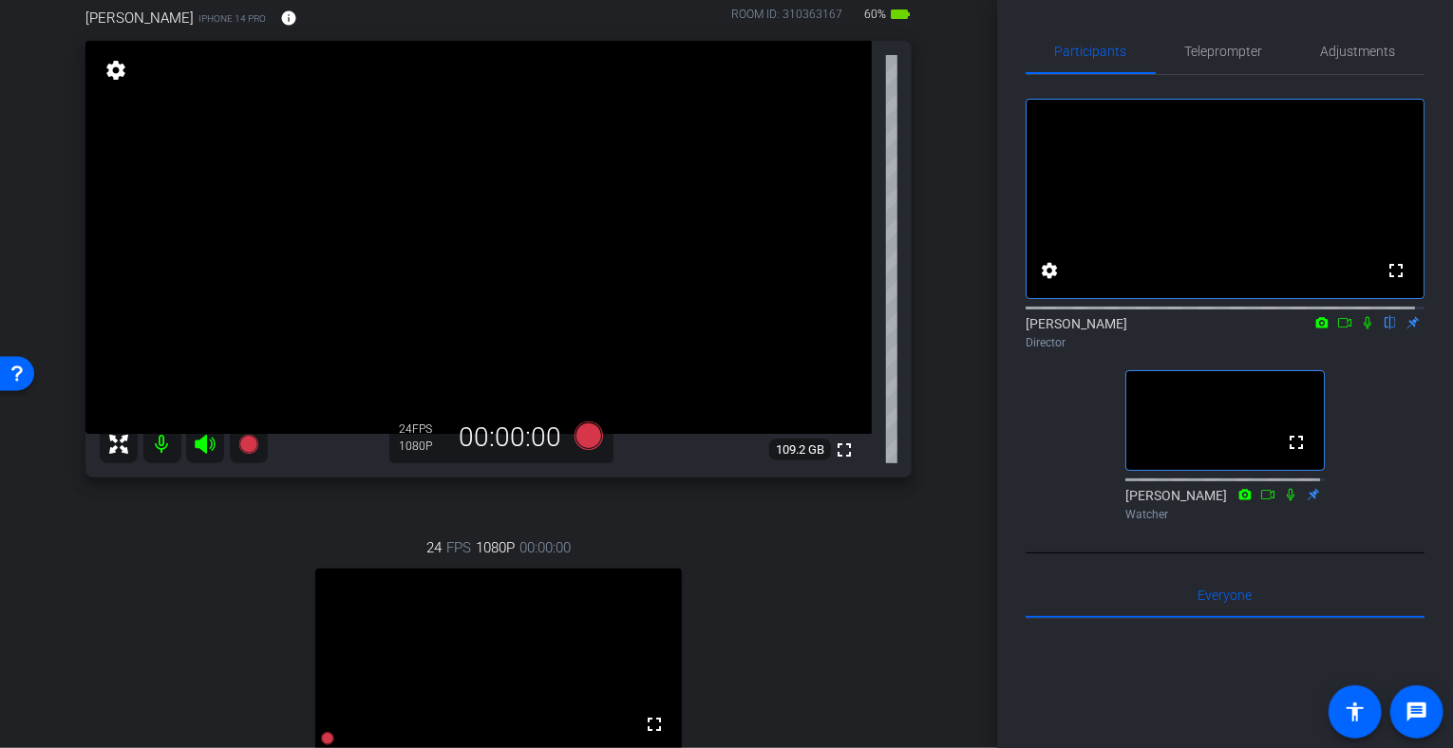
scroll to position [154, 0]
click at [983, 197] on div "arrow_back [PERSON_NAME] Session Back to project Send invite account_box grid_o…" at bounding box center [498, 220] width 997 height 748
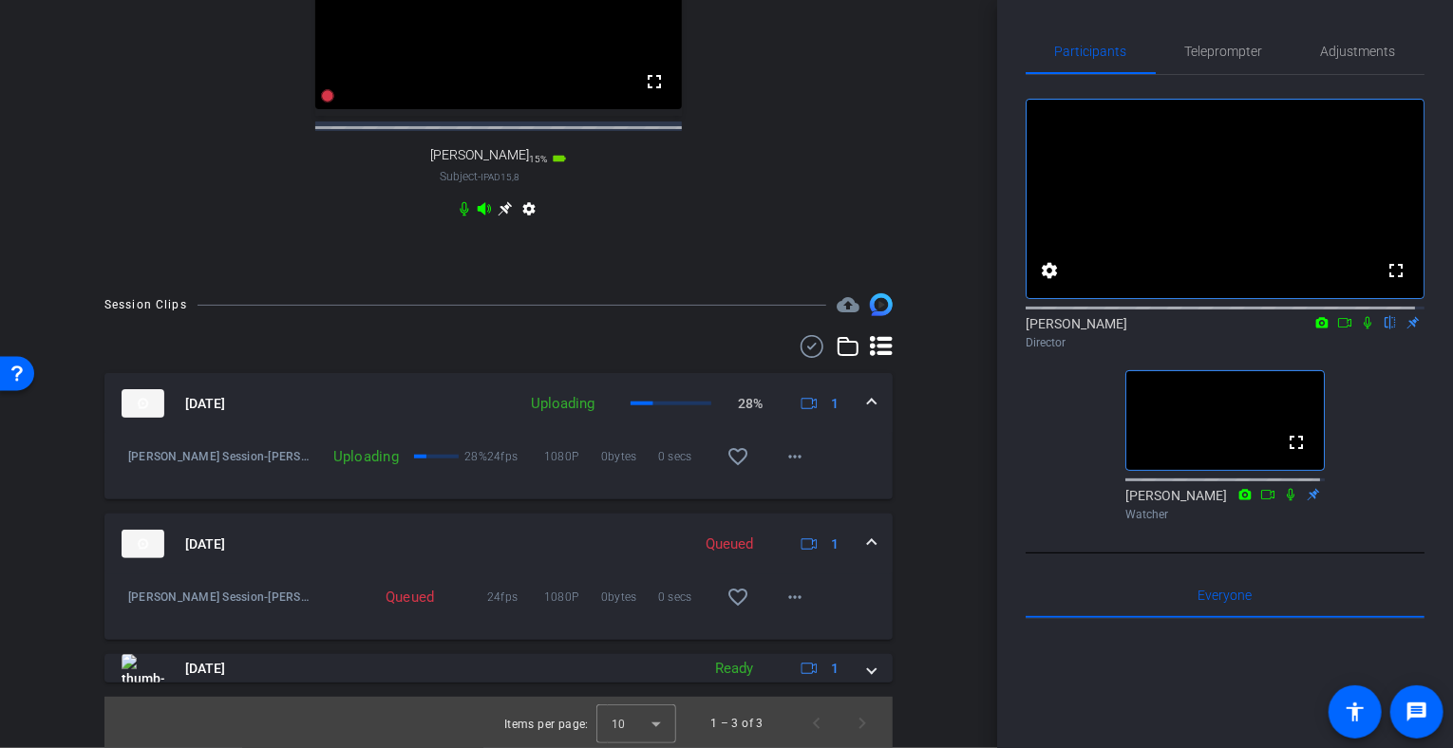
scroll to position [818, 0]
click at [783, 594] on mat-icon "more_horiz" at bounding box center [794, 595] width 23 height 23
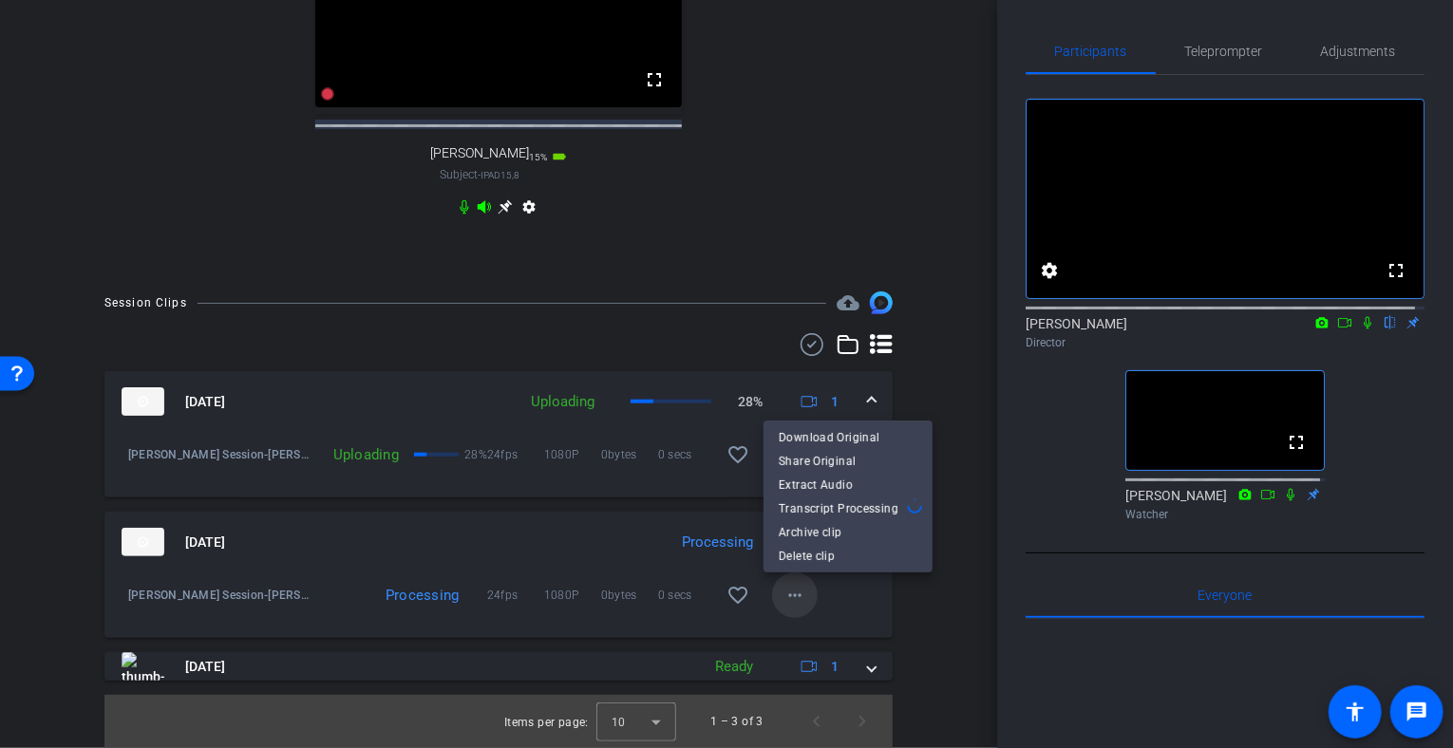
click at [783, 594] on div at bounding box center [726, 374] width 1453 height 748
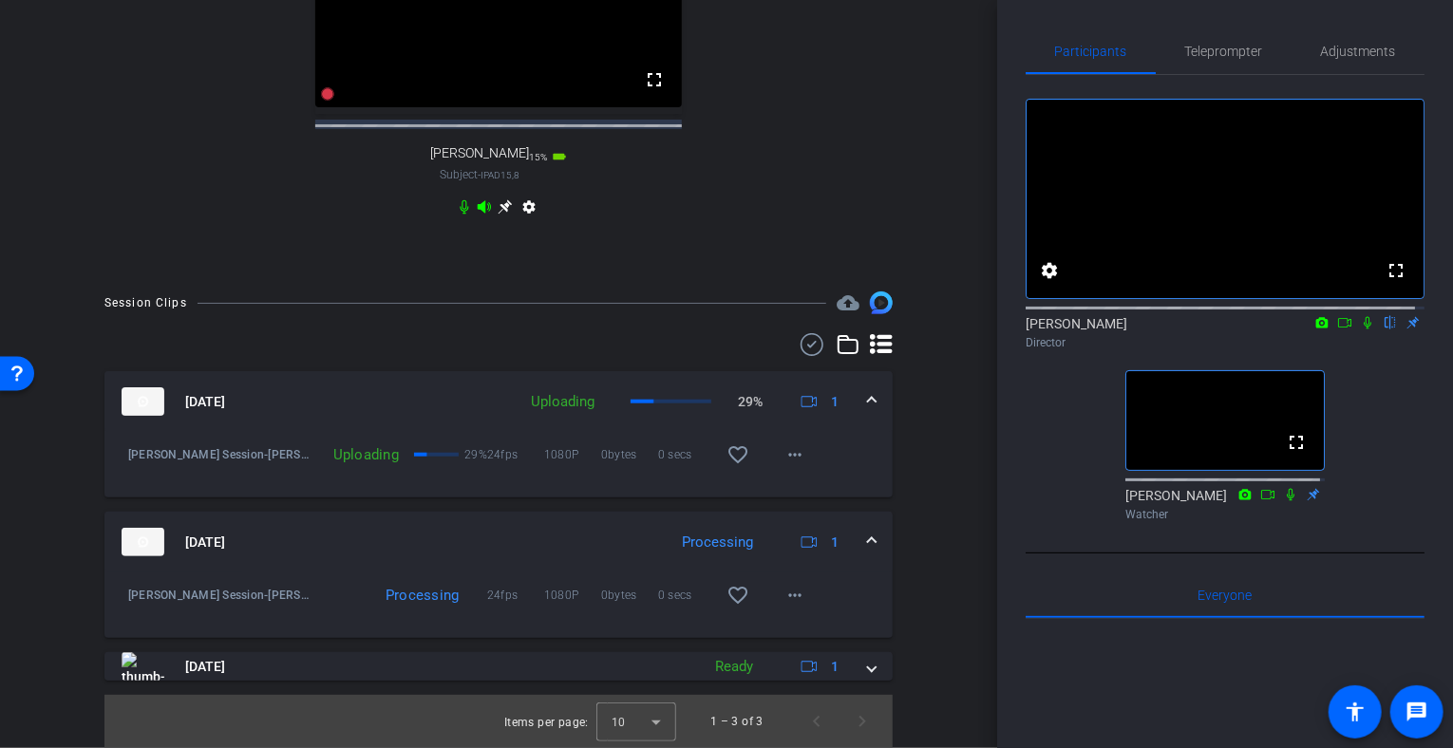
drag, startPoint x: 783, startPoint y: 594, endPoint x: 908, endPoint y: 610, distance: 125.4
click at [908, 610] on div "Session Clips cloud_upload [DATE] Uploading 29% 1 [PERSON_NAME] Session-[PERSON…" at bounding box center [498, 520] width 902 height 457
click at [783, 594] on mat-icon "more_horiz" at bounding box center [794, 595] width 23 height 23
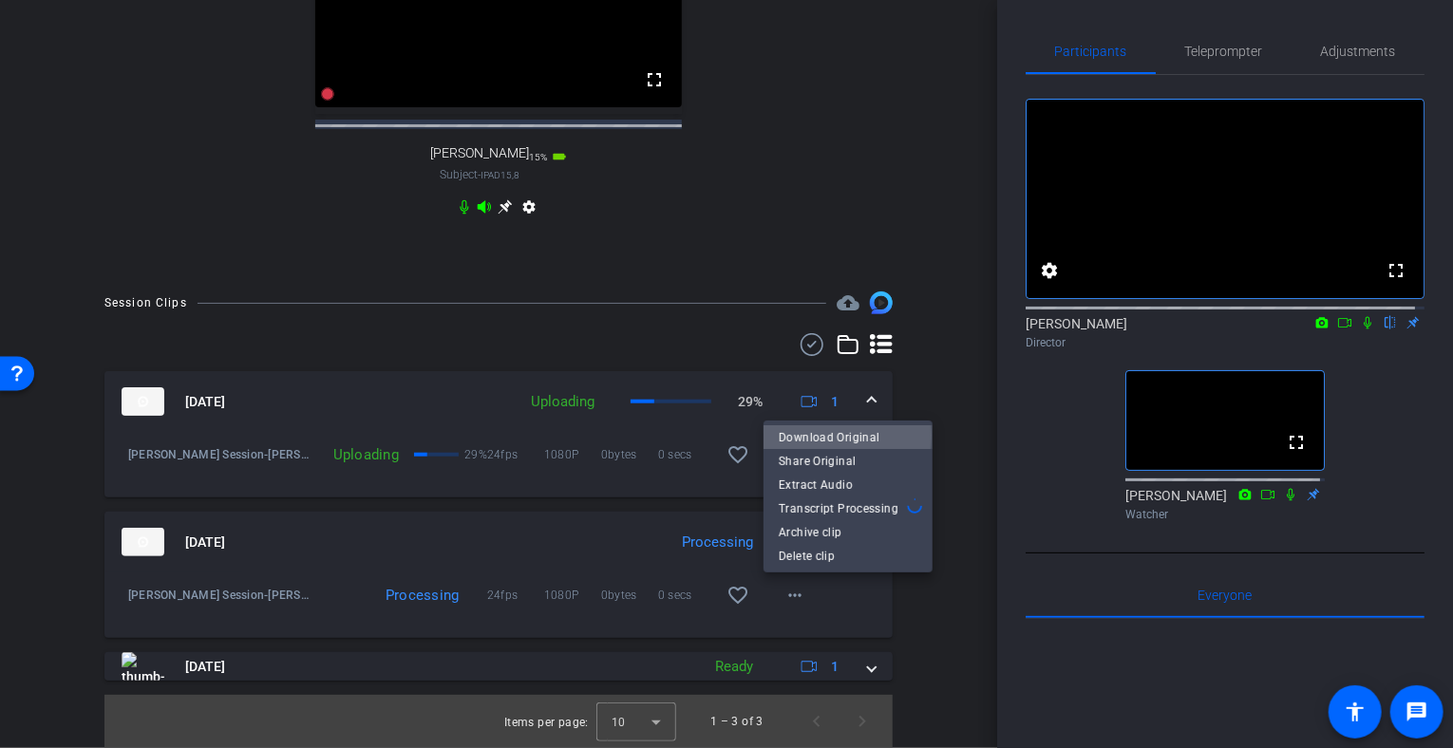
click at [820, 436] on span "Download Original" at bounding box center [848, 437] width 139 height 23
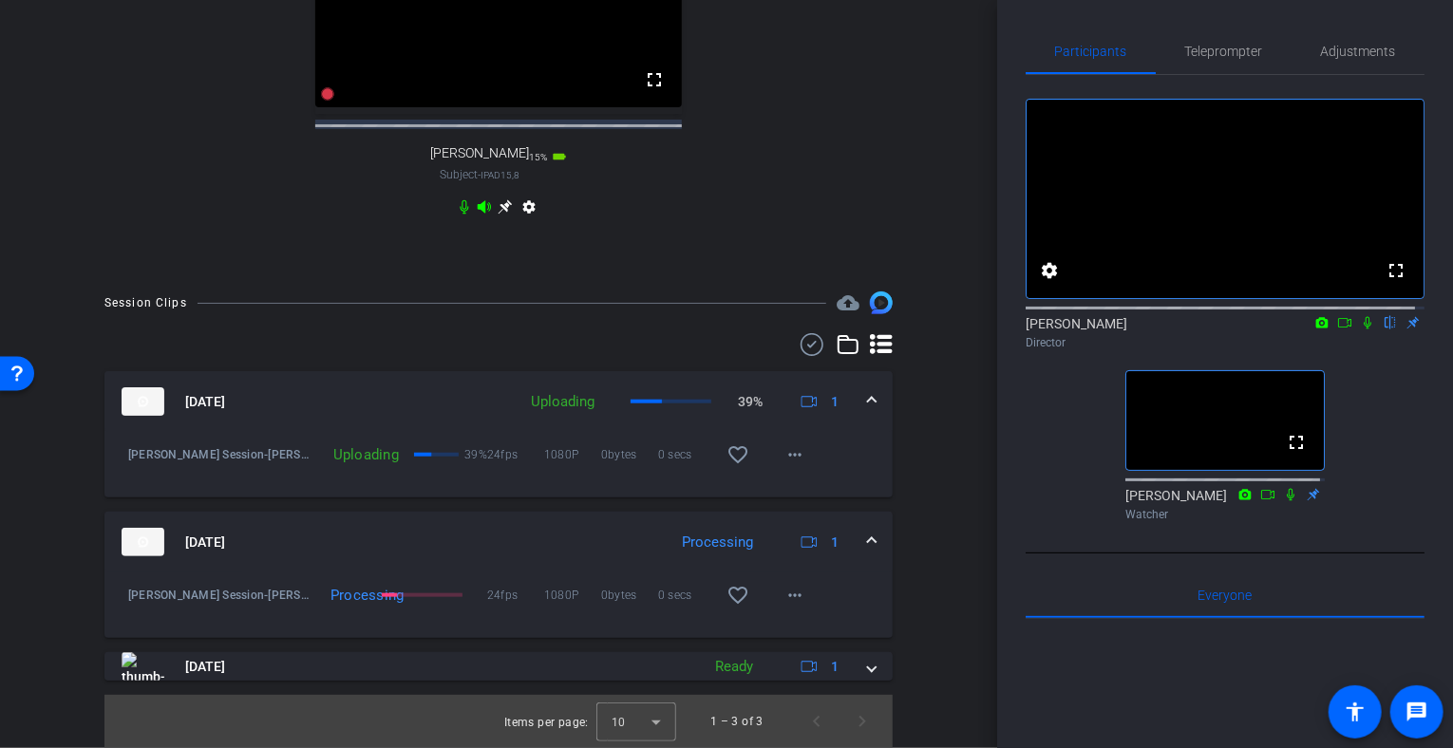
click at [943, 216] on div "arrow_back [PERSON_NAME] Session Back to project Send invite account_box grid_o…" at bounding box center [498, 374] width 997 height 748
click at [953, 211] on div "arrow_back [PERSON_NAME] Session Back to project Send invite account_box grid_o…" at bounding box center [498, 374] width 997 height 748
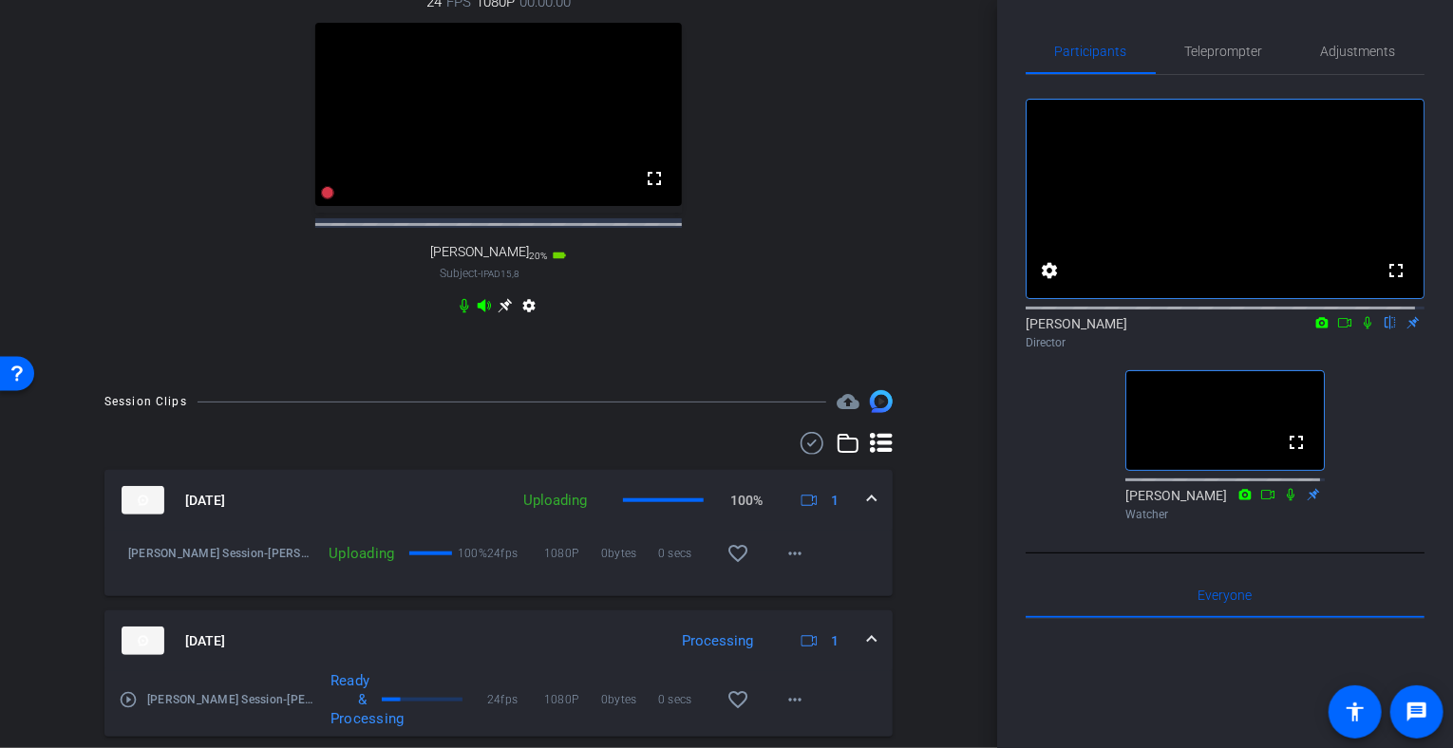
scroll to position [705, 0]
click at [784, 563] on mat-icon "more_horiz" at bounding box center [794, 551] width 23 height 23
click at [813, 312] on div at bounding box center [726, 374] width 1453 height 748
click at [785, 563] on mat-icon "more_horiz" at bounding box center [794, 551] width 23 height 23
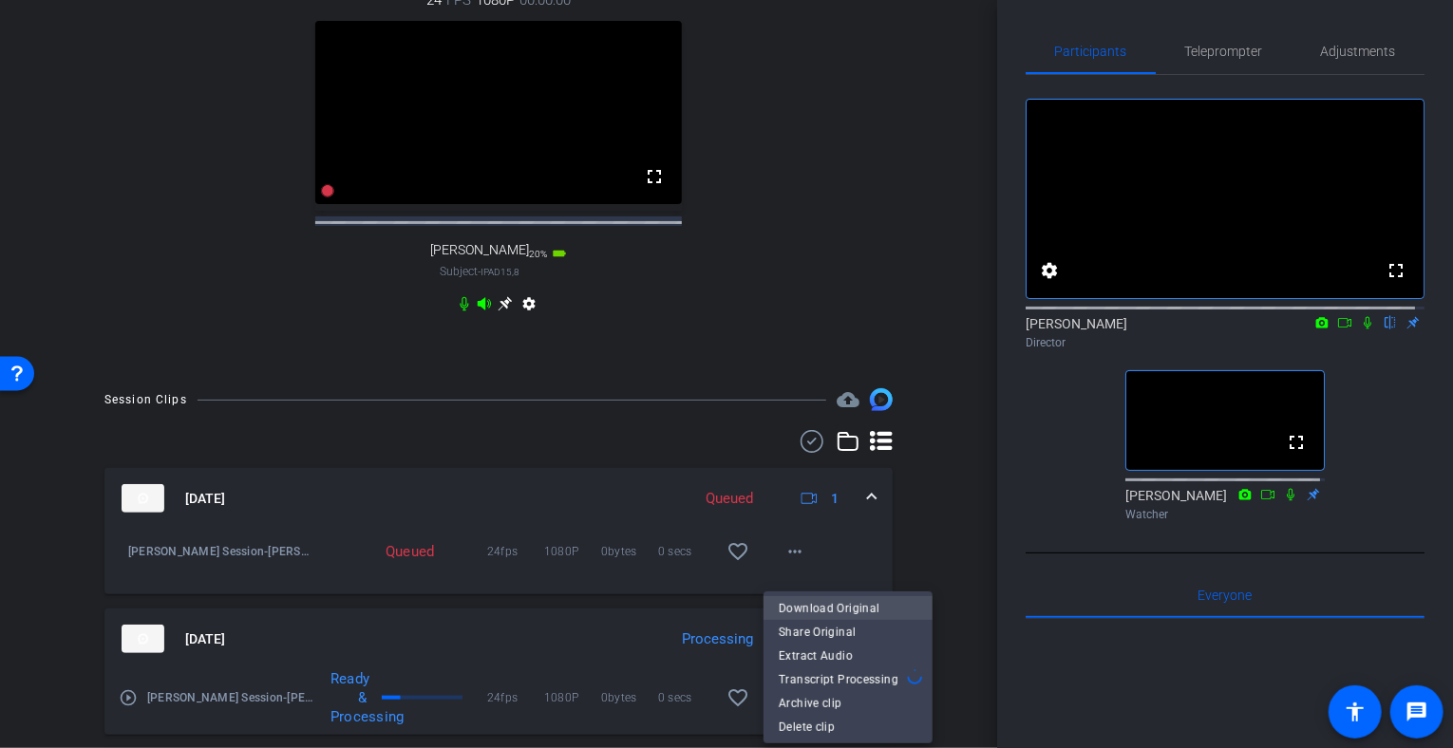
click at [805, 602] on span "Download Original" at bounding box center [848, 607] width 139 height 23
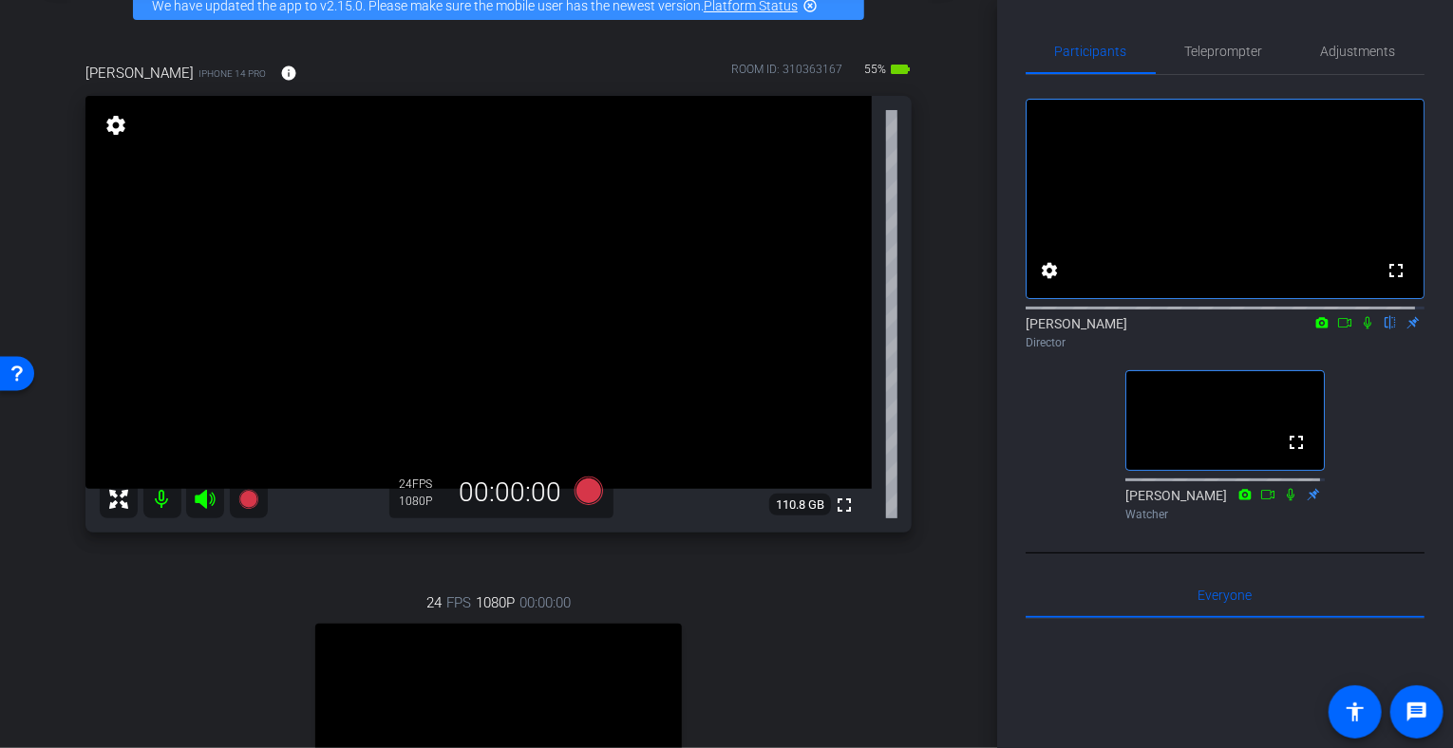
scroll to position [0, 0]
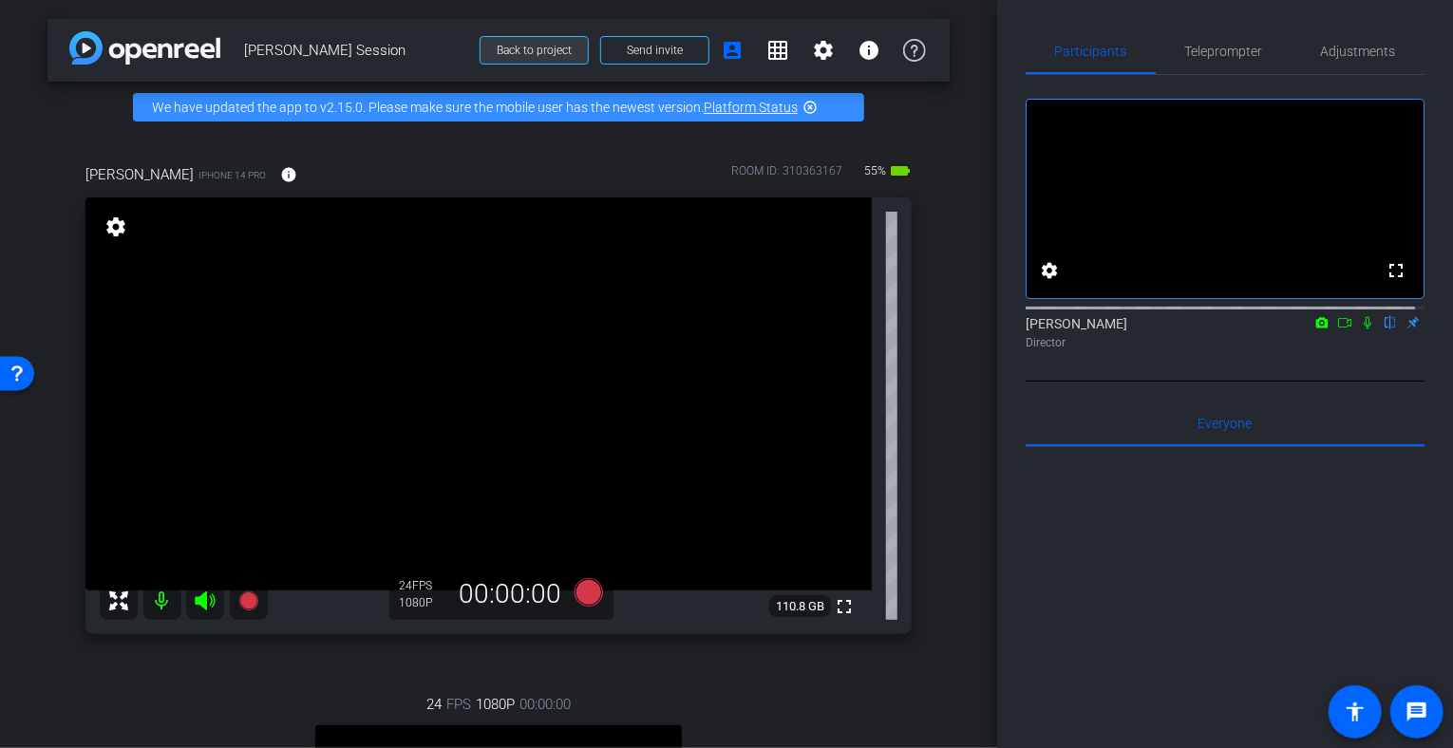
click at [526, 49] on span "Back to project" at bounding box center [534, 50] width 75 height 13
